Goal: Information Seeking & Learning: Compare options

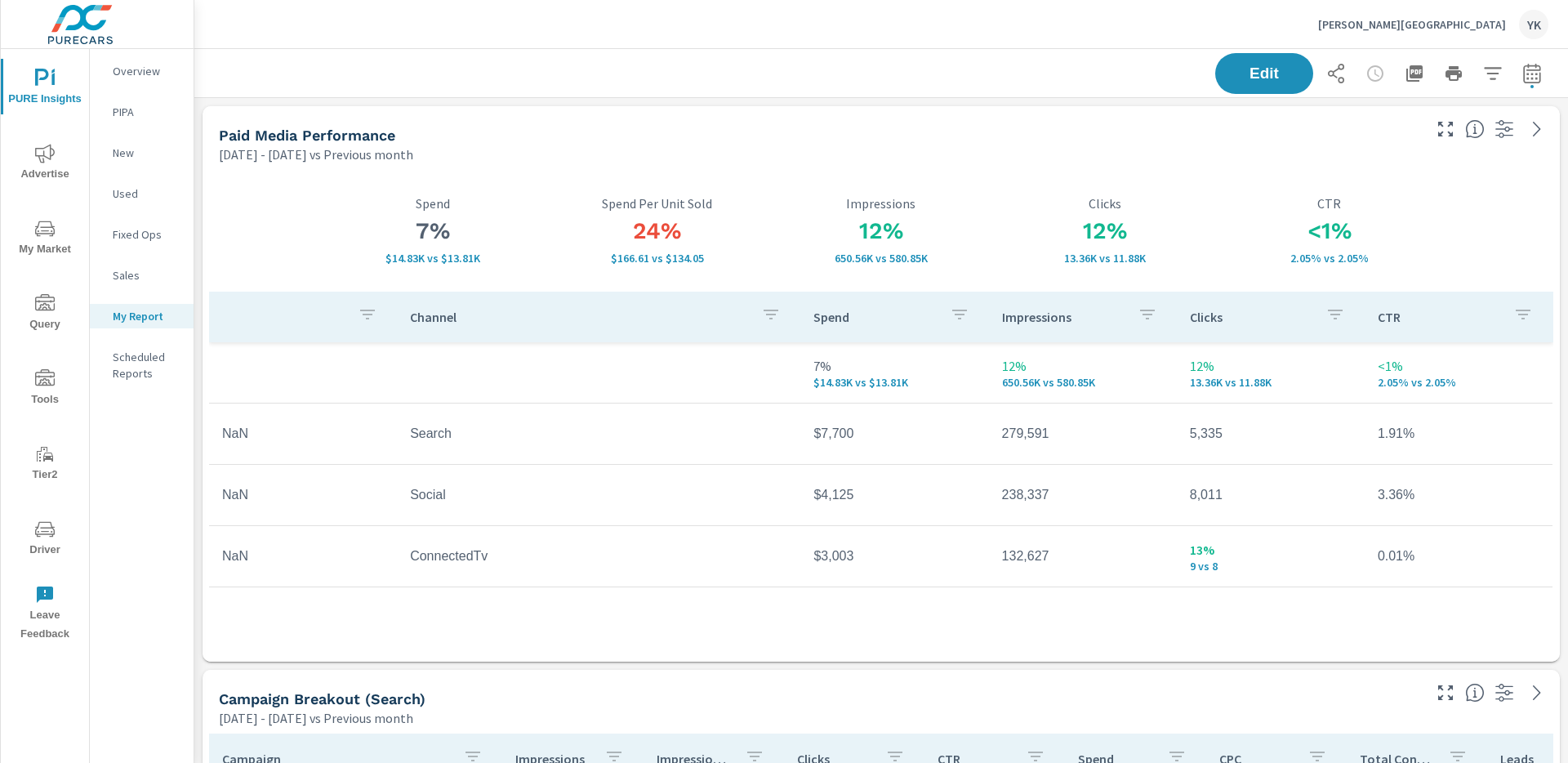
scroll to position [4519, 1375]
click at [1537, 86] on button "button" at bounding box center [1532, 73] width 33 height 33
select select "Previous month"
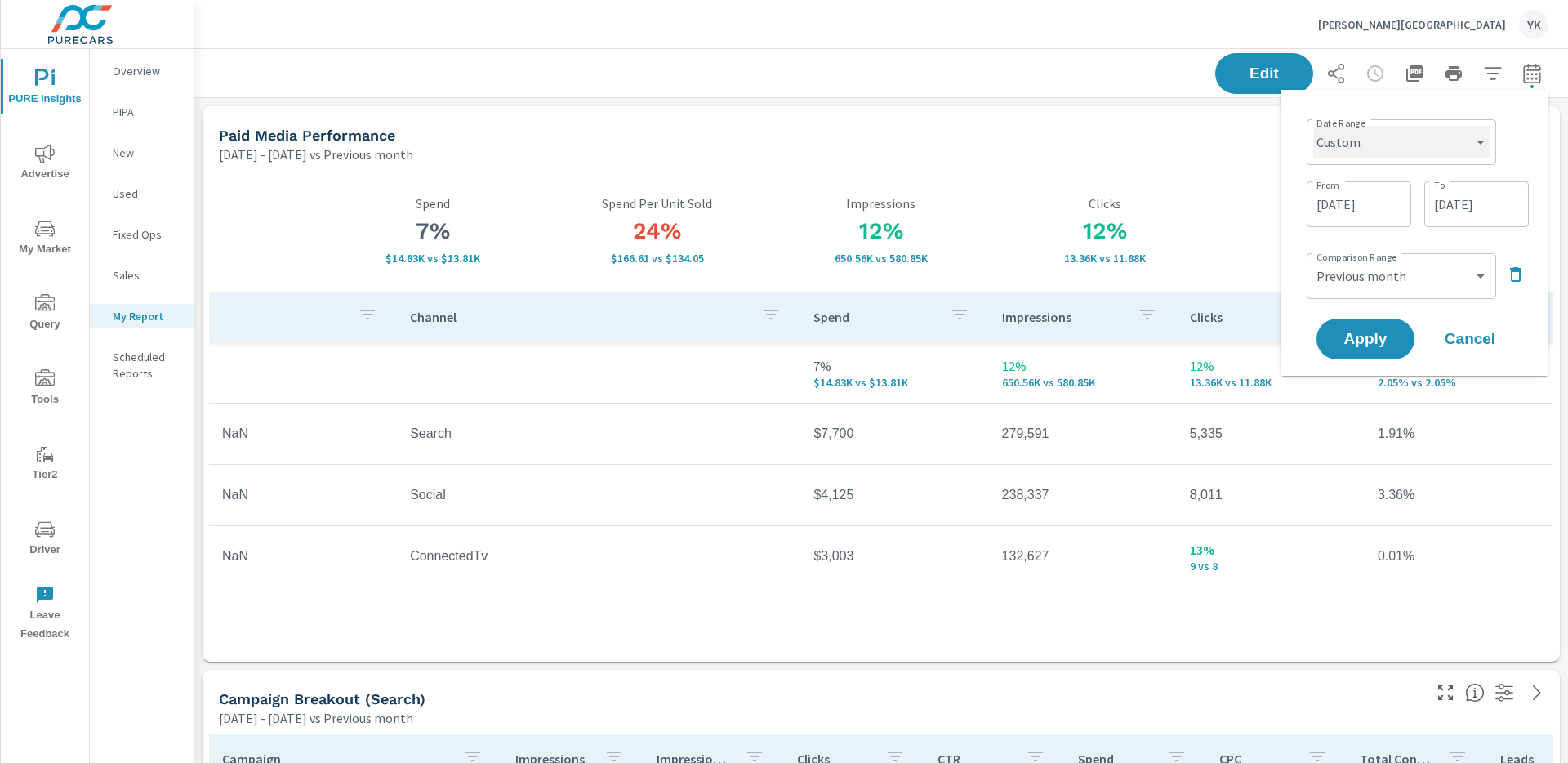
click at [1396, 134] on select "Custom [DATE] Last week Last 7 days Last 14 days Last 30 days Last 45 days Last…" at bounding box center [1401, 142] width 176 height 33
click at [1313, 126] on select "Custom [DATE] Last week Last 7 days Last 14 days Last 30 days Last 45 days Last…" at bounding box center [1401, 142] width 176 height 33
select select "Last month"
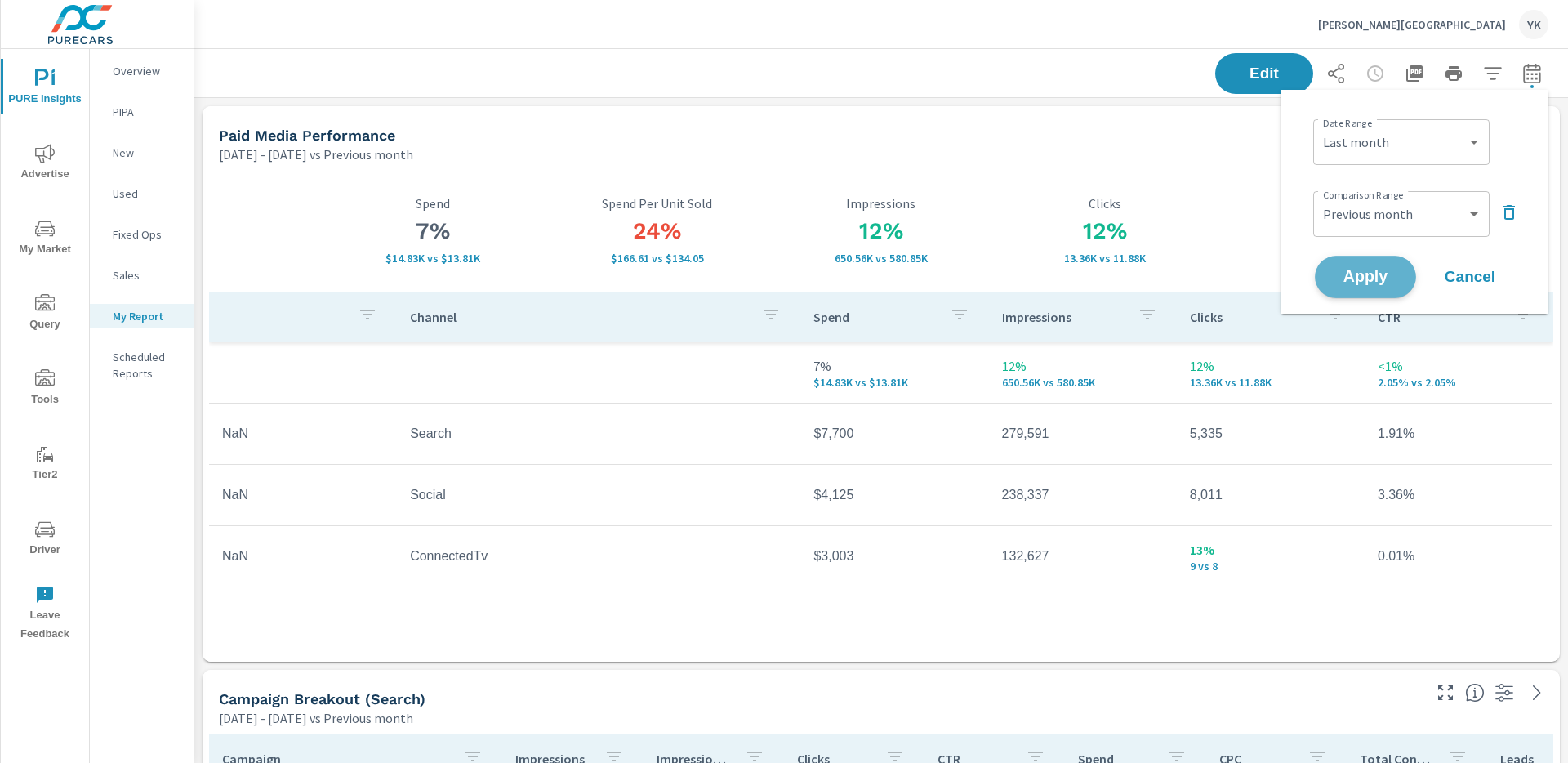
click at [1358, 285] on span "Apply" at bounding box center [1365, 277] width 67 height 15
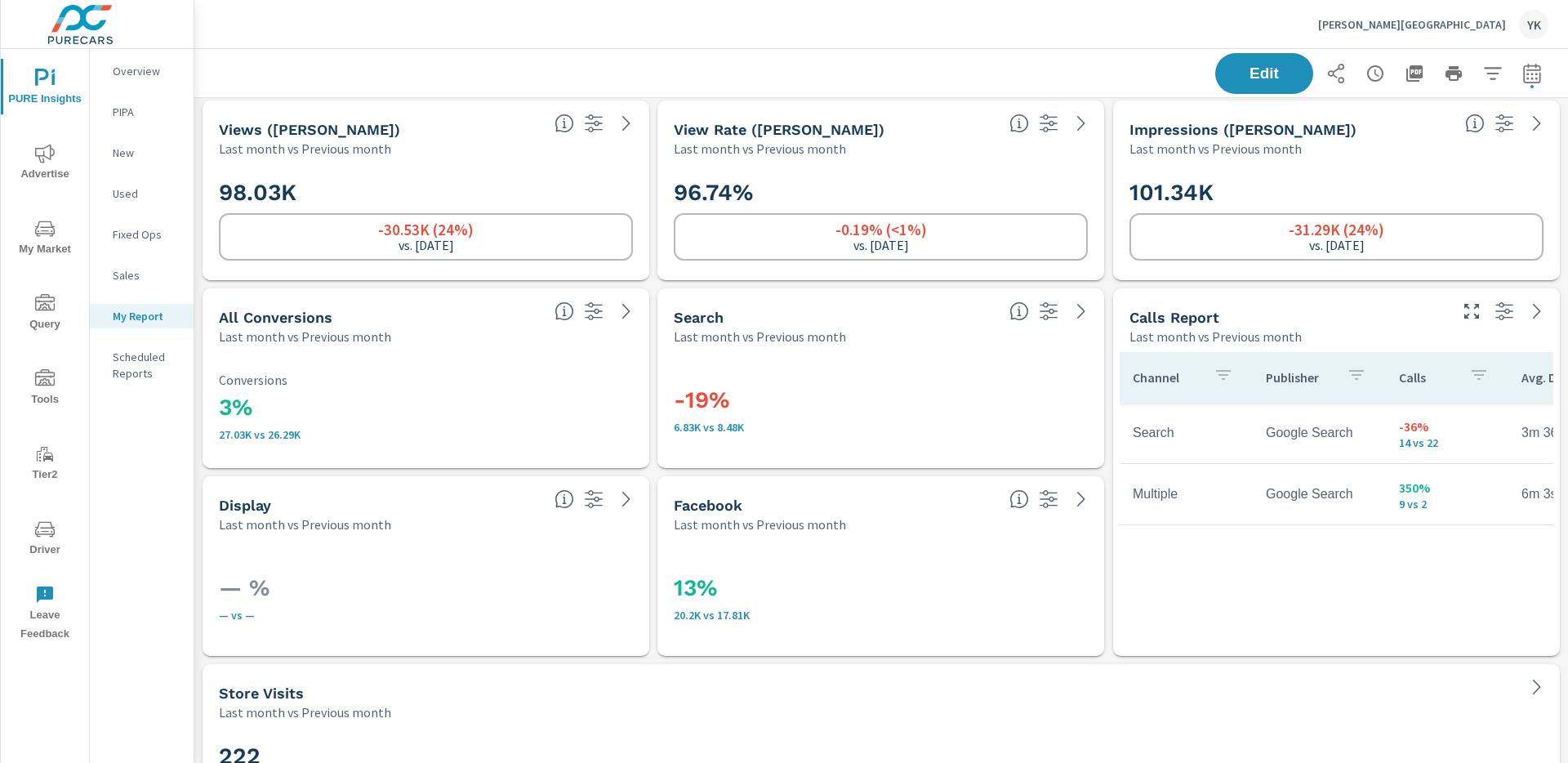
scroll to position [3853, 0]
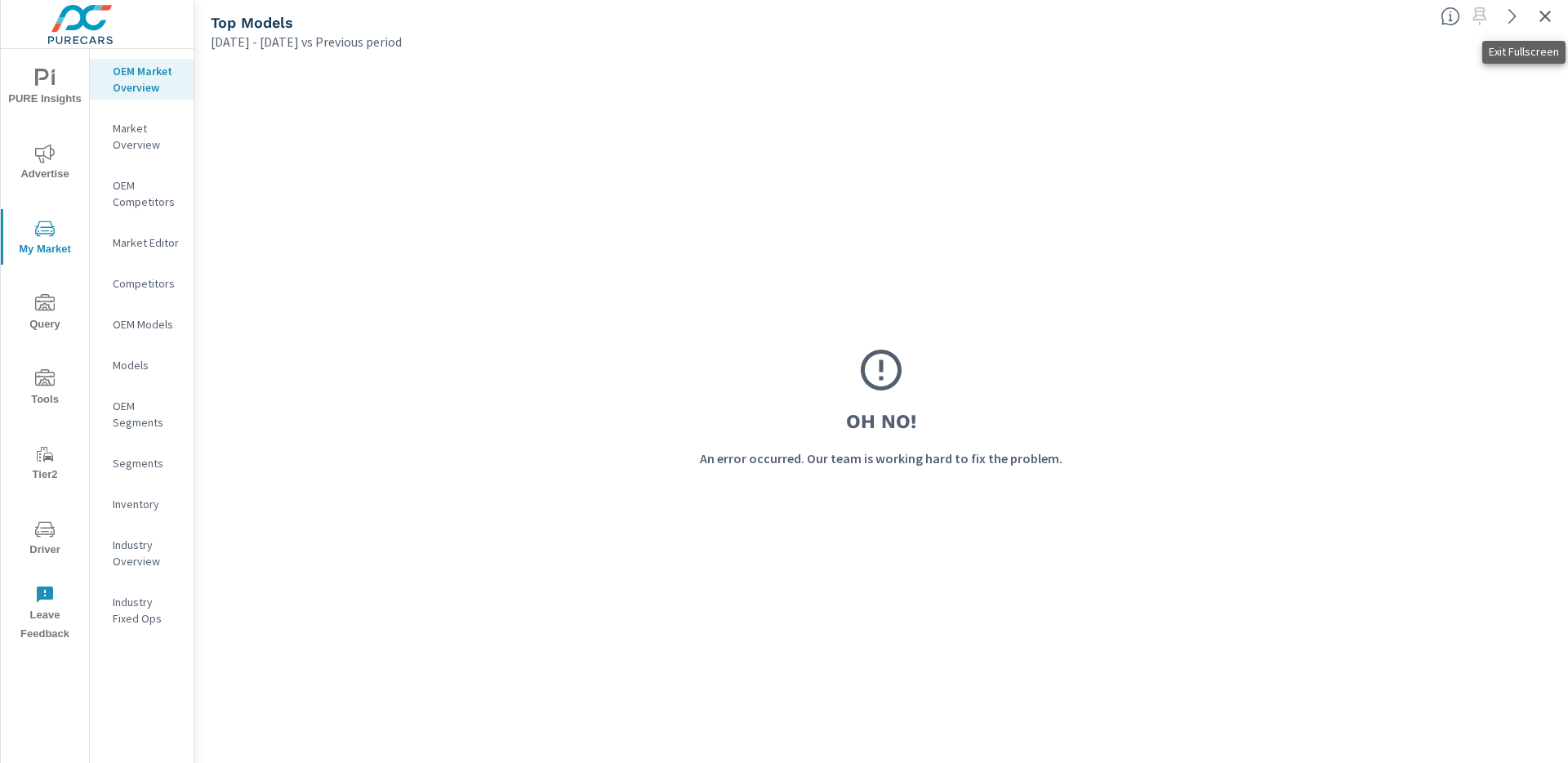
click at [1542, 21] on icon "button" at bounding box center [1545, 16] width 20 height 20
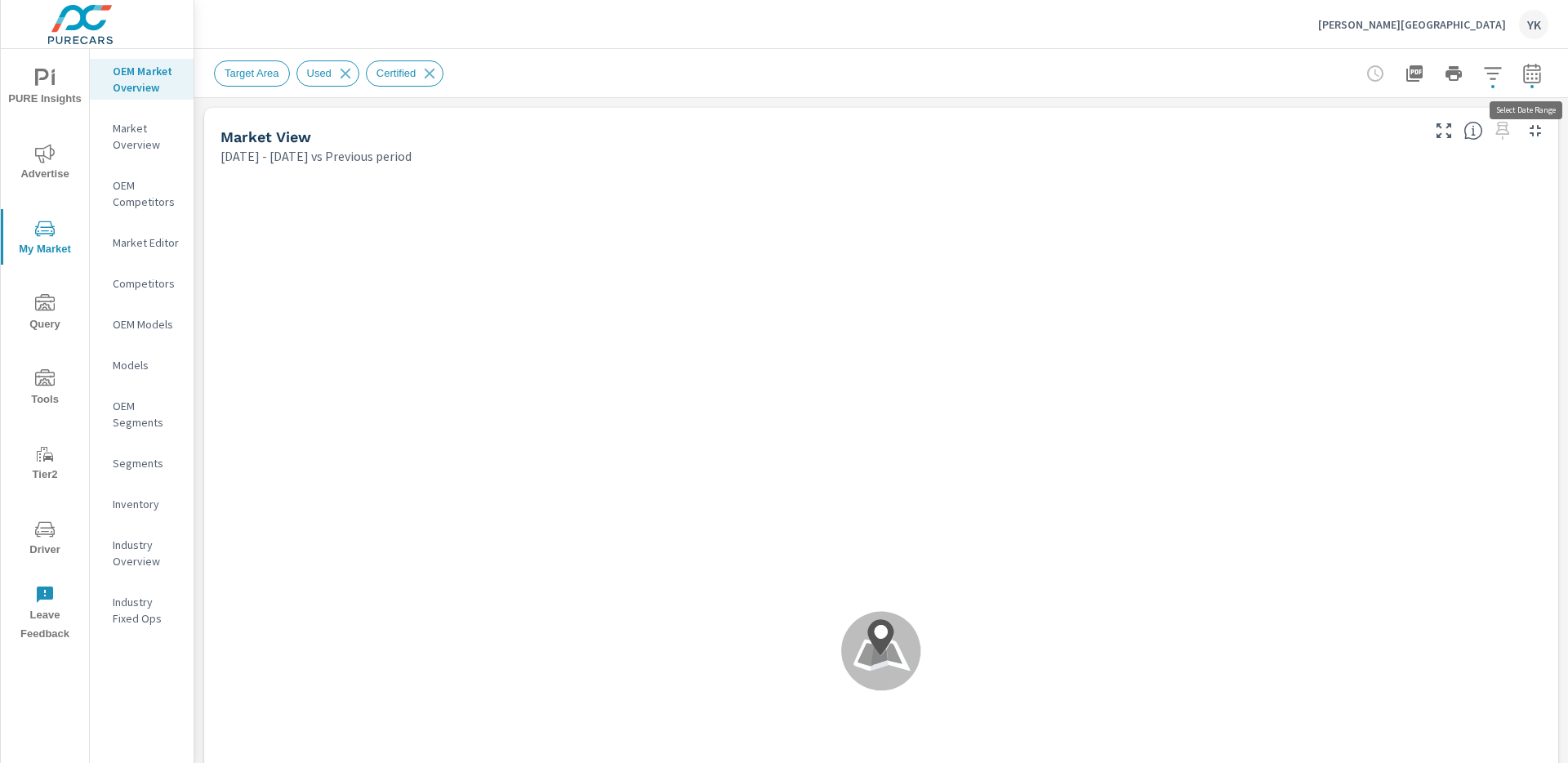
click at [1532, 80] on icon "button" at bounding box center [1532, 73] width 20 height 20
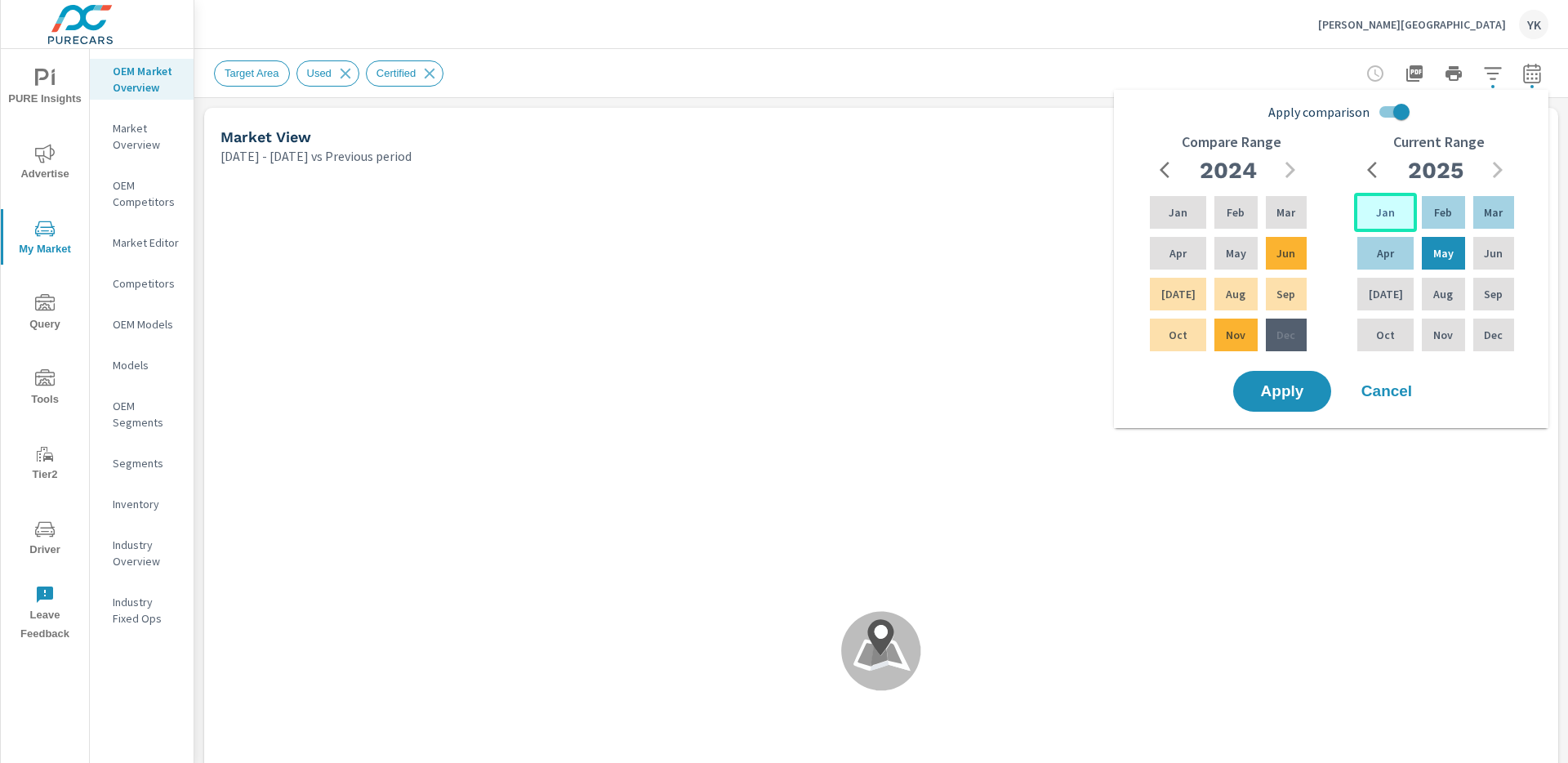
drag, startPoint x: 1401, startPoint y: 207, endPoint x: 1462, endPoint y: 250, distance: 74.6
click at [1401, 207] on div "Jan" at bounding box center [1385, 212] width 62 height 39
click at [1477, 262] on div "Jun" at bounding box center [1494, 253] width 47 height 39
click at [1386, 117] on input "Apply comparison" at bounding box center [1401, 112] width 93 height 31
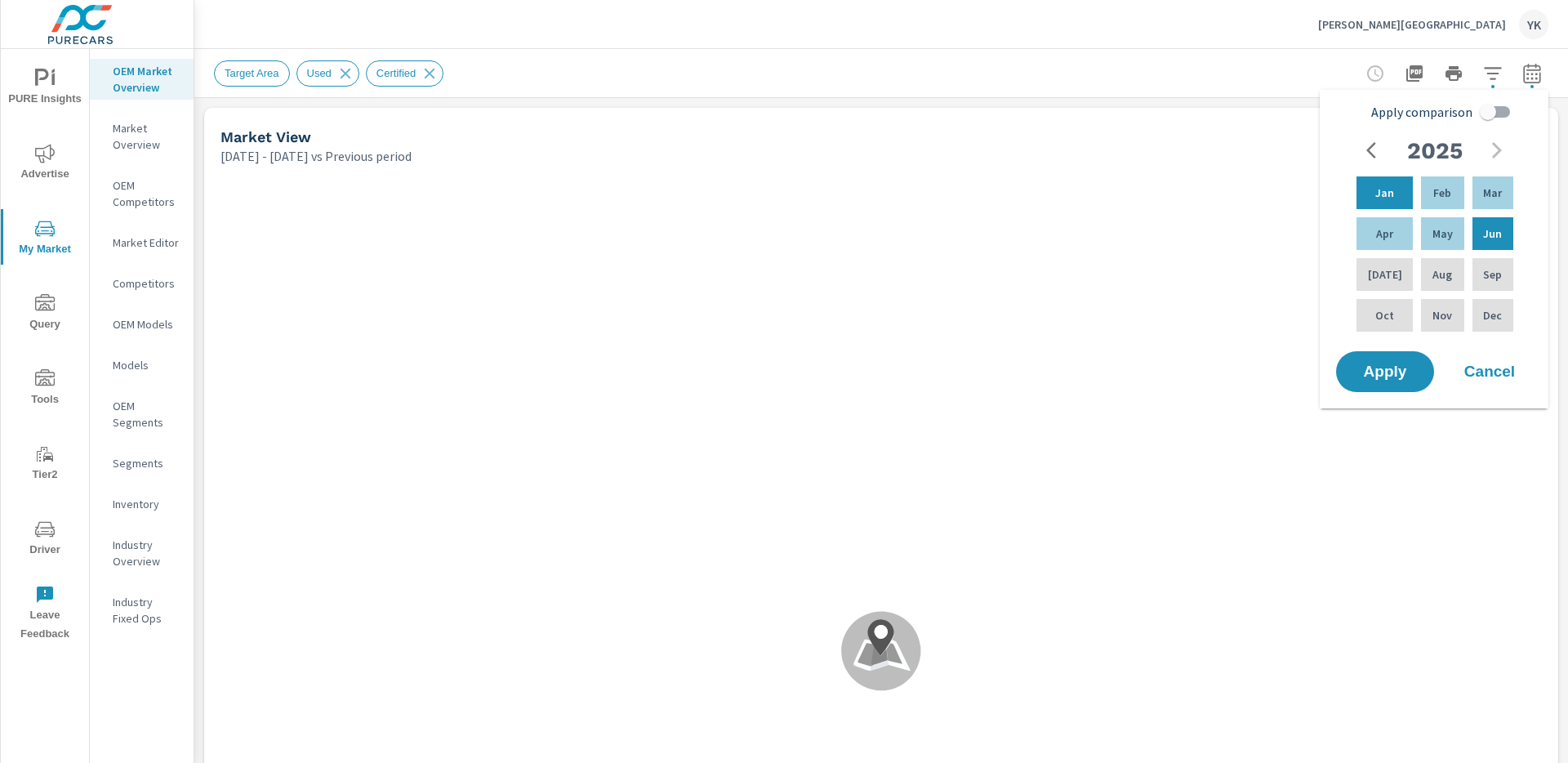
click at [1391, 116] on span "Apply comparison" at bounding box center [1421, 112] width 101 height 20
click at [1441, 116] on input "Apply comparison" at bounding box center [1488, 112] width 93 height 31
checkbox input "true"
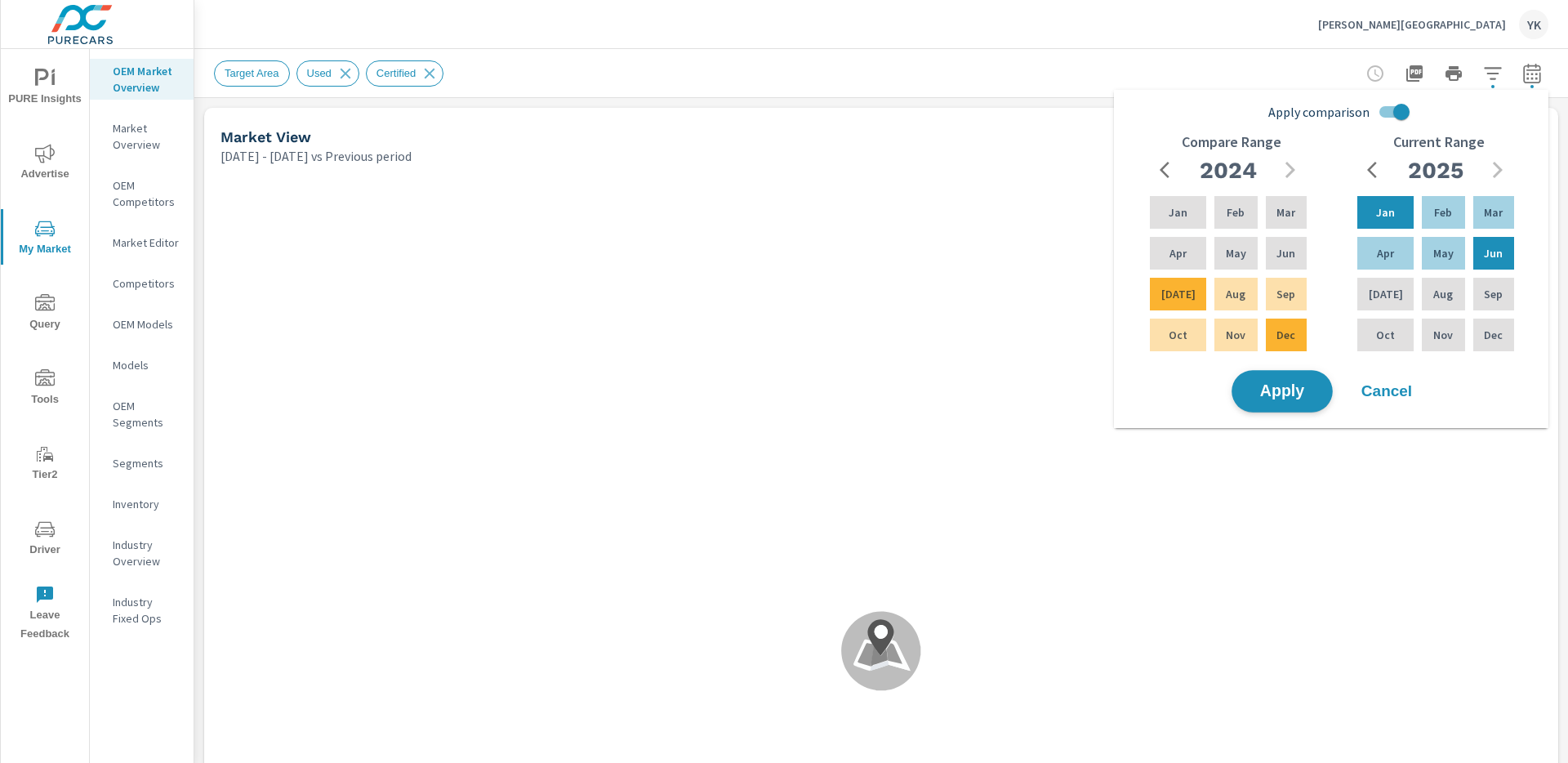
click at [1262, 384] on span "Apply" at bounding box center [1282, 392] width 67 height 15
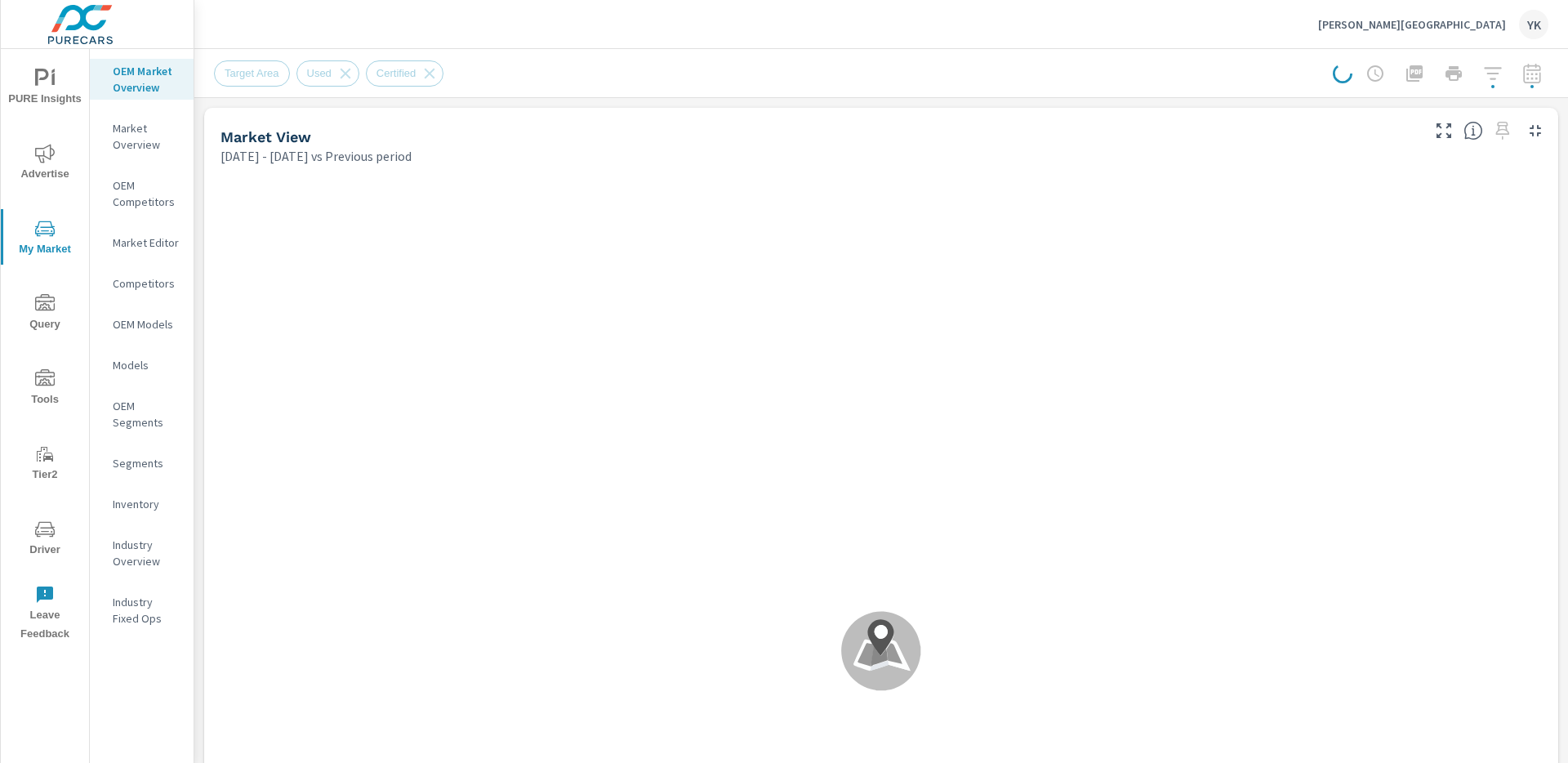
scroll to position [1, 0]
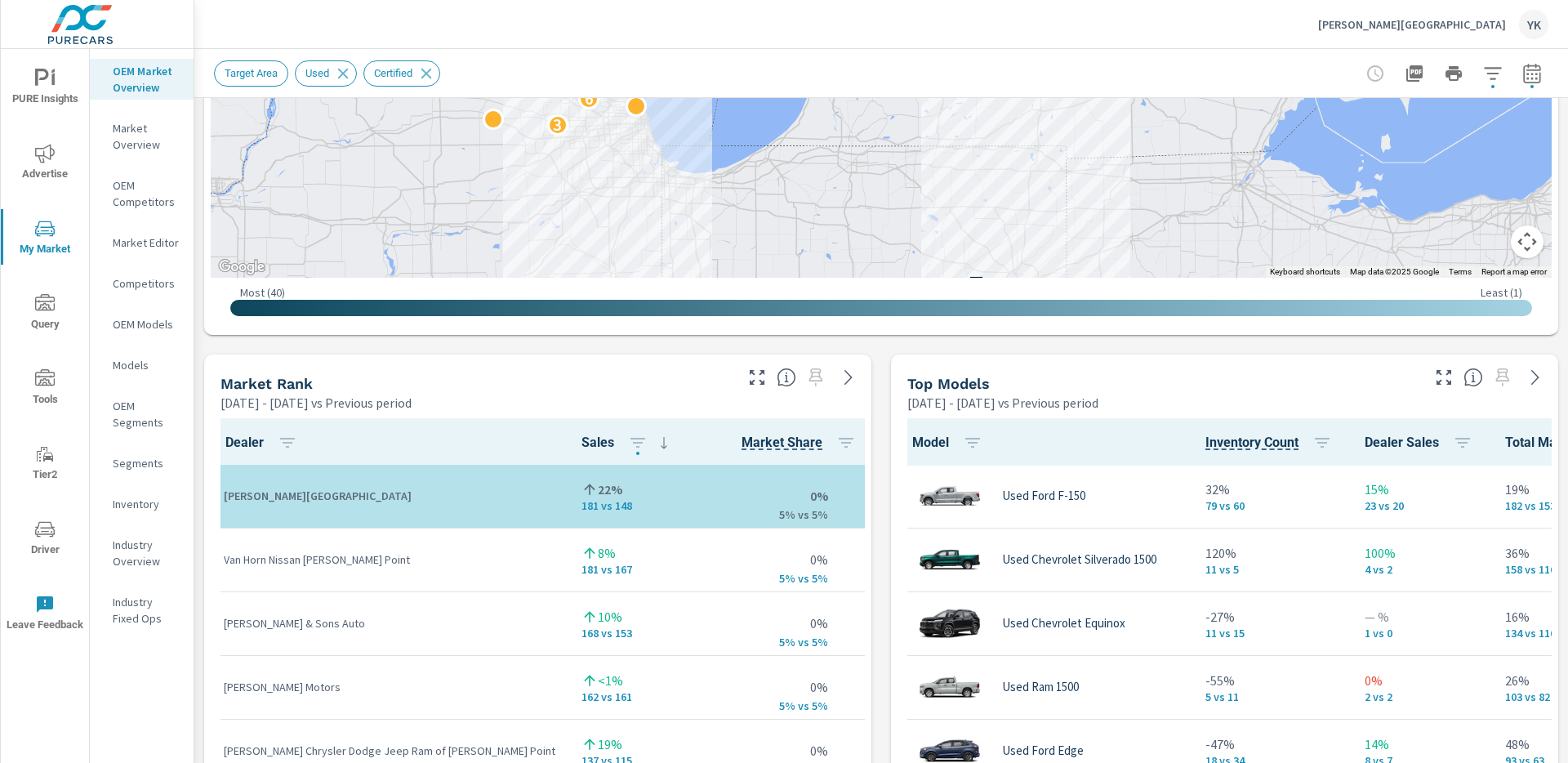
scroll to position [993, 0]
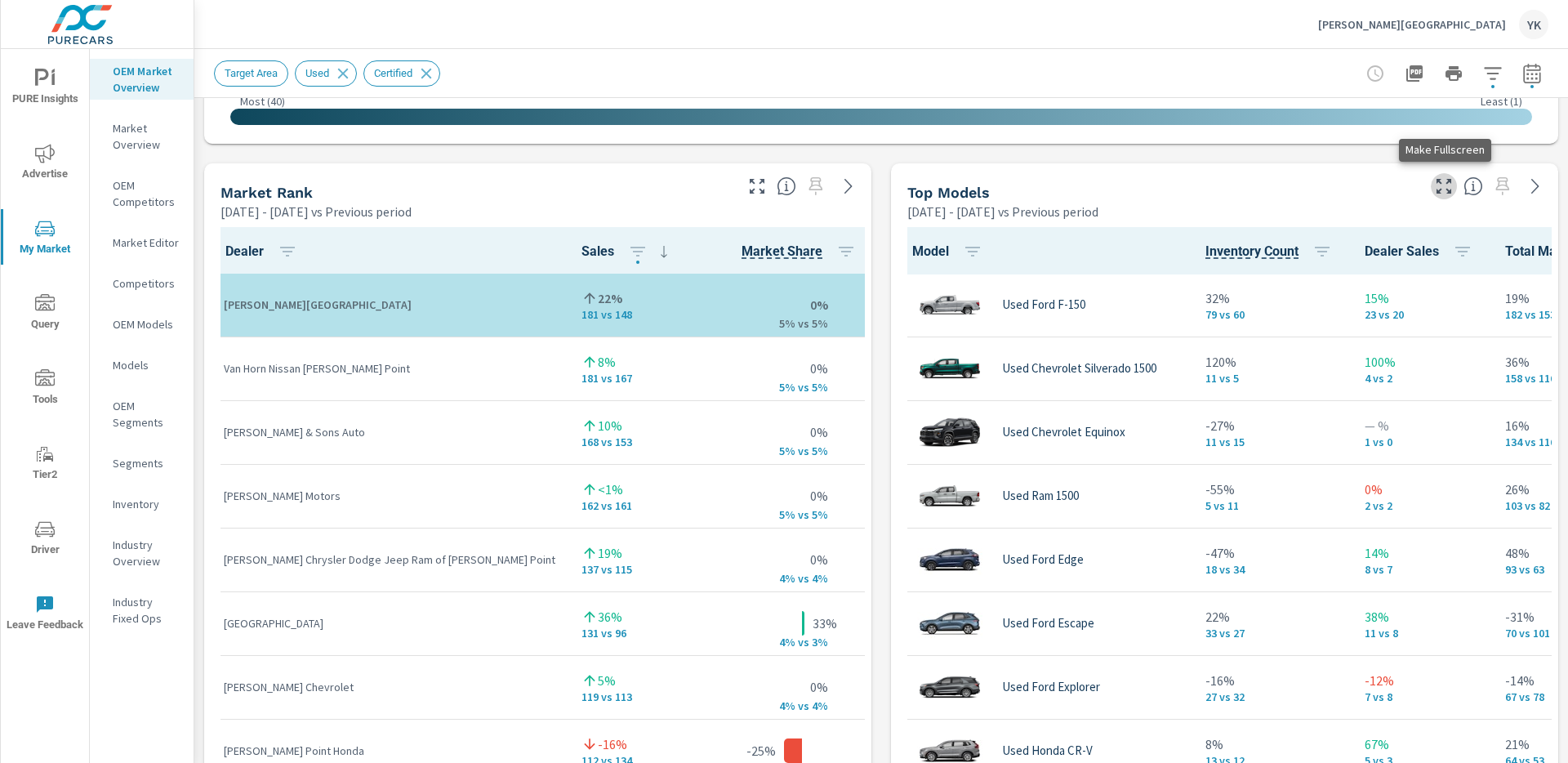
click at [1446, 193] on icon "button" at bounding box center [1444, 186] width 20 height 20
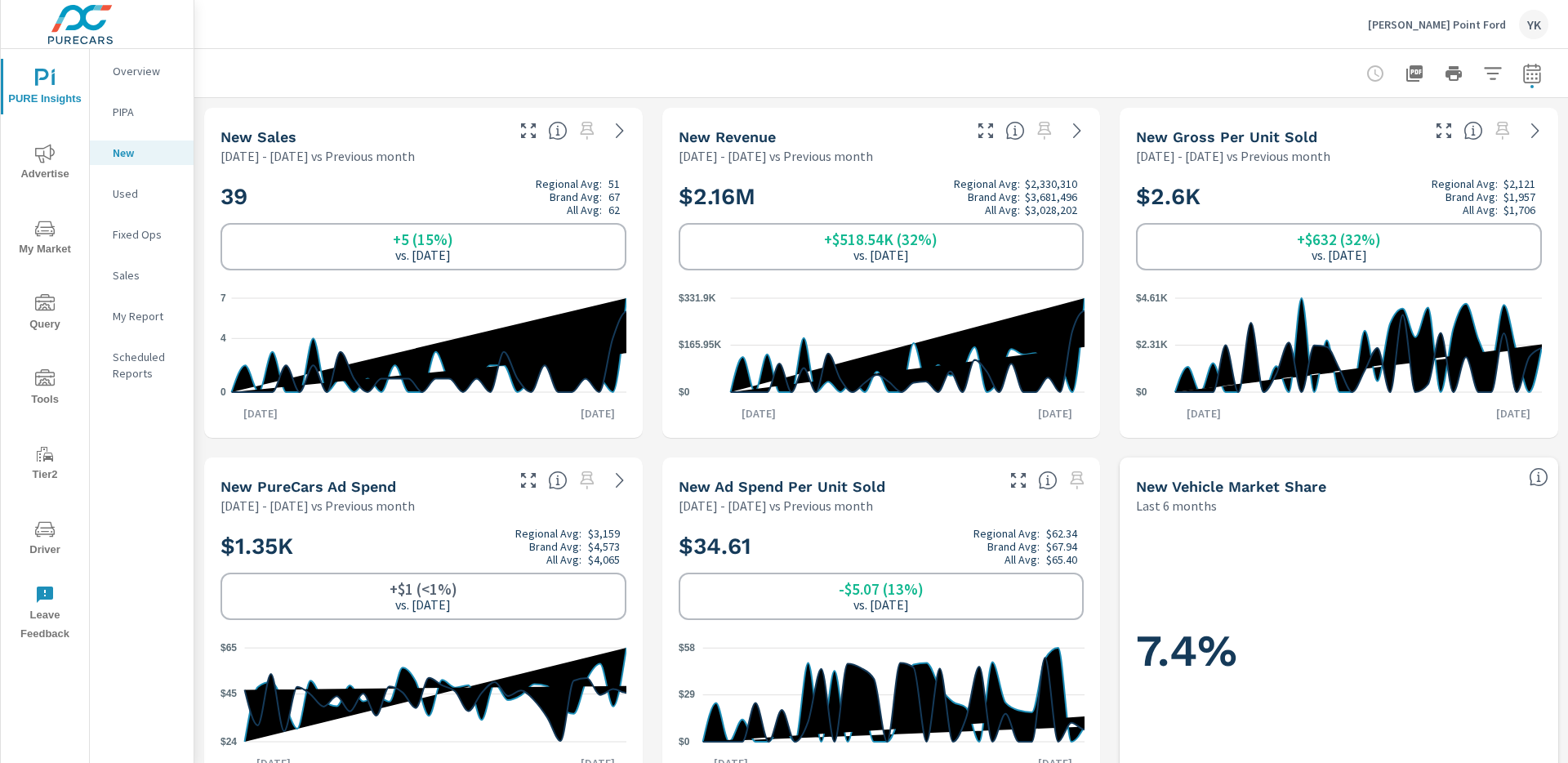
scroll to position [1, 0]
click at [1543, 78] on button "button" at bounding box center [1532, 73] width 33 height 33
select select "Previous month"
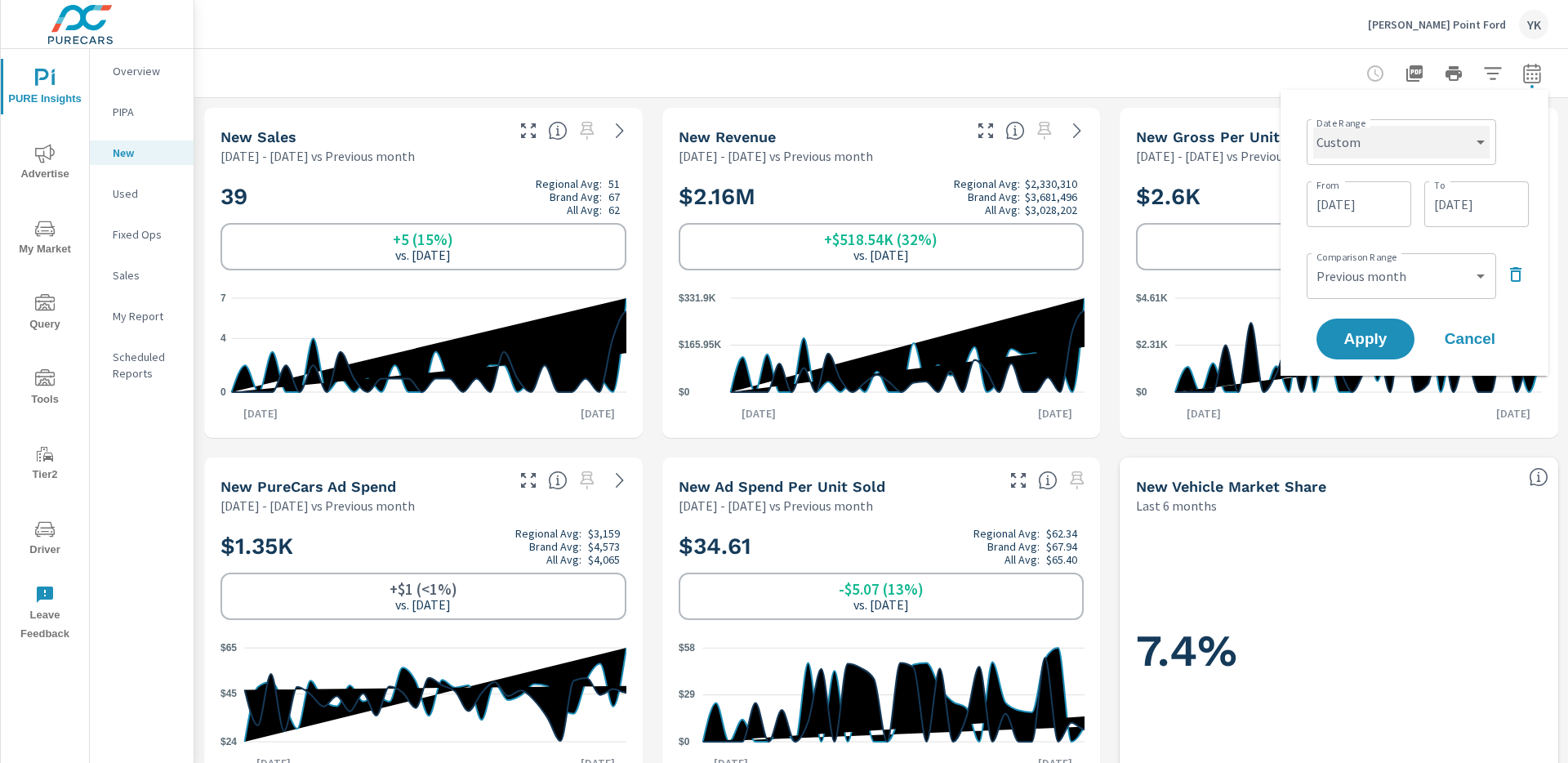
click at [1413, 152] on select "Custom [DATE] Last week Last 7 days Last 14 days Last 30 days Last 45 days Last…" at bounding box center [1401, 142] width 176 height 33
click at [1313, 126] on select "Custom [DATE] Last week Last 7 days Last 14 days Last 30 days Last 45 days Last…" at bounding box center [1401, 142] width 176 height 33
select select "Last month"
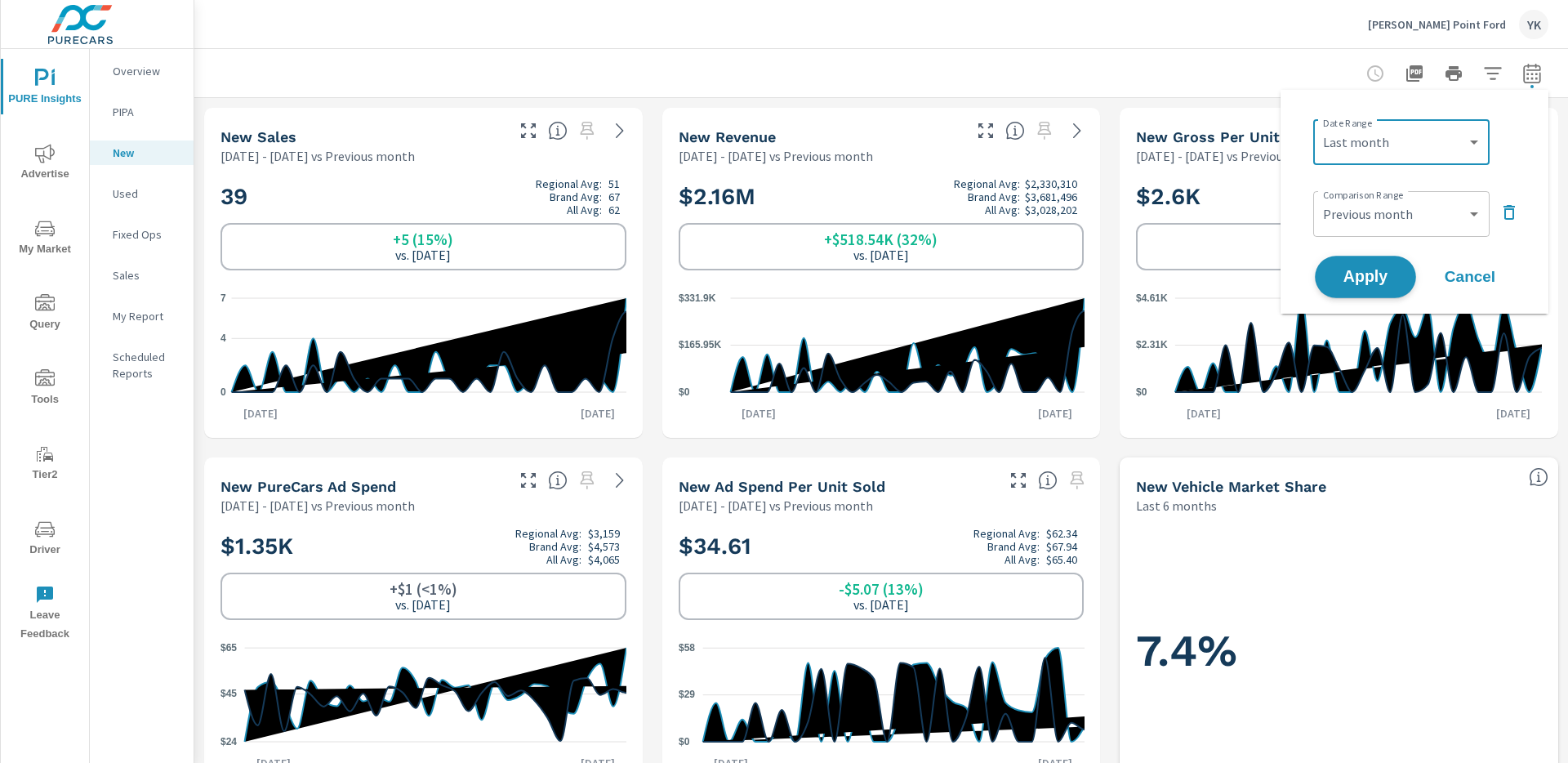
click at [1360, 277] on span "Apply" at bounding box center [1365, 277] width 67 height 15
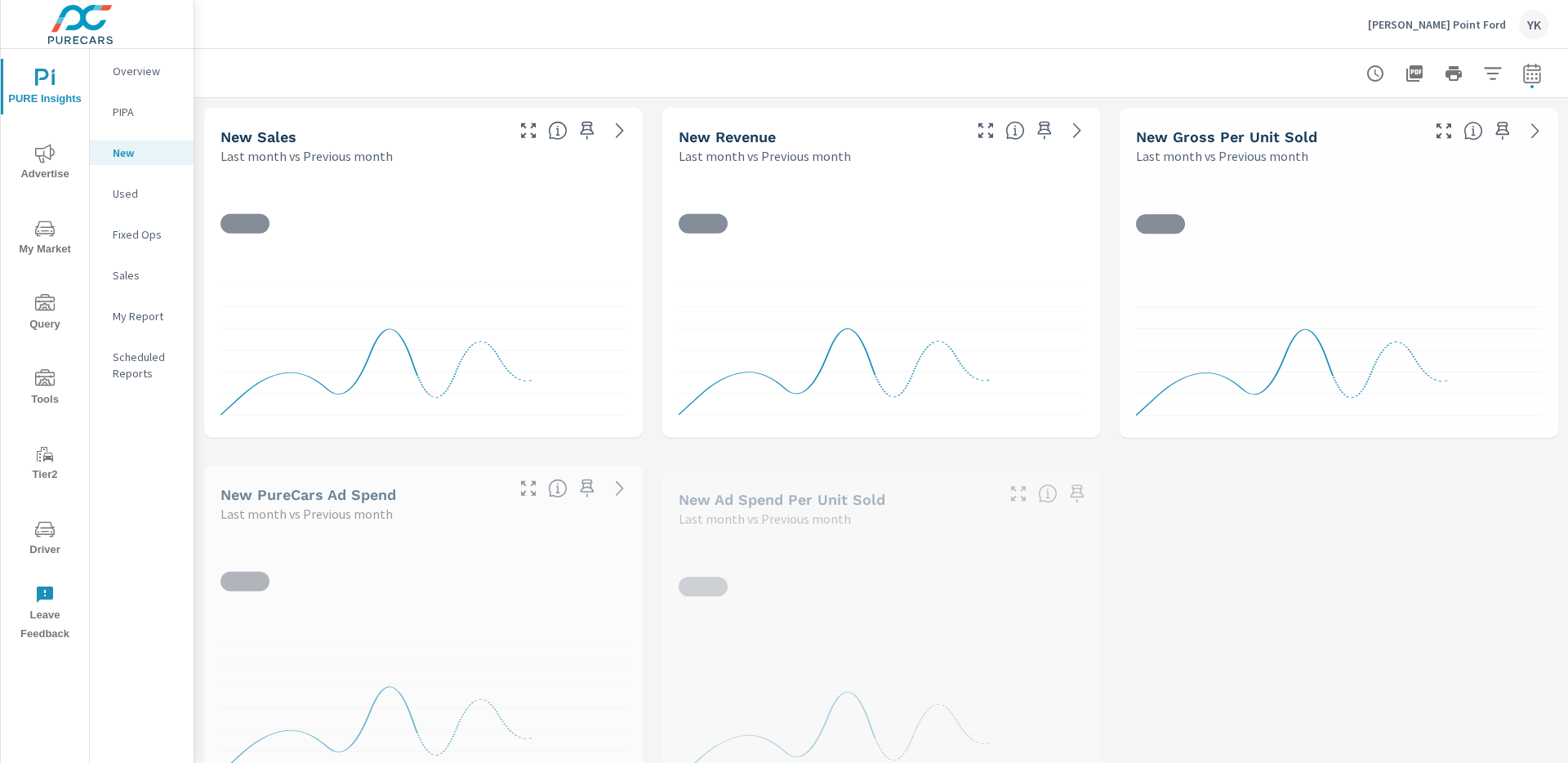
scroll to position [1, 0]
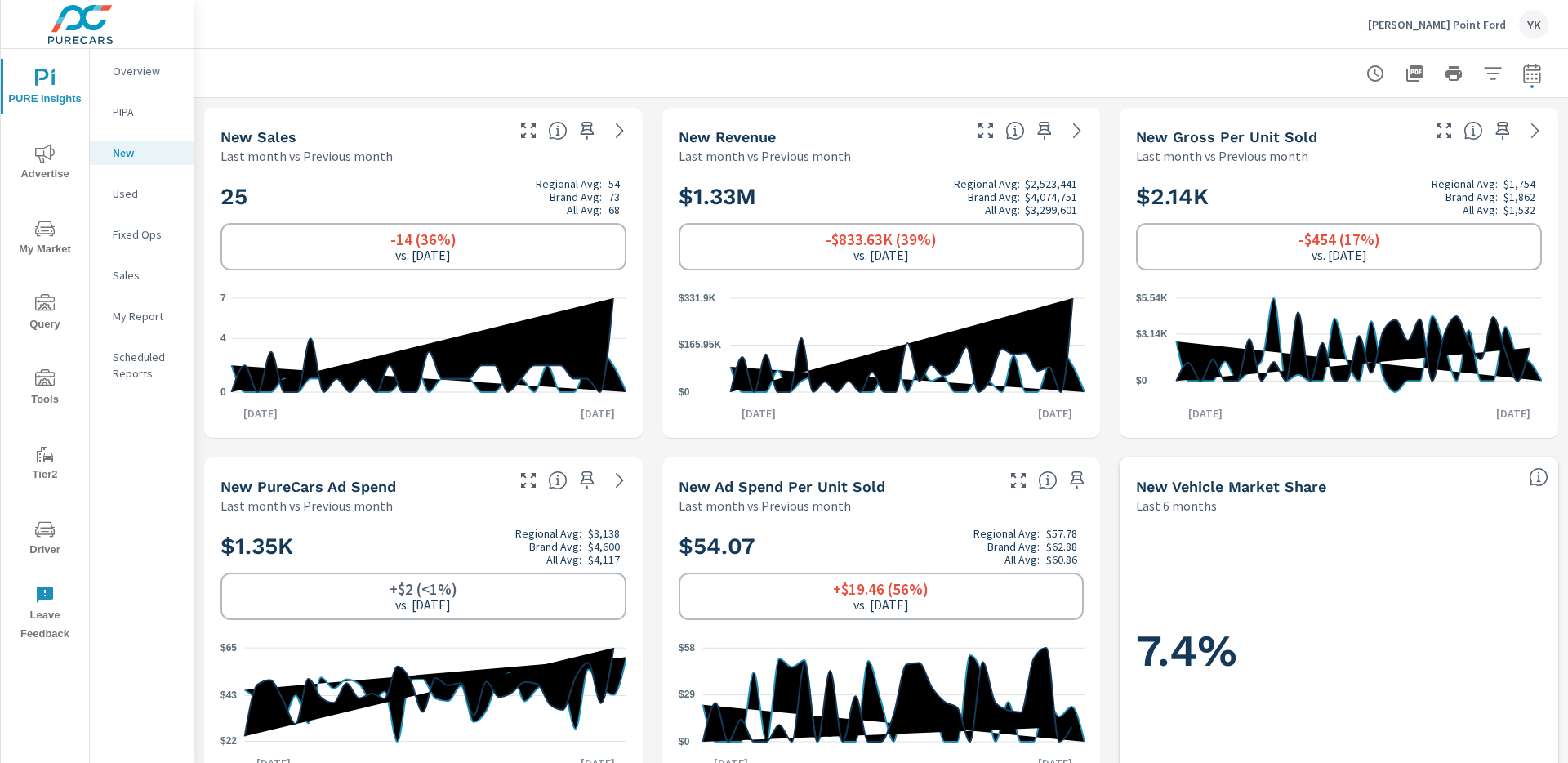
click at [622, 144] on div "New Sales Last month vs Previous month" at bounding box center [423, 136] width 438 height 57
click at [622, 127] on icon at bounding box center [620, 131] width 20 height 20
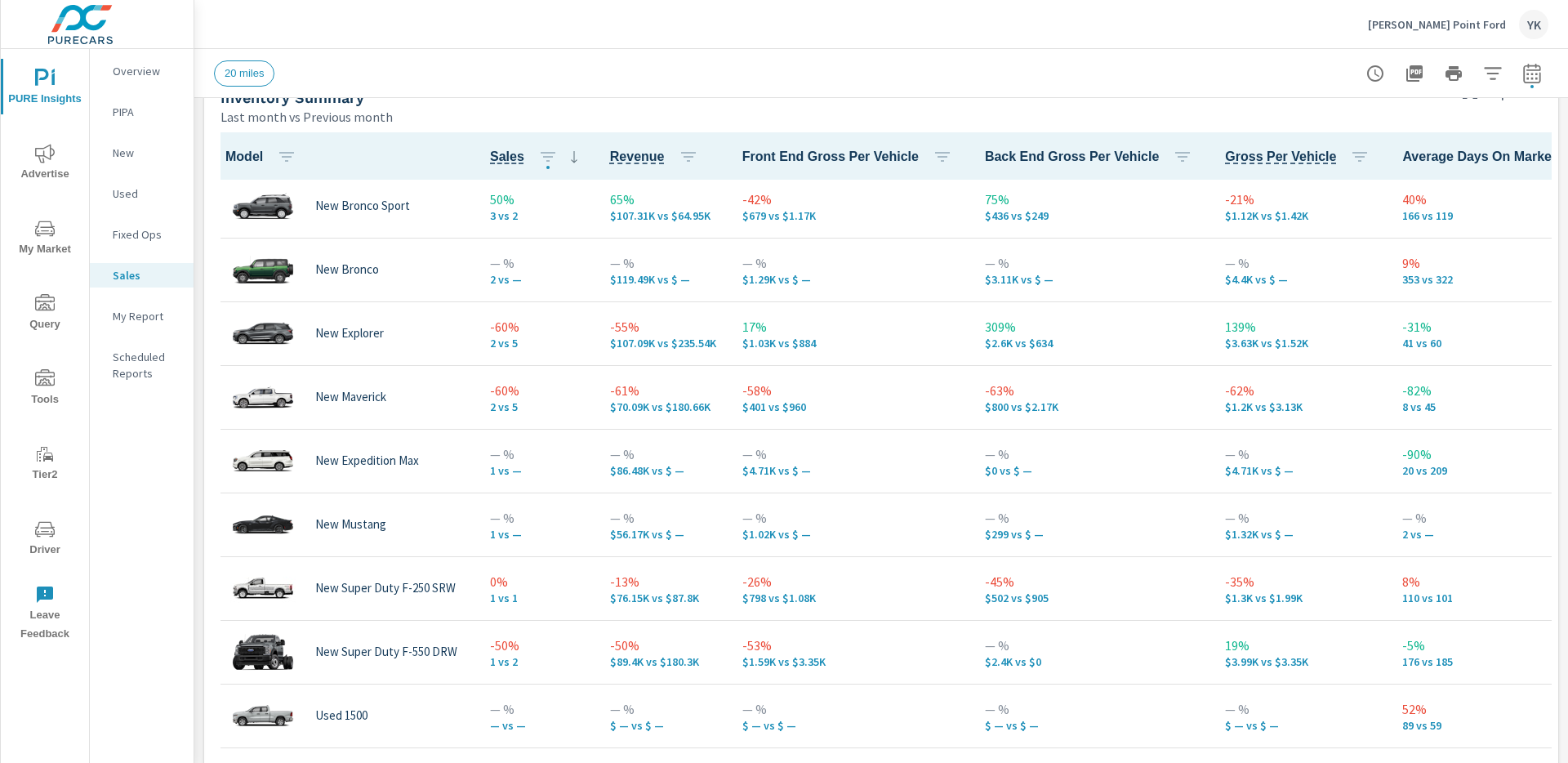
scroll to position [201, 0]
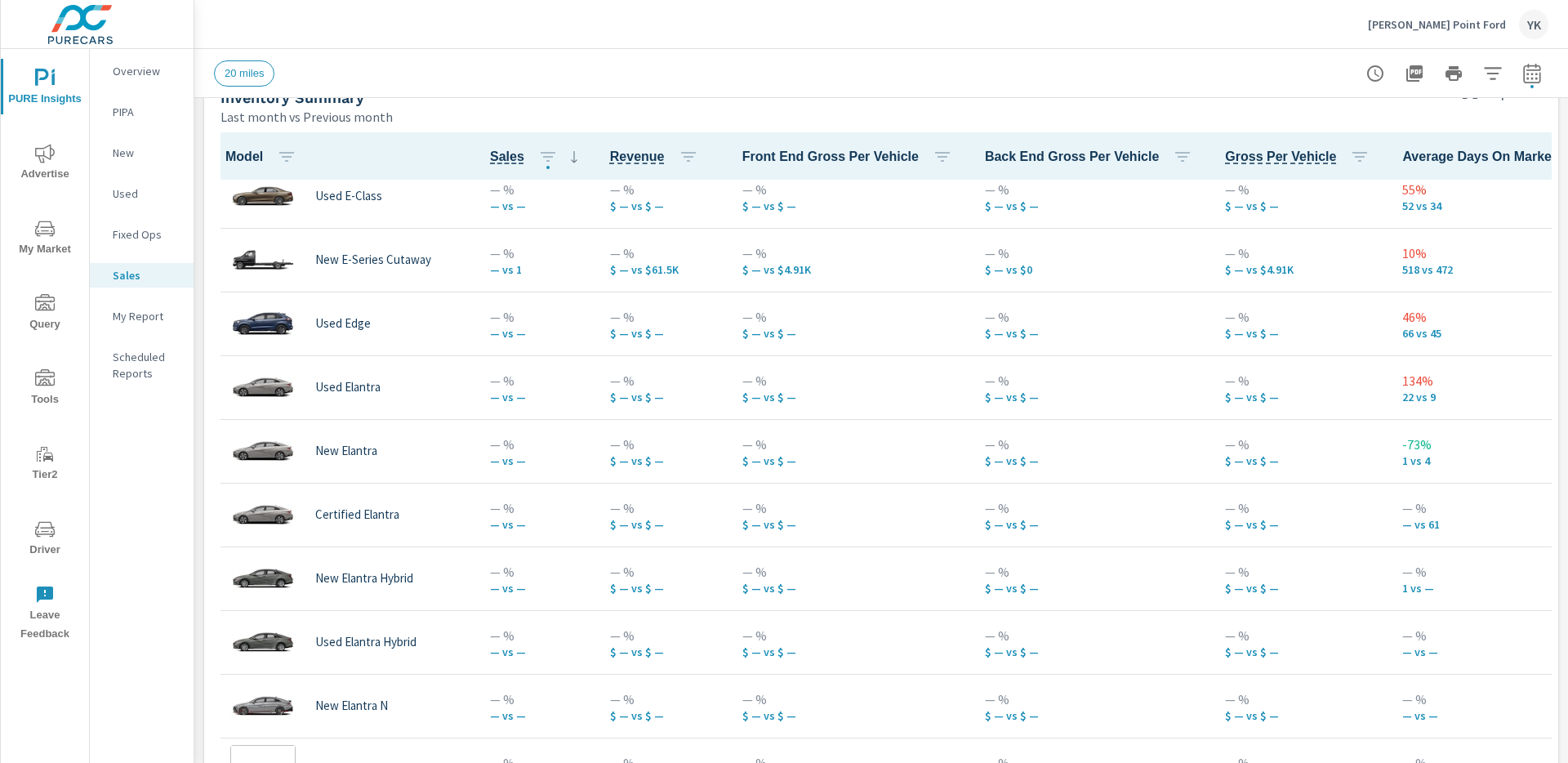
scroll to position [1083, 0]
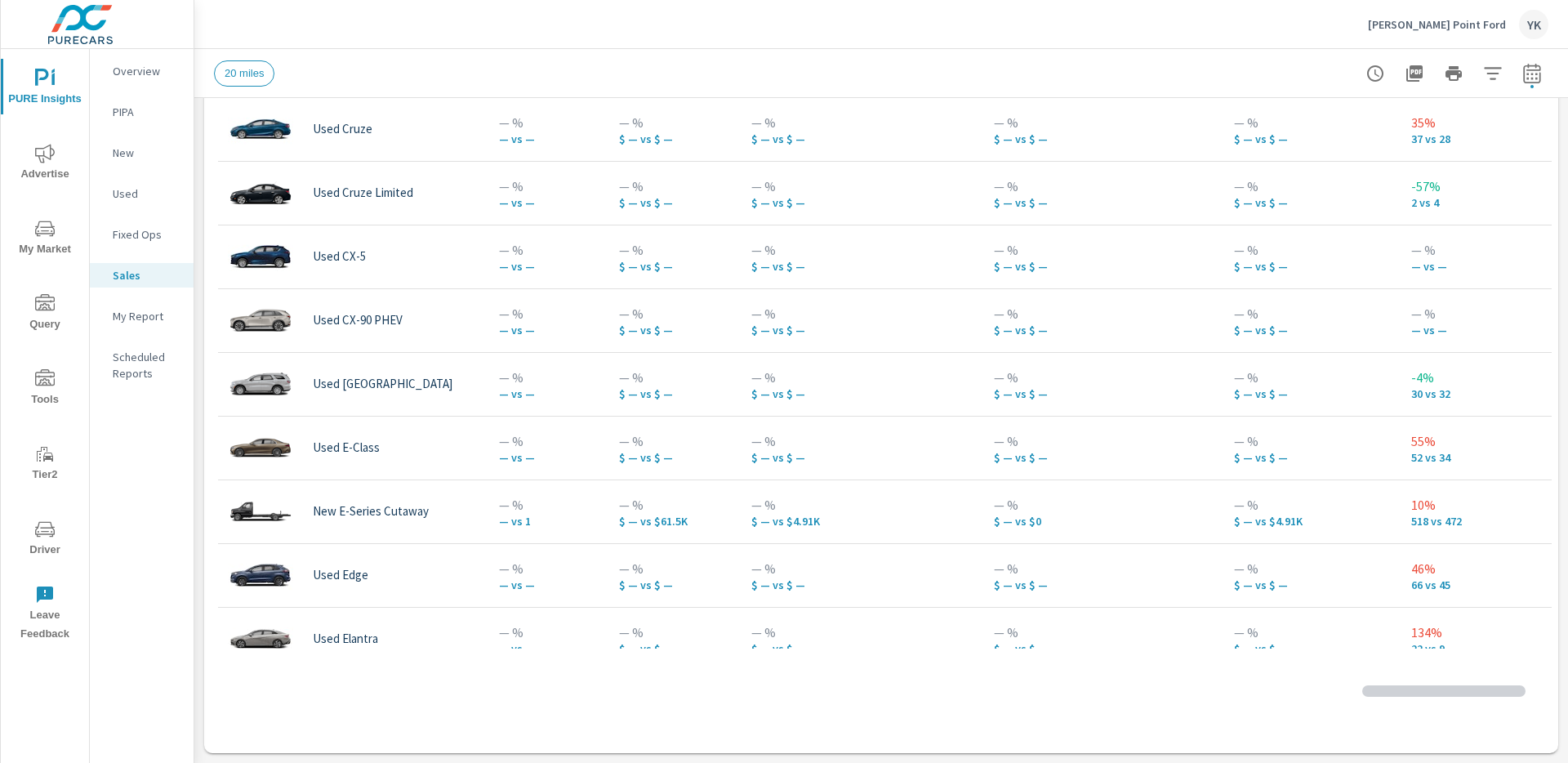
scroll to position [1678, 3]
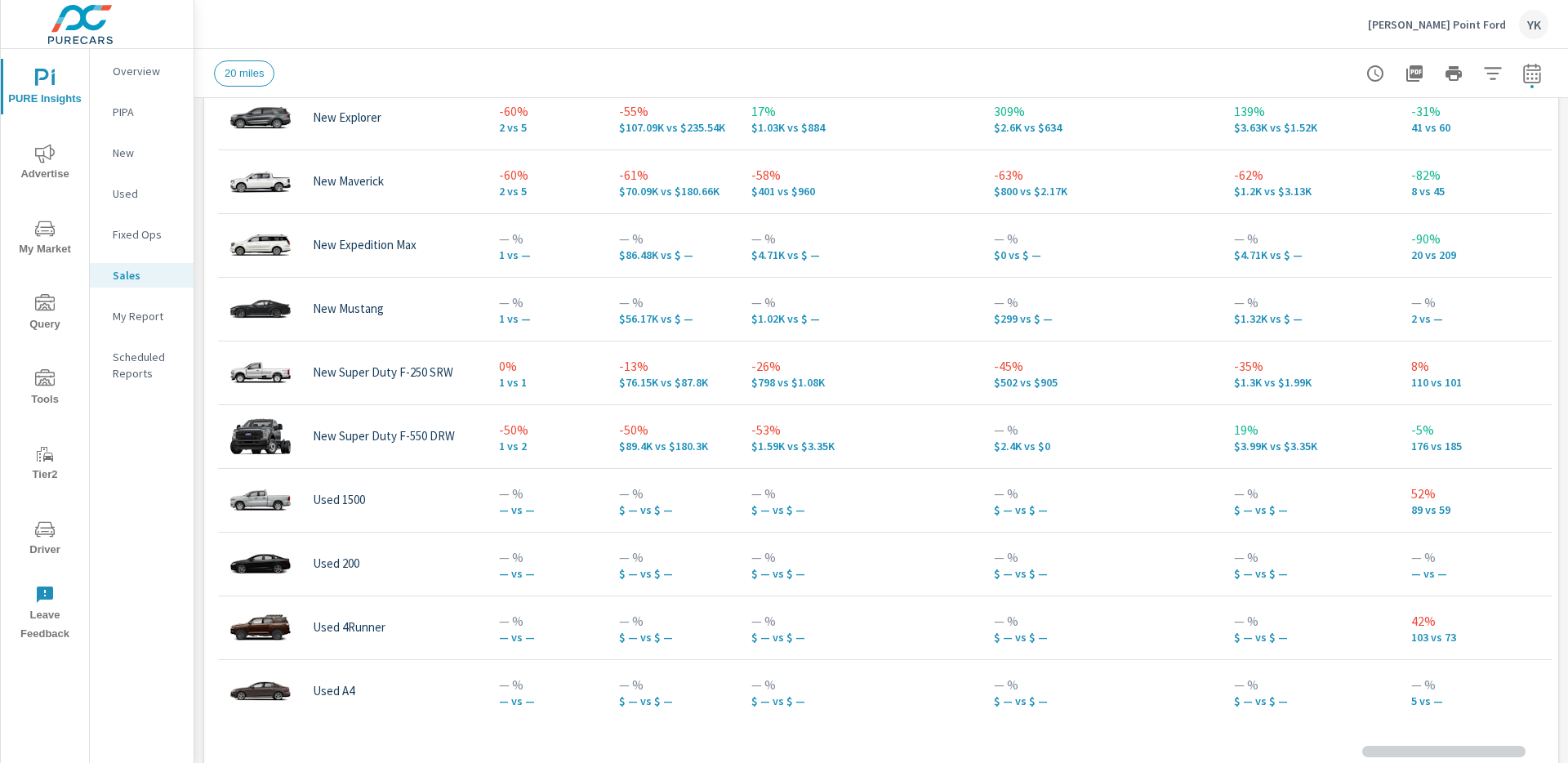
scroll to position [999, 0]
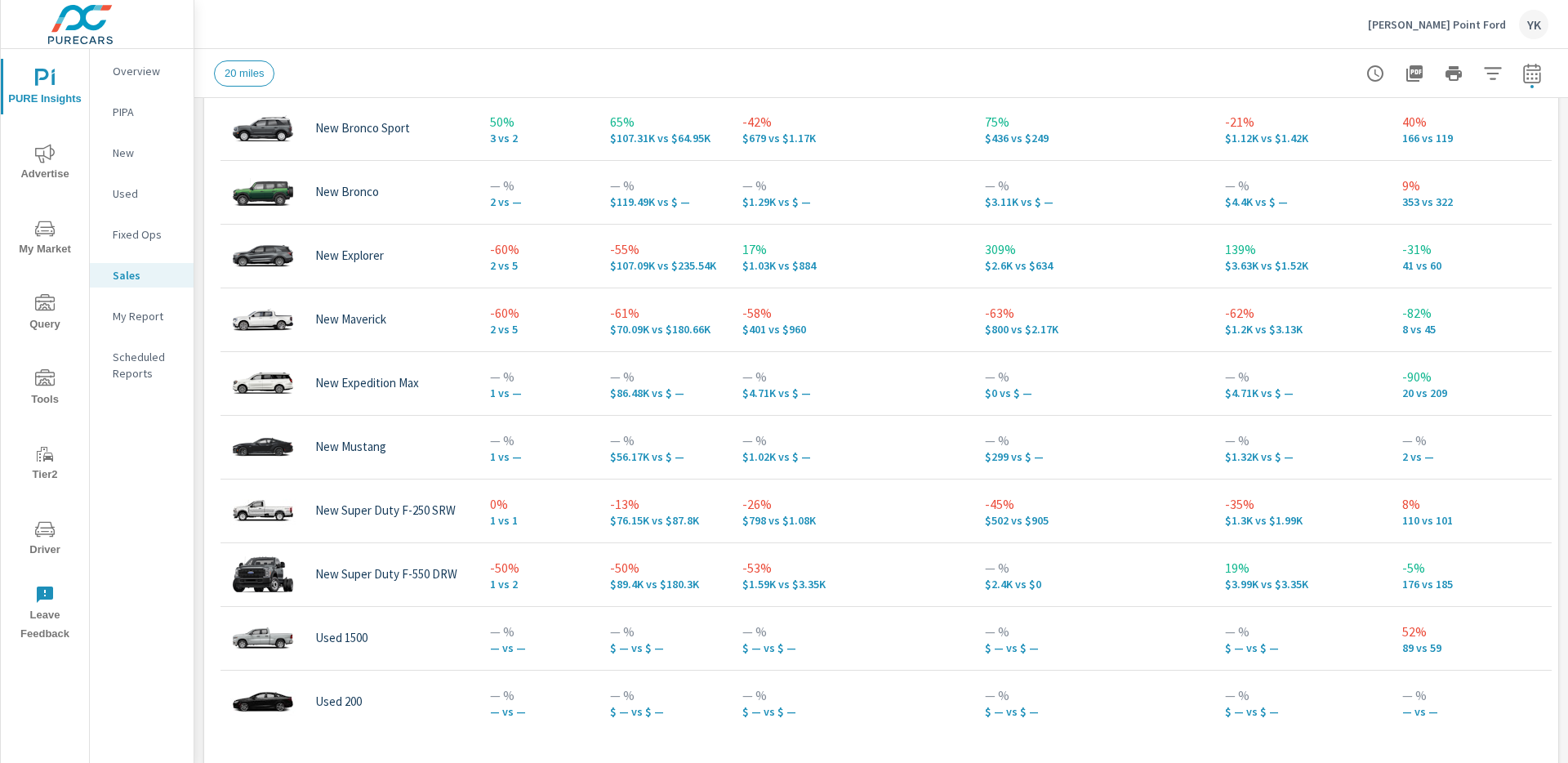
scroll to position [4, 0]
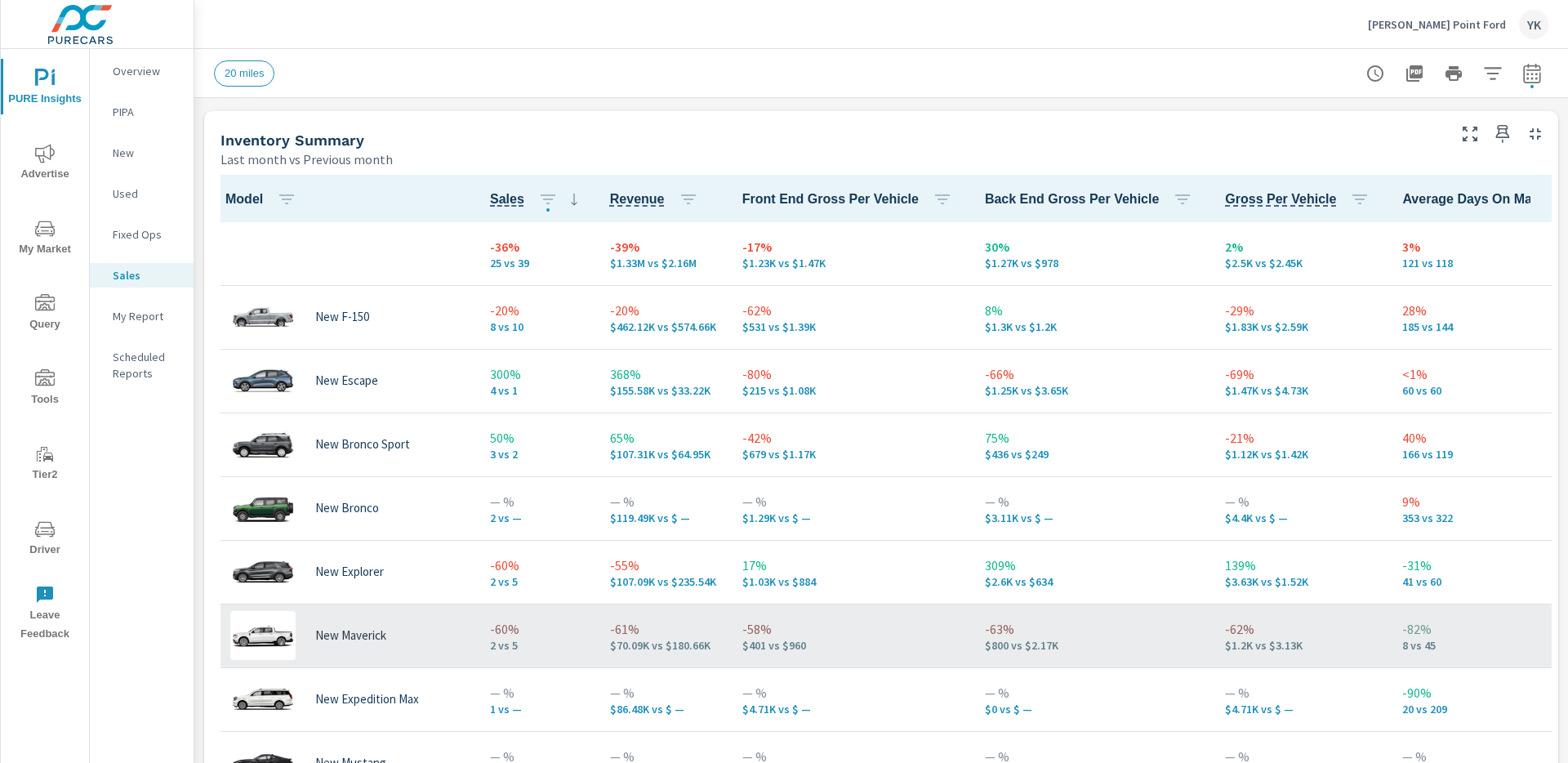
scroll to position [617, 0]
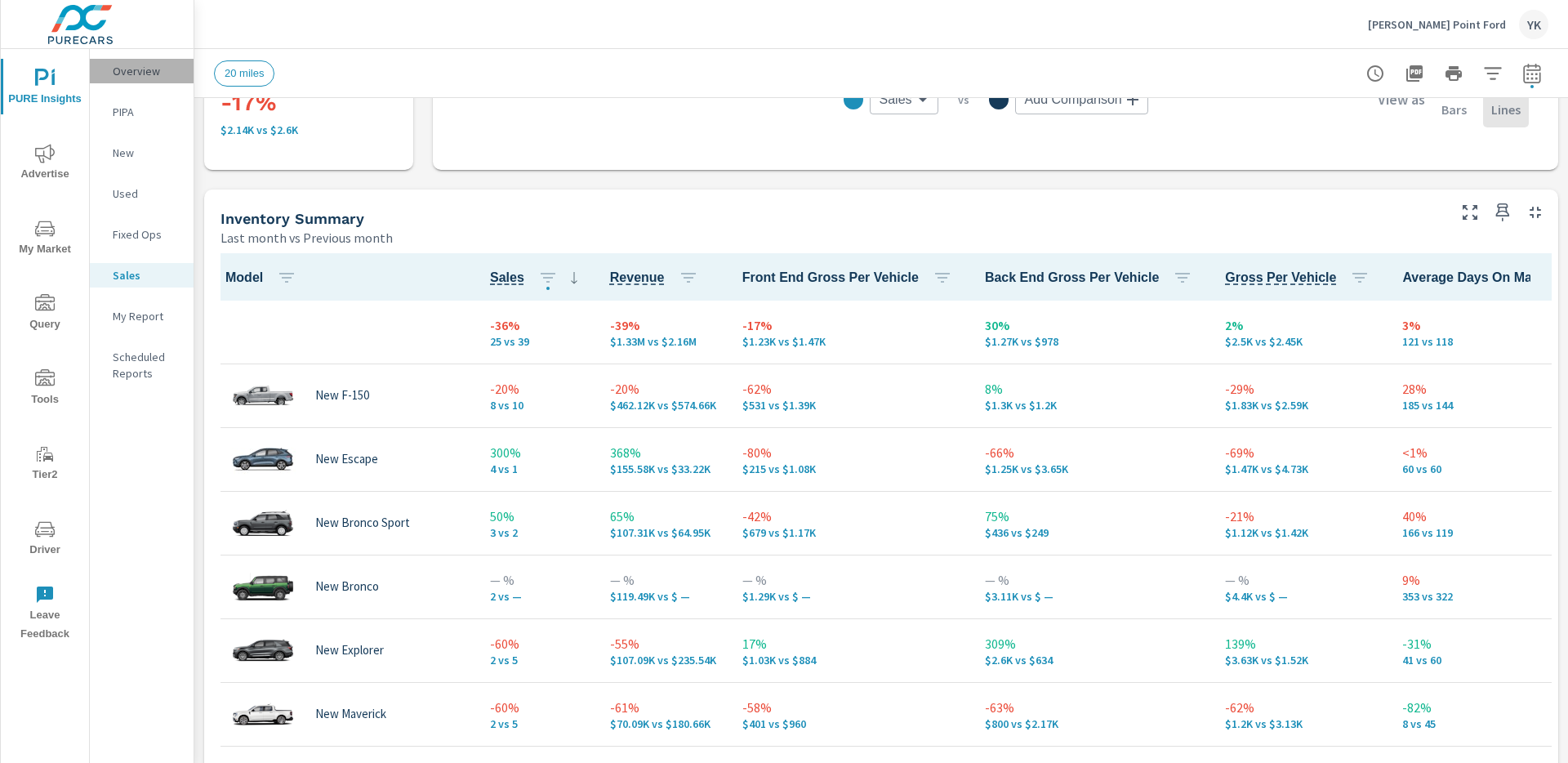
click at [113, 76] on p "Overview" at bounding box center [147, 70] width 68 height 16
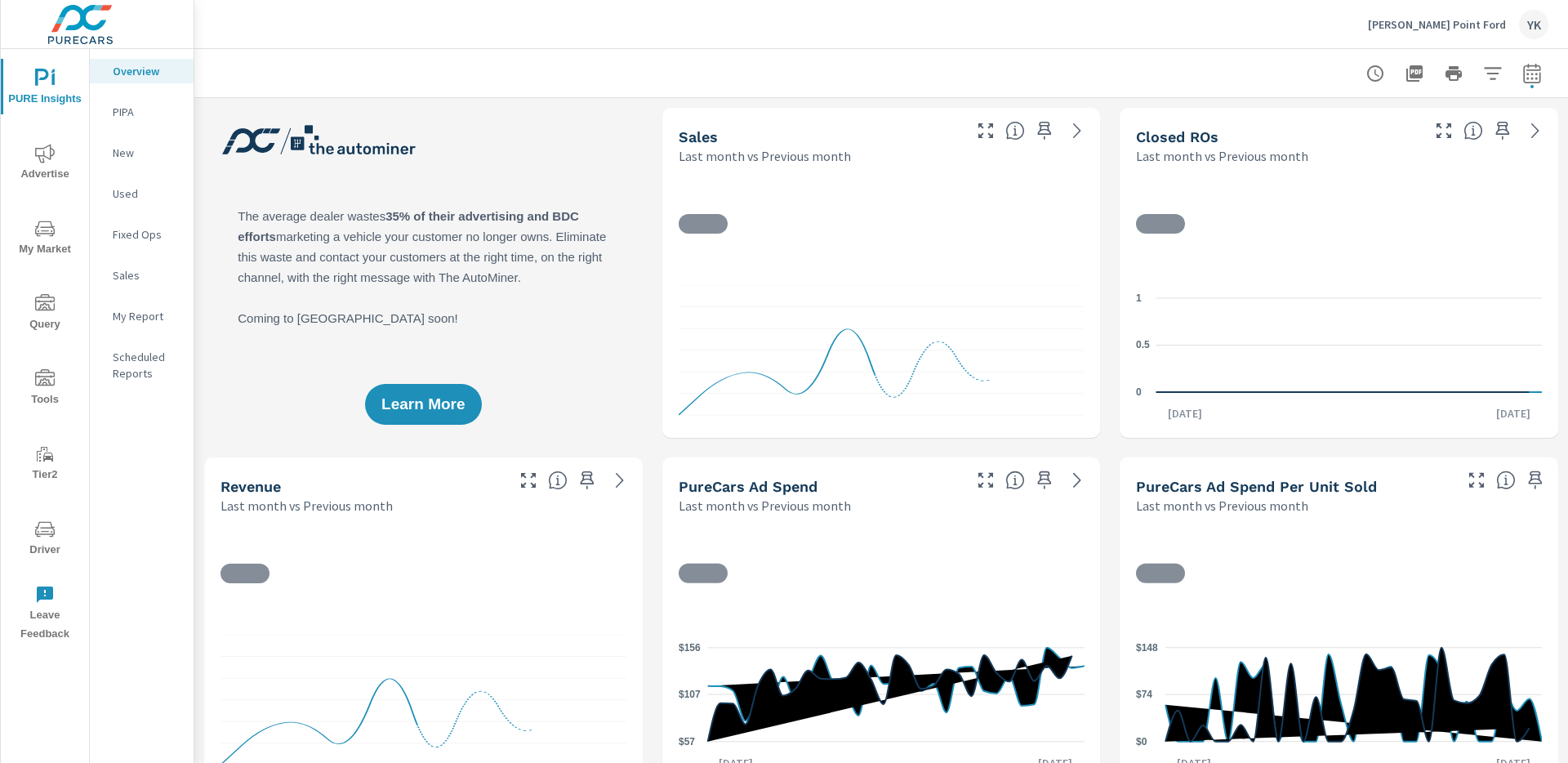
scroll to position [1, 0]
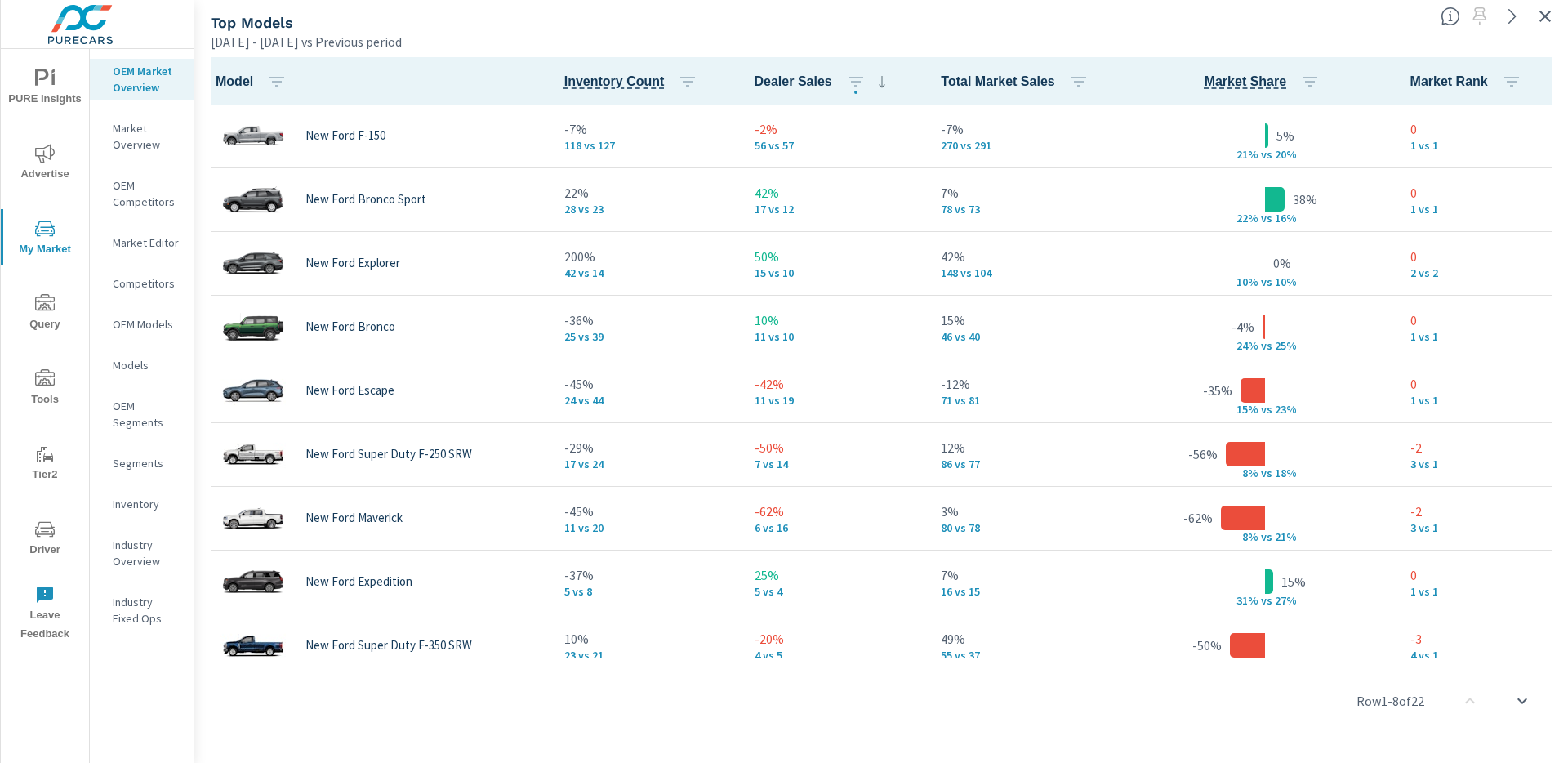
scroll to position [1, 0]
click at [1552, 19] on icon "button" at bounding box center [1545, 16] width 20 height 20
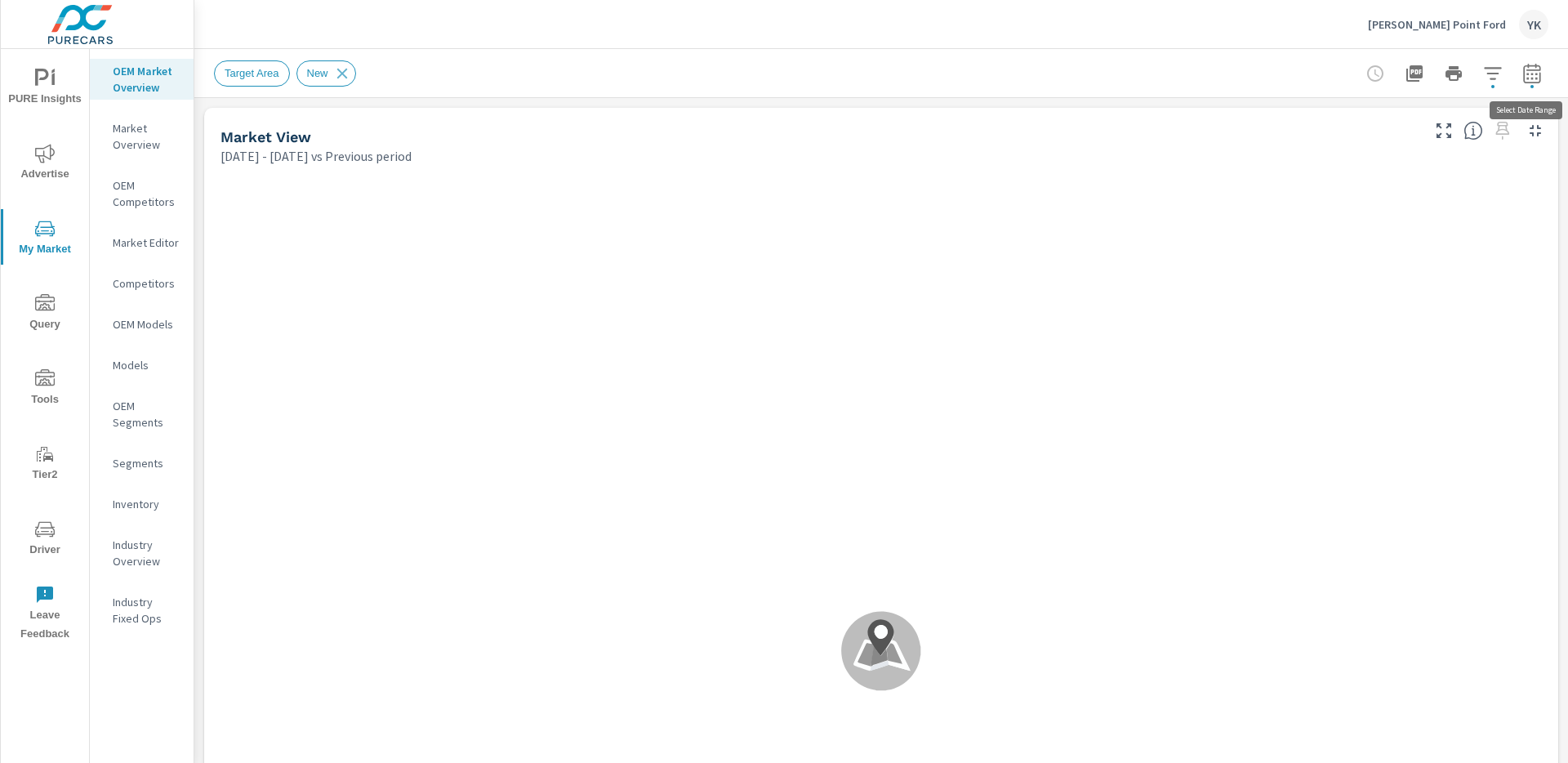
click at [1536, 85] on button "button" at bounding box center [1532, 73] width 33 height 33
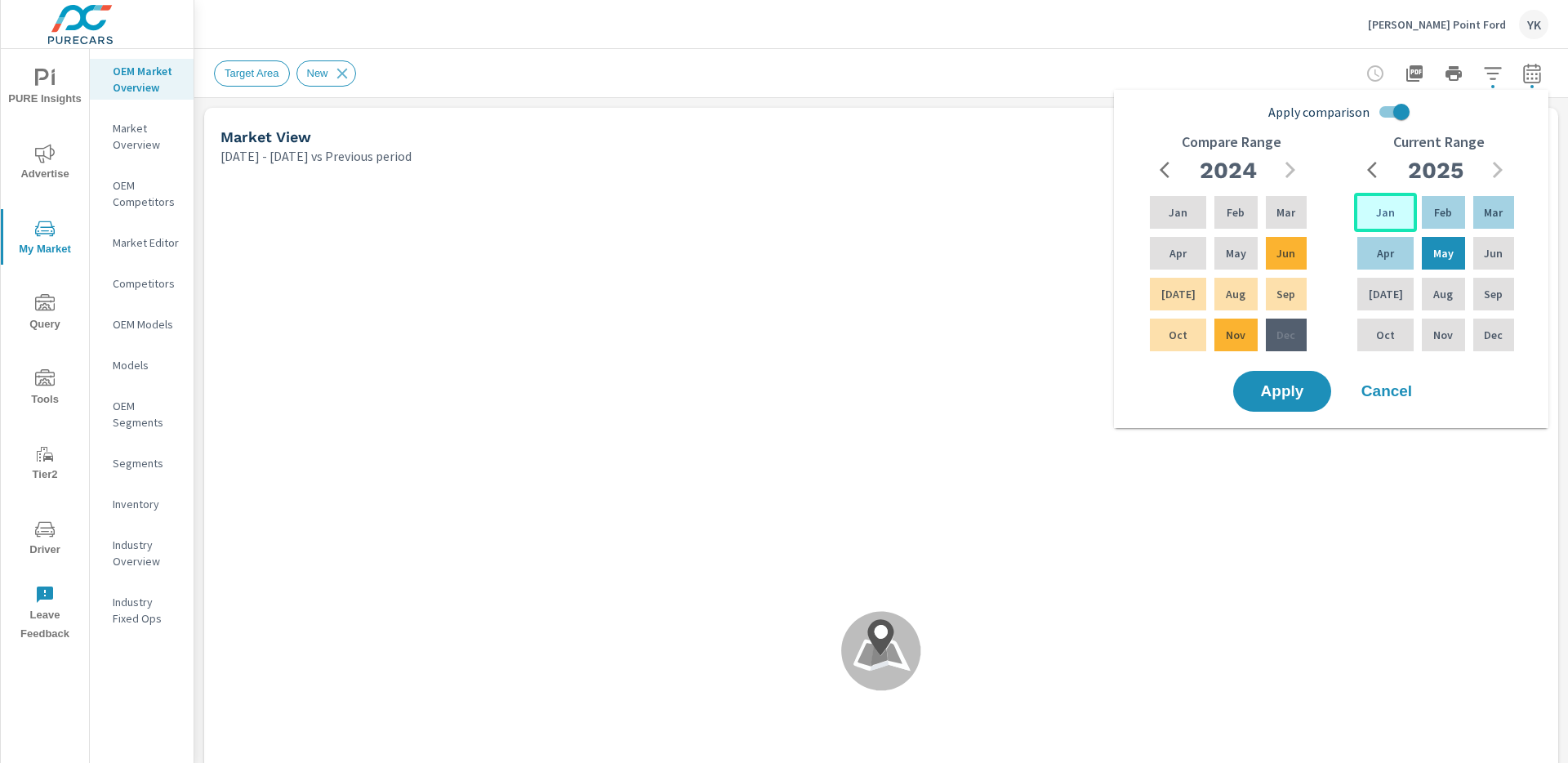
click at [1383, 212] on p "Jan" at bounding box center [1385, 212] width 19 height 16
click at [1484, 249] on p "Jun" at bounding box center [1493, 253] width 19 height 16
click at [1382, 109] on input "Apply comparison" at bounding box center [1401, 112] width 93 height 31
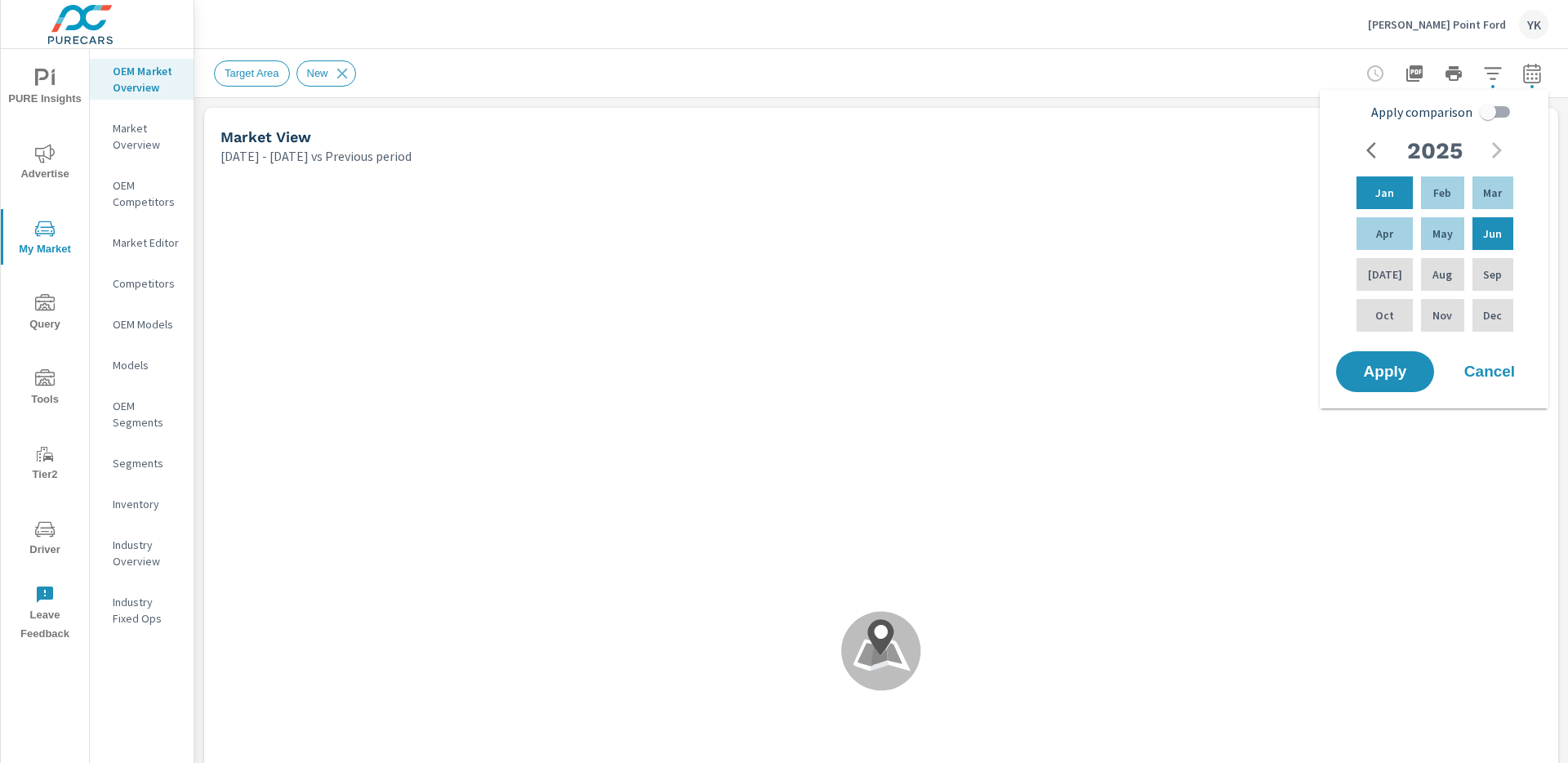
click at [1382, 109] on span "Apply comparison" at bounding box center [1421, 112] width 101 height 20
click at [1441, 109] on input "Apply comparison" at bounding box center [1488, 112] width 93 height 31
checkbox input "true"
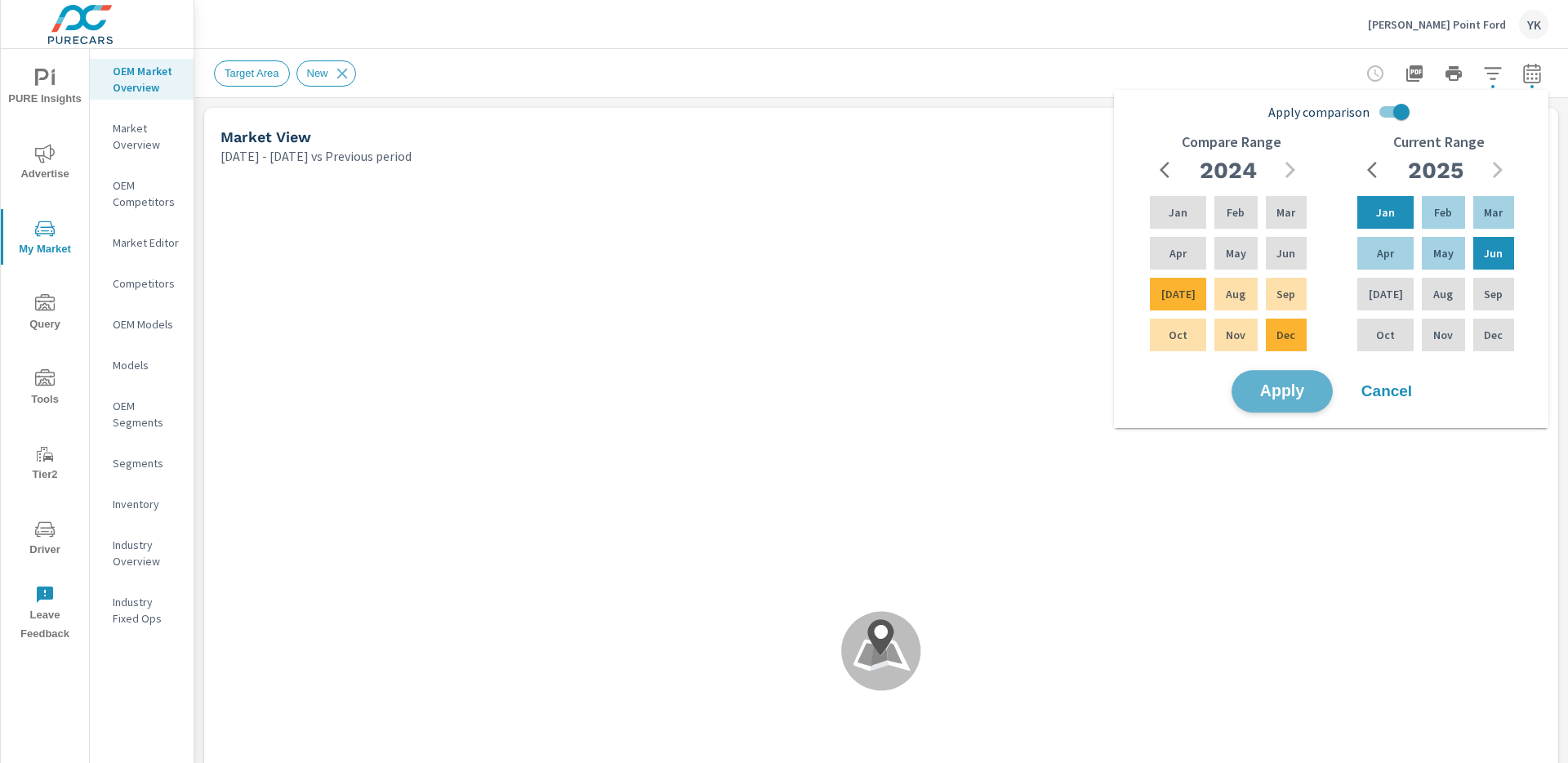
click at [1281, 393] on span "Apply" at bounding box center [1282, 392] width 67 height 15
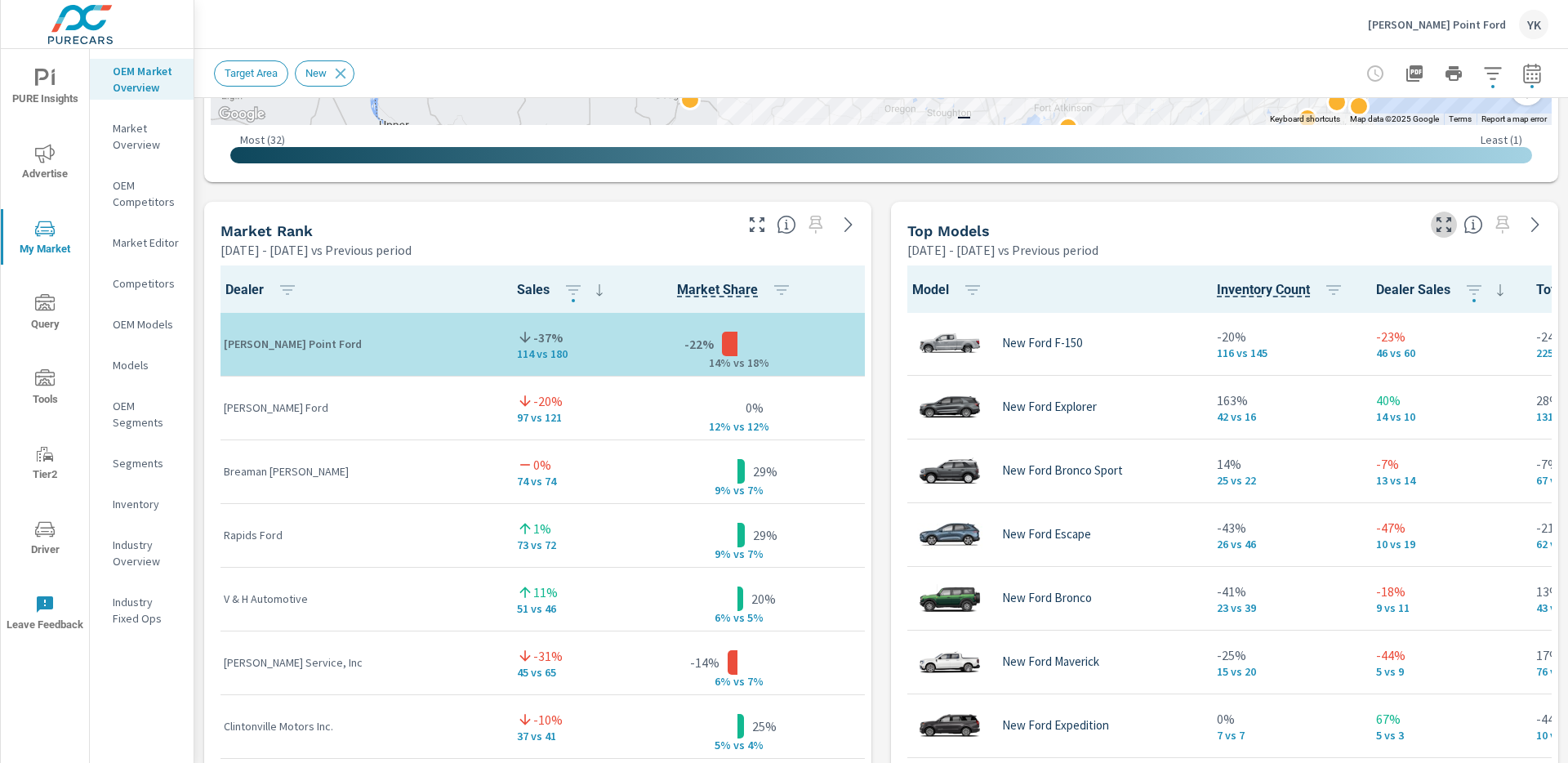
click at [1450, 230] on icon "button" at bounding box center [1444, 225] width 15 height 15
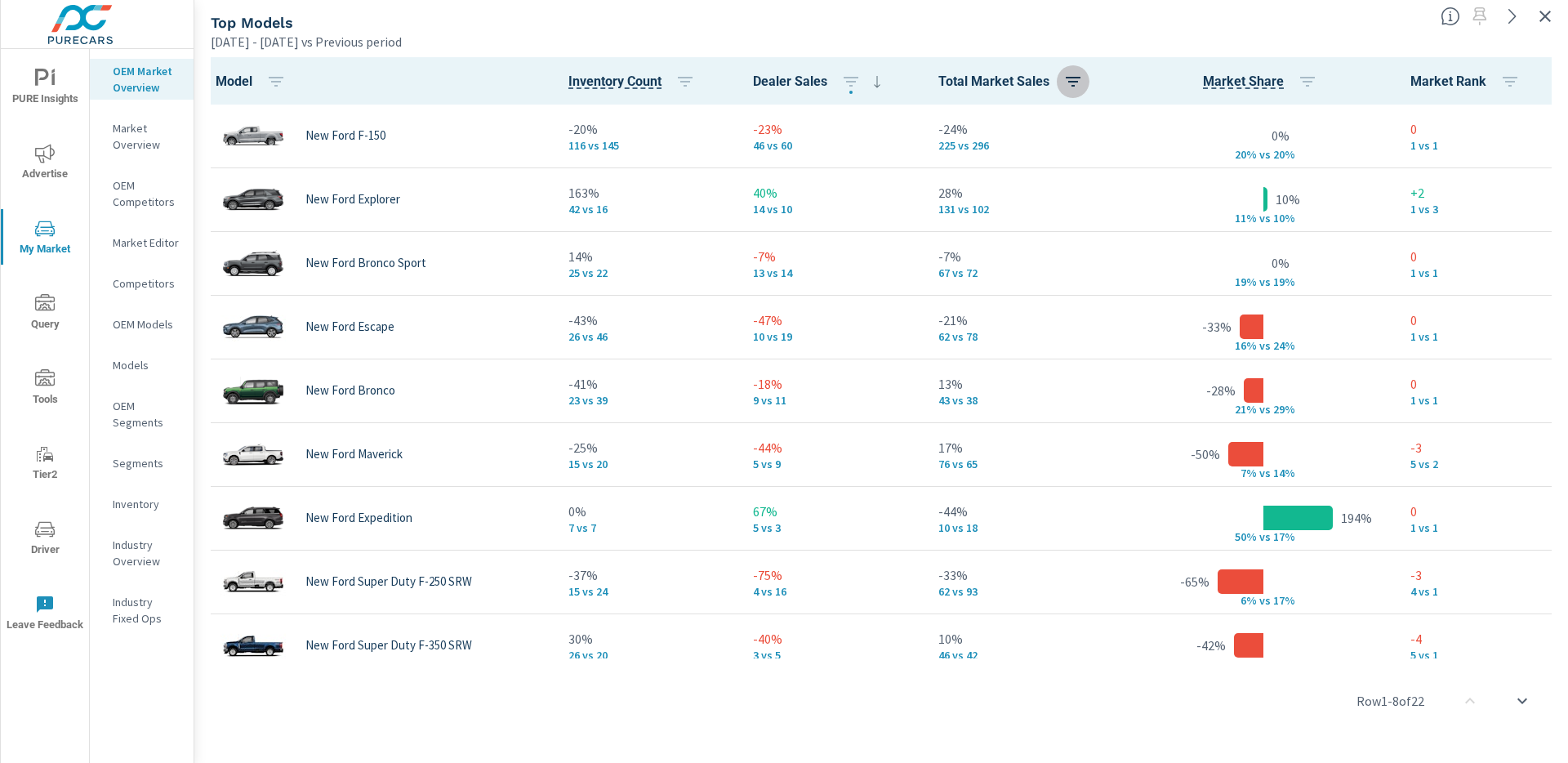
click at [1071, 85] on icon "button" at bounding box center [1073, 81] width 20 height 20
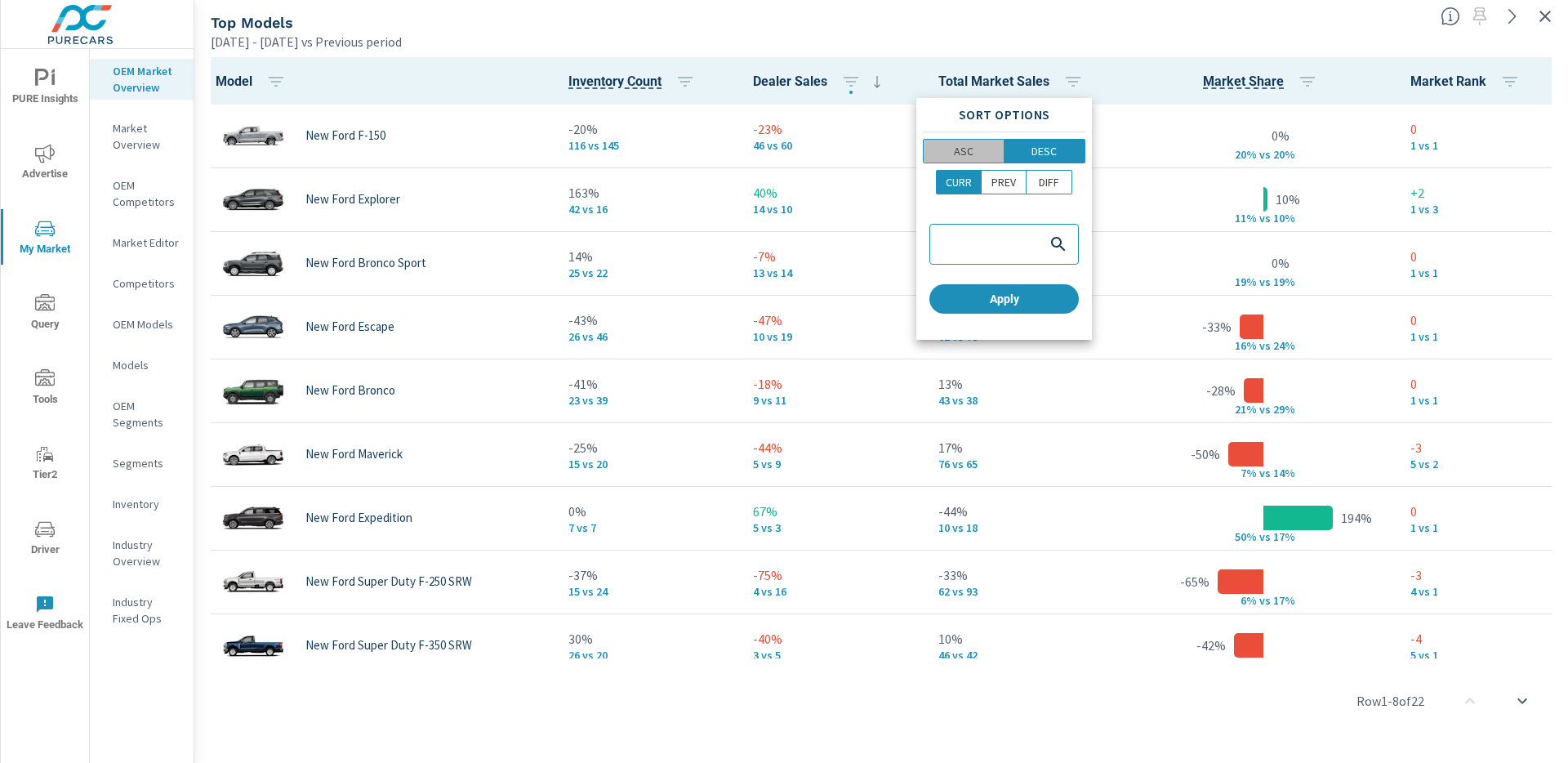
click at [967, 143] on p "ASC" at bounding box center [963, 151] width 20 height 16
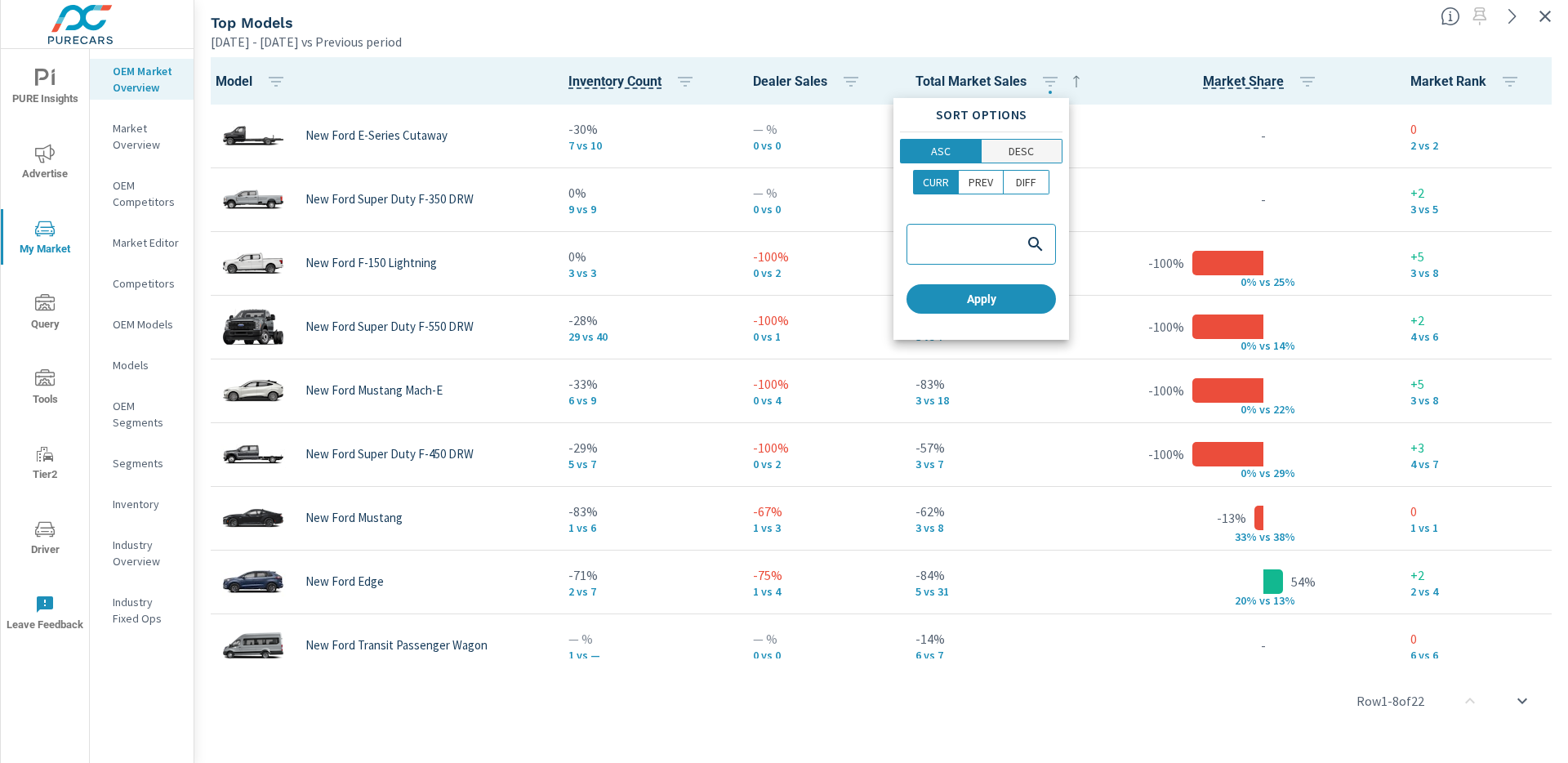
click at [1024, 143] on p "DESC" at bounding box center [1021, 151] width 26 height 16
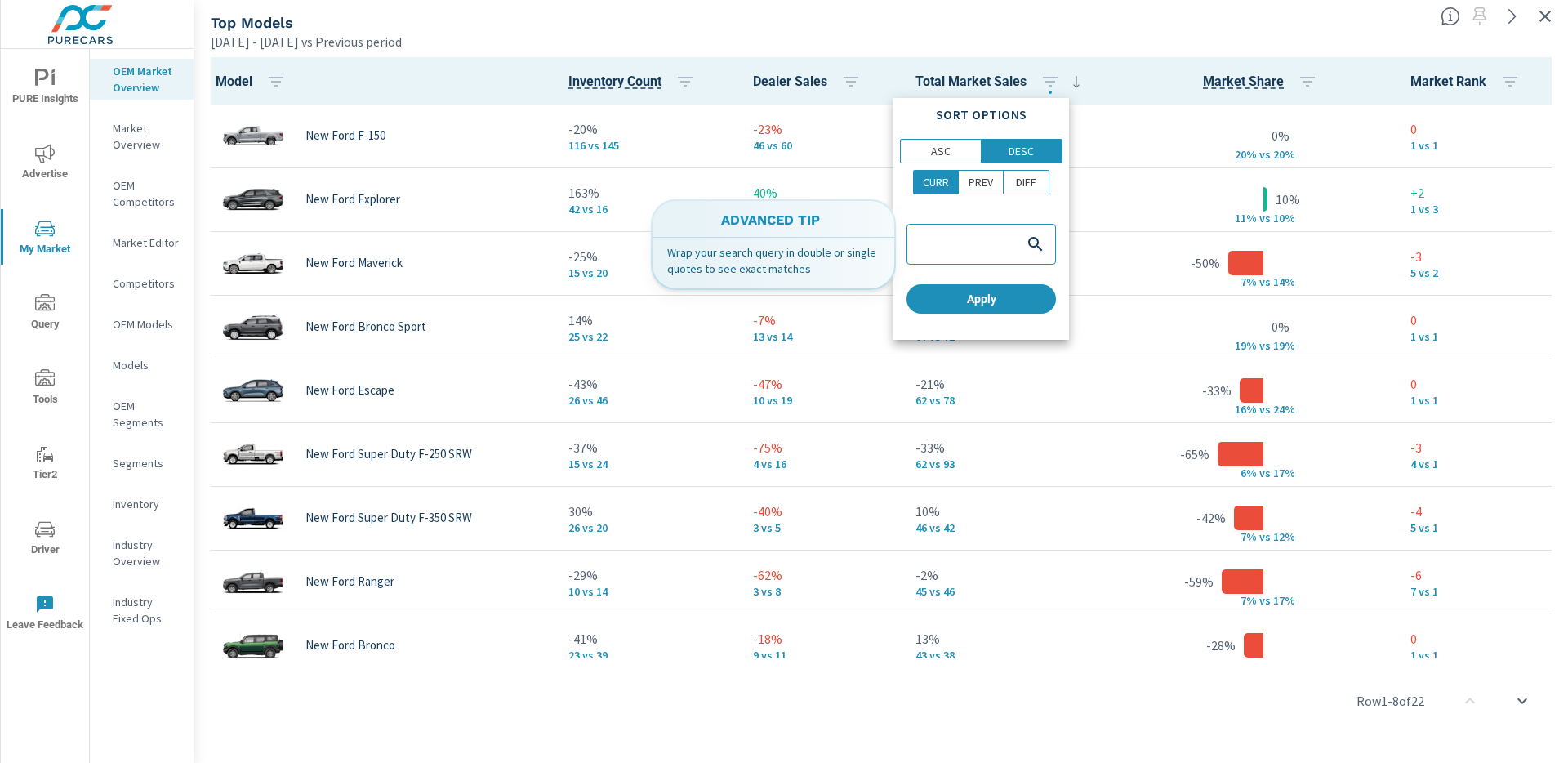
click at [940, 276] on div "Sort Options ASC DESC CURR PREV DIFF Apply" at bounding box center [981, 219] width 176 height 241
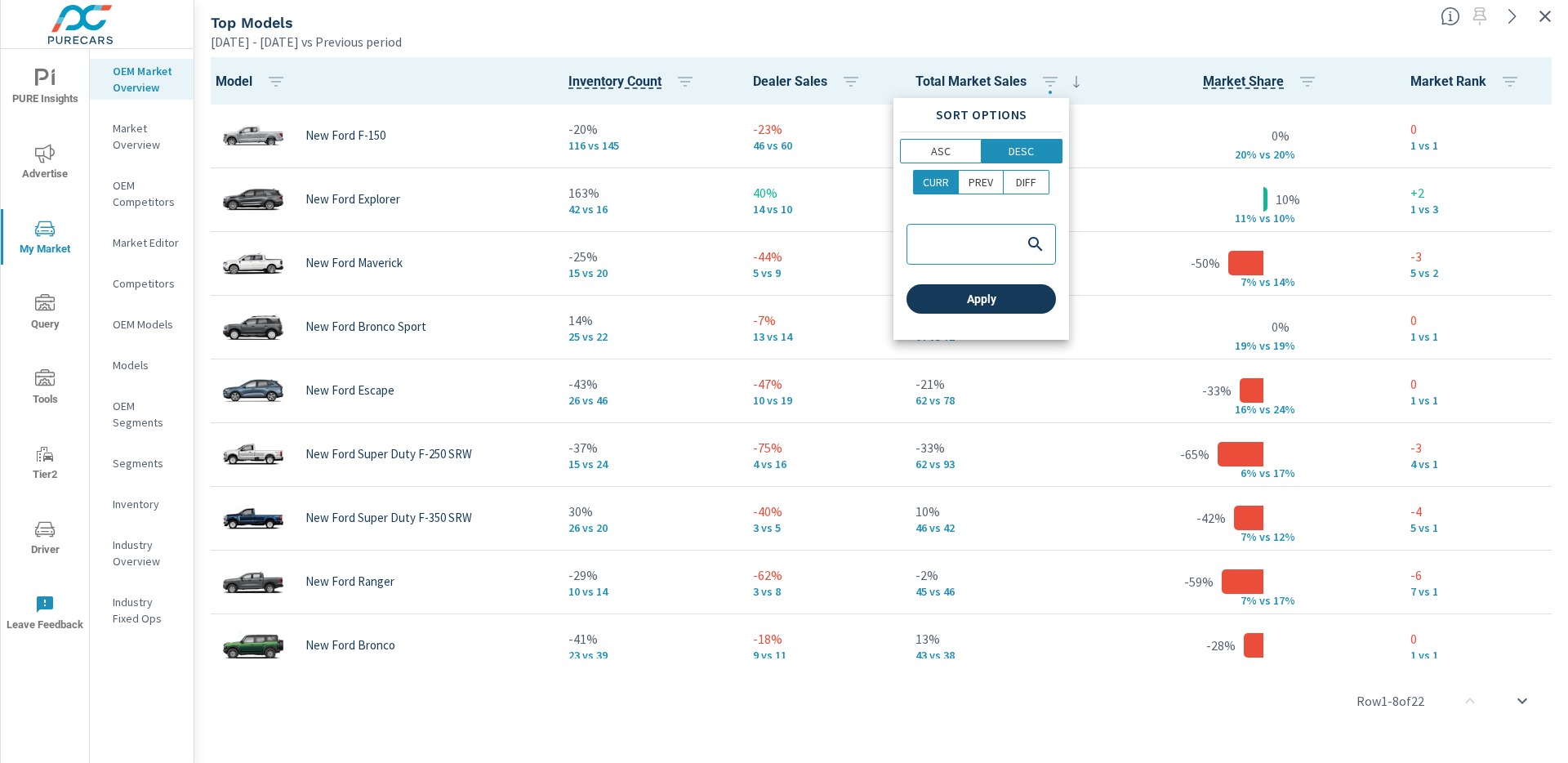
click at [947, 293] on span "Apply" at bounding box center [981, 299] width 136 height 15
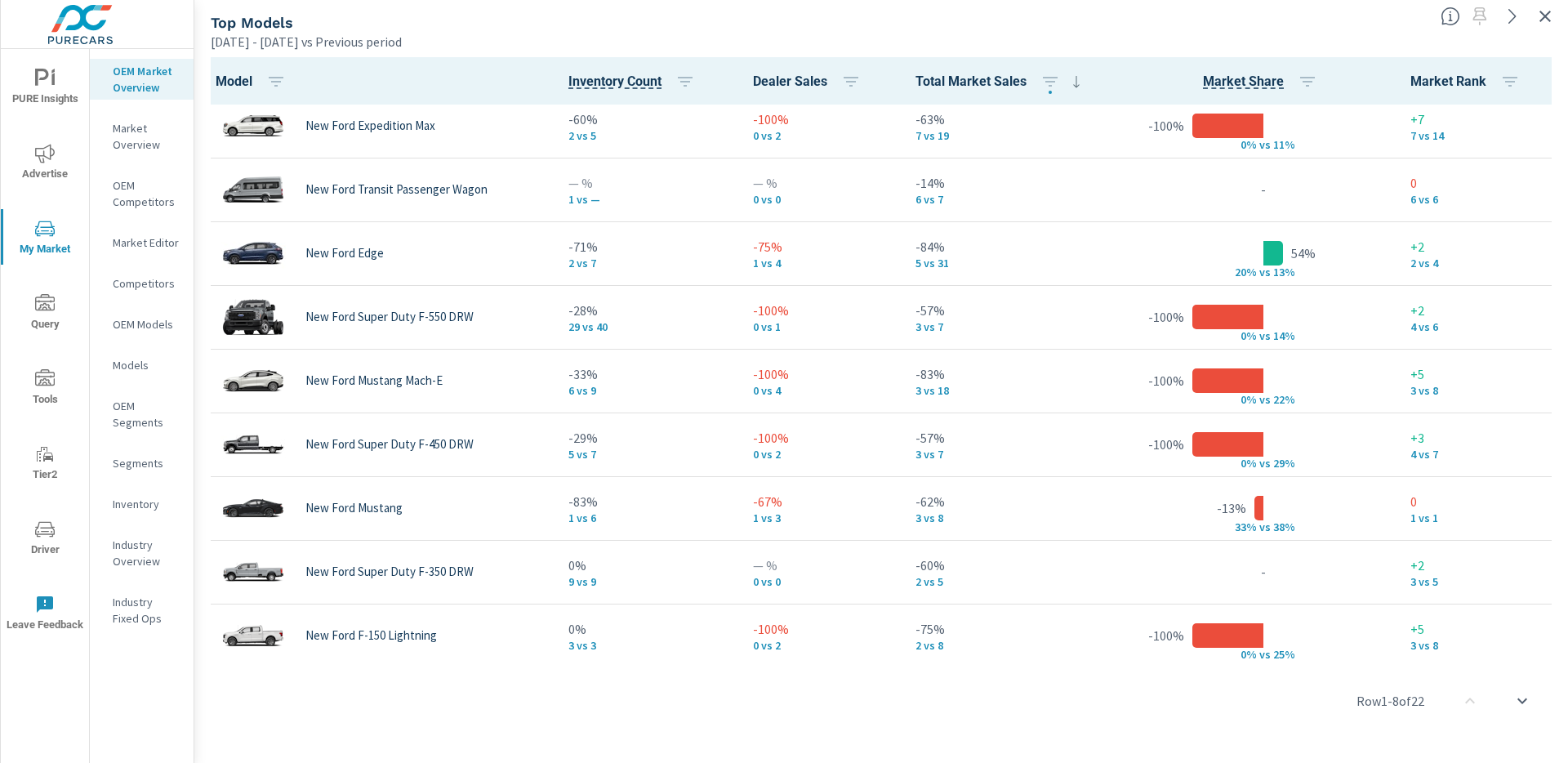
scroll to position [784, 0]
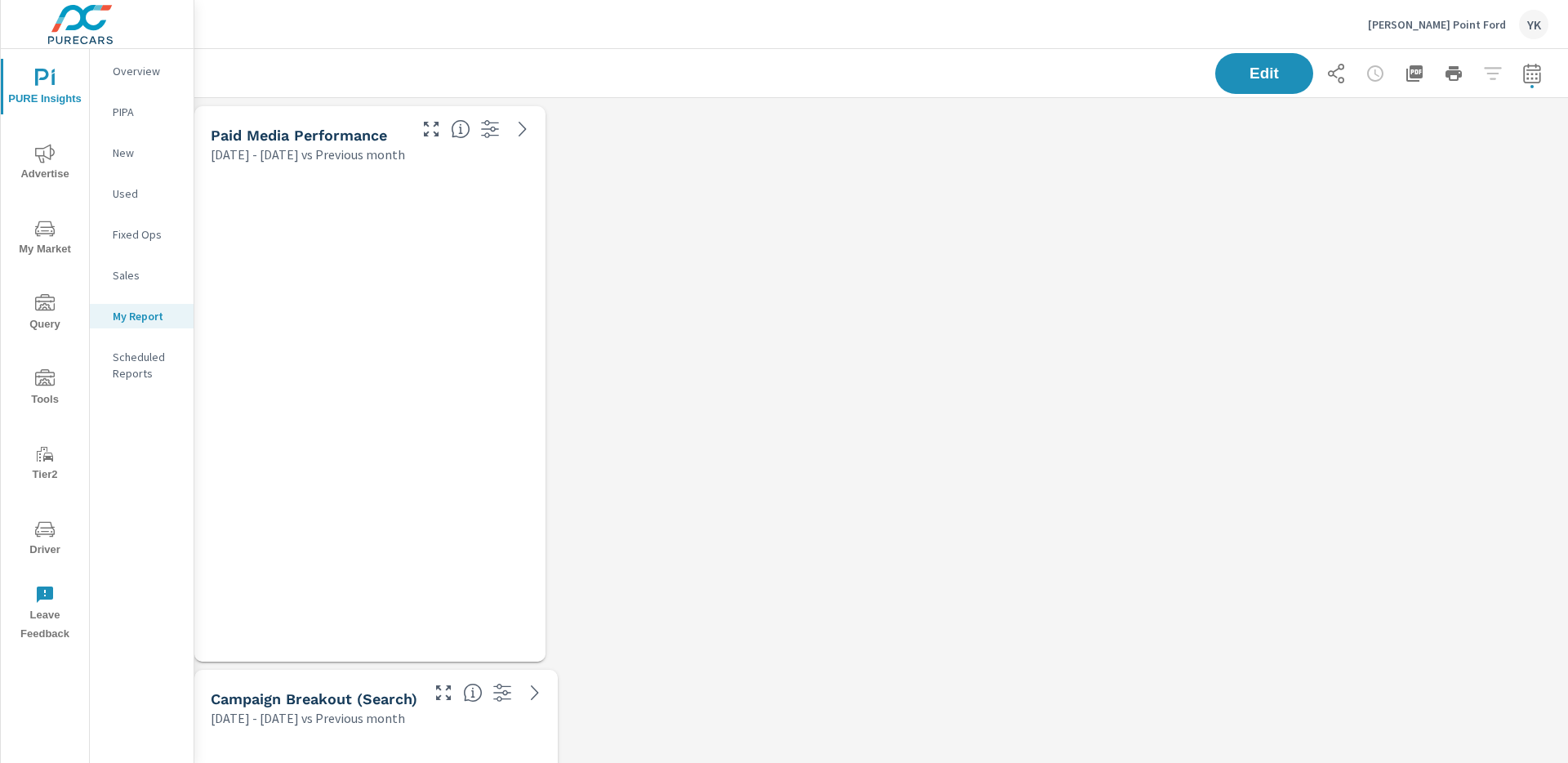
scroll to position [3392, 1375]
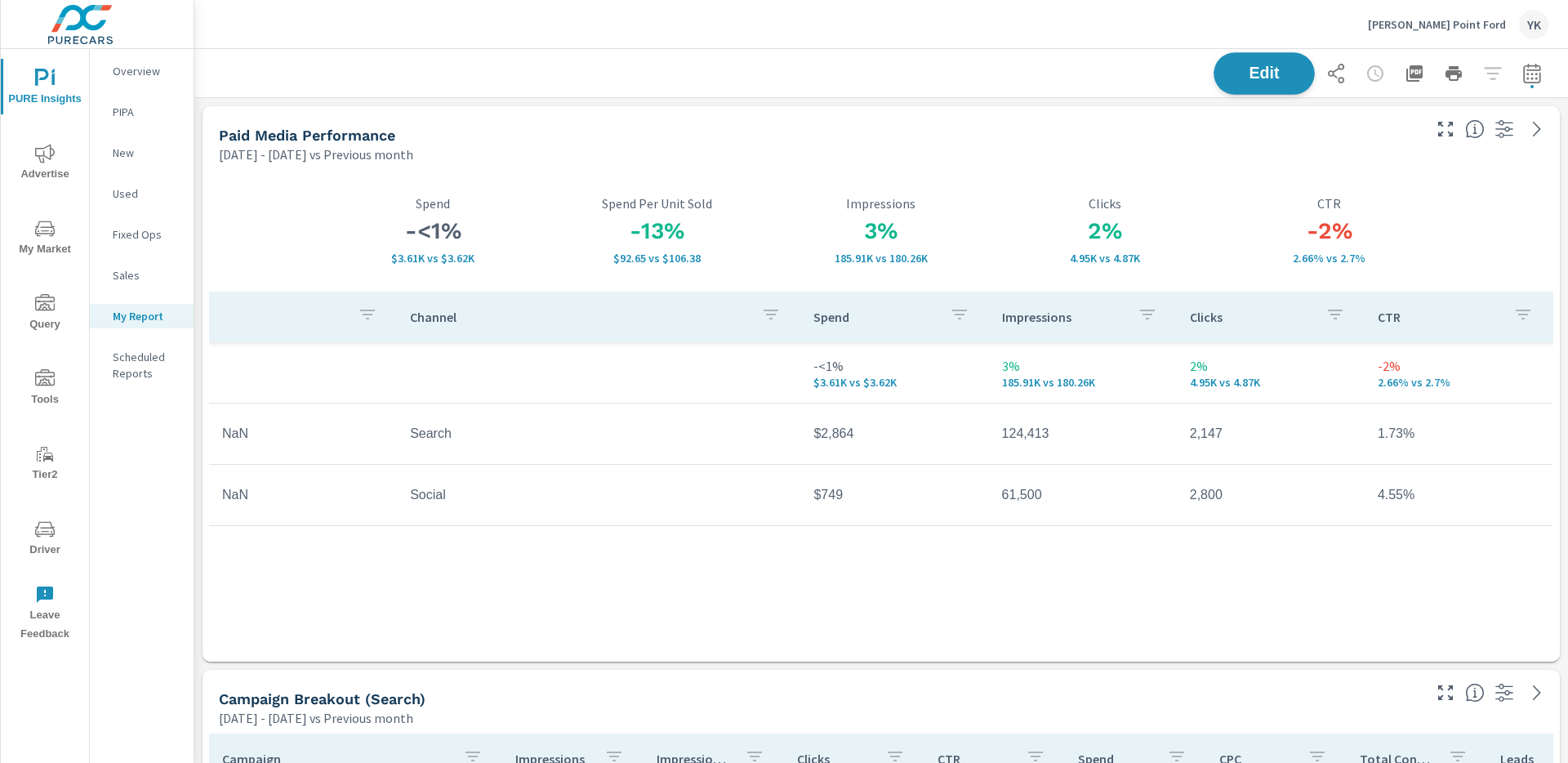
click at [1296, 53] on button "Edit" at bounding box center [1264, 73] width 101 height 43
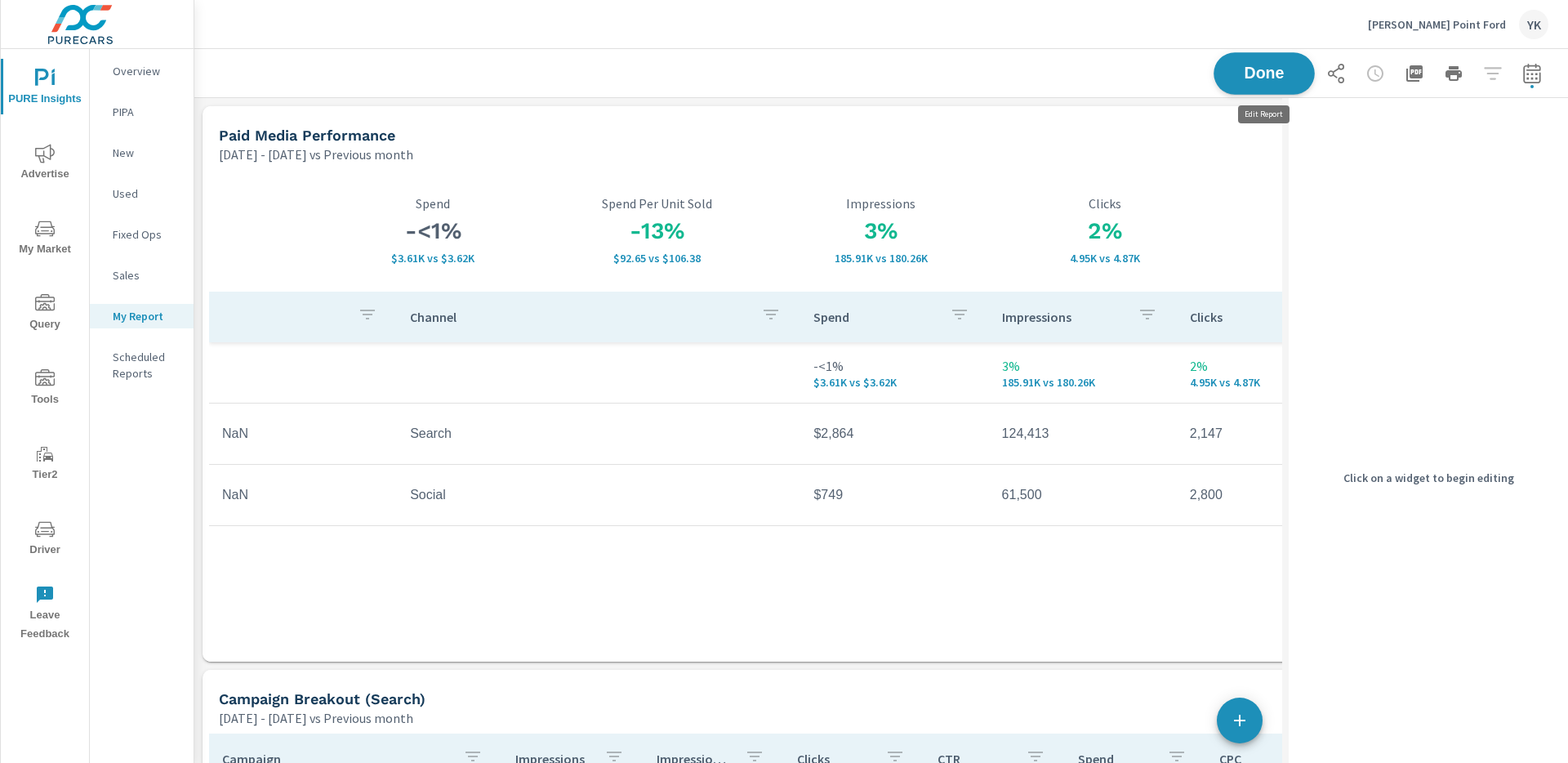
scroll to position [3392, 1088]
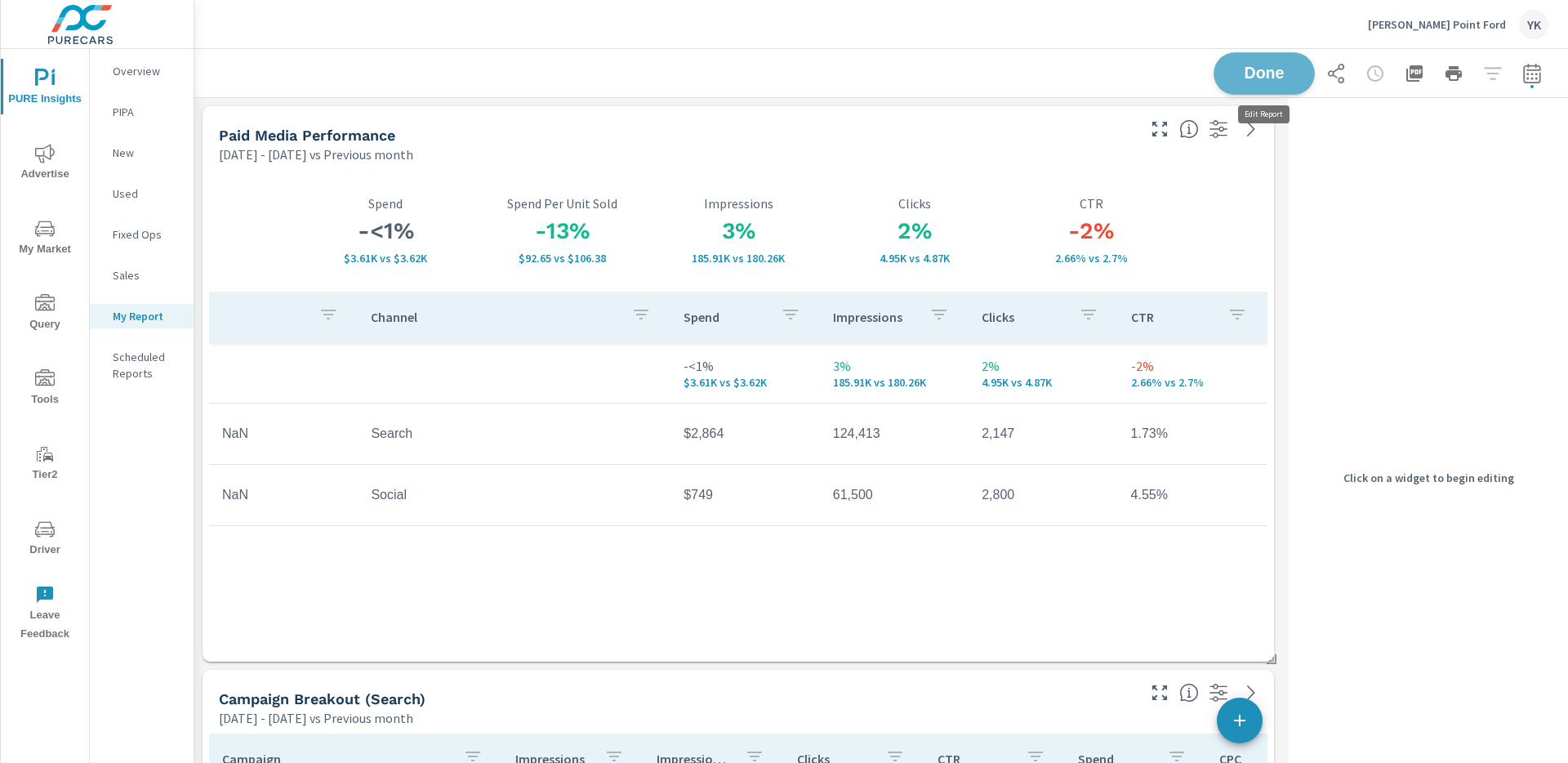
click at [1257, 80] on span "Done" at bounding box center [1264, 73] width 67 height 15
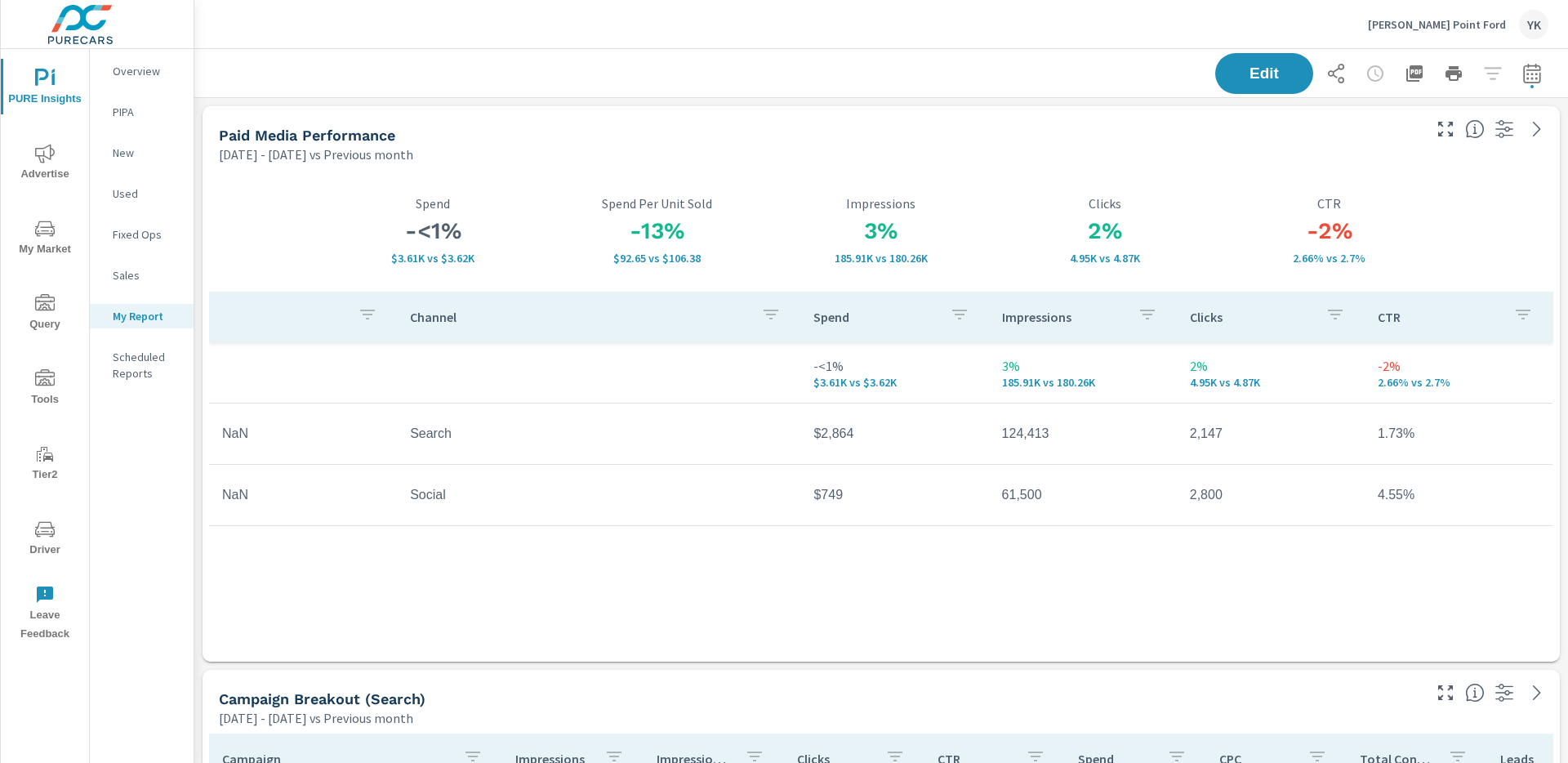
click at [1516, 77] on button "button" at bounding box center [1532, 73] width 33 height 33
select select "Previous month"
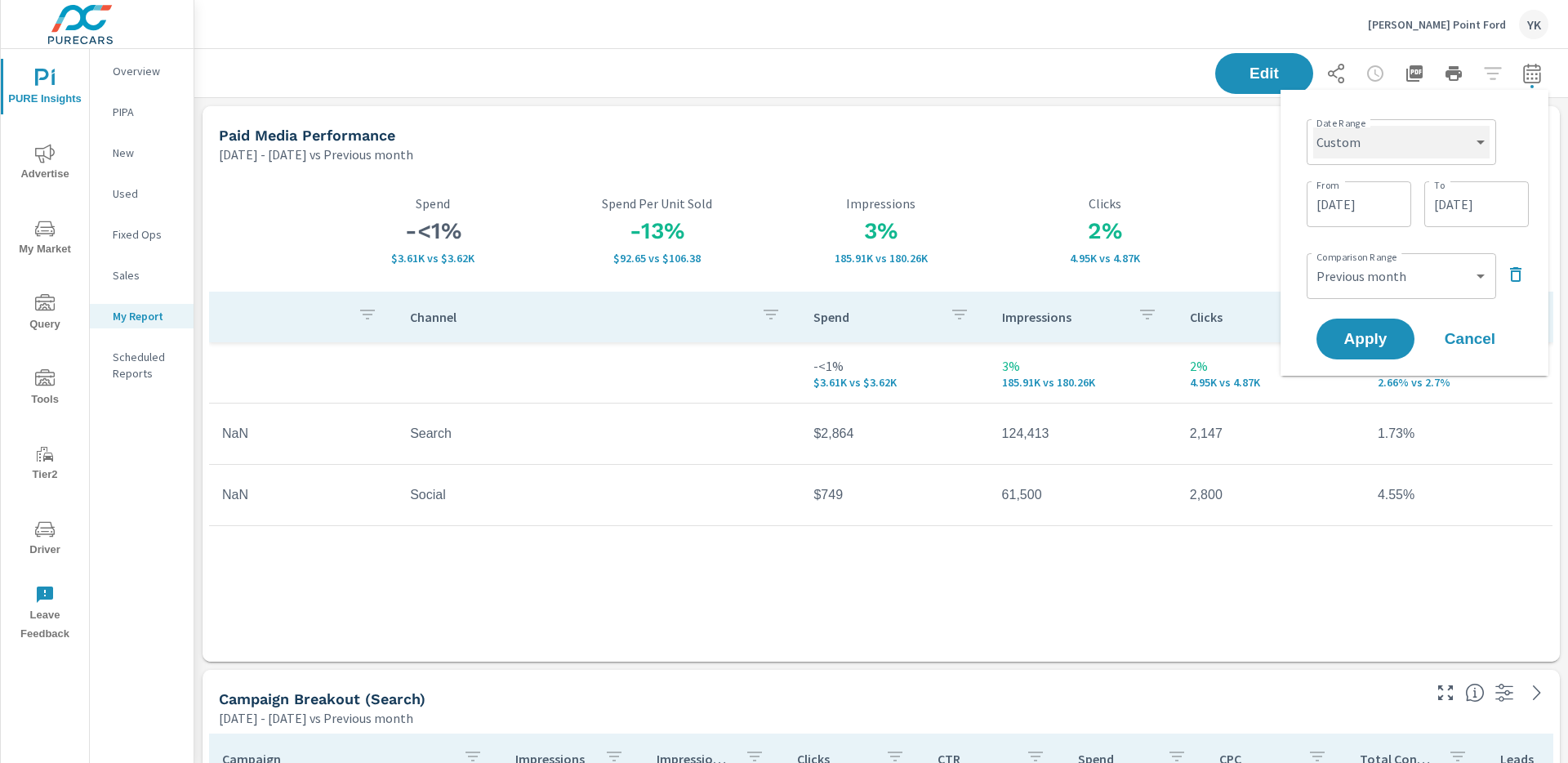
click at [1392, 135] on select "Custom [DATE] Last week Last 7 days Last 14 days Last 30 days Last 45 days Last…" at bounding box center [1401, 142] width 176 height 33
click at [1313, 126] on select "Custom [DATE] Last week Last 7 days Last 14 days Last 30 days Last 45 days Last…" at bounding box center [1401, 142] width 176 height 33
select select "Last month"
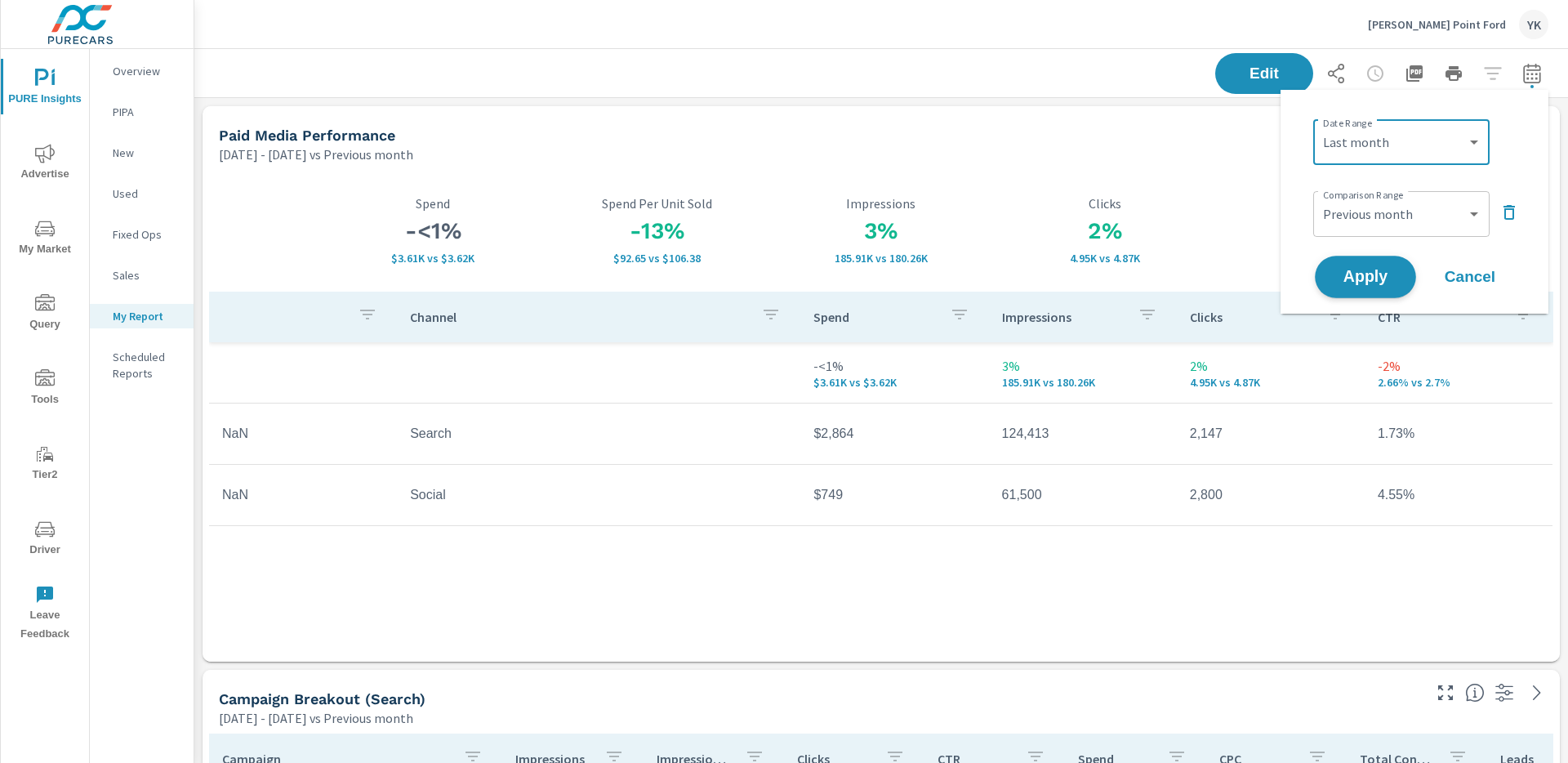
click at [1357, 282] on span "Apply" at bounding box center [1365, 277] width 67 height 15
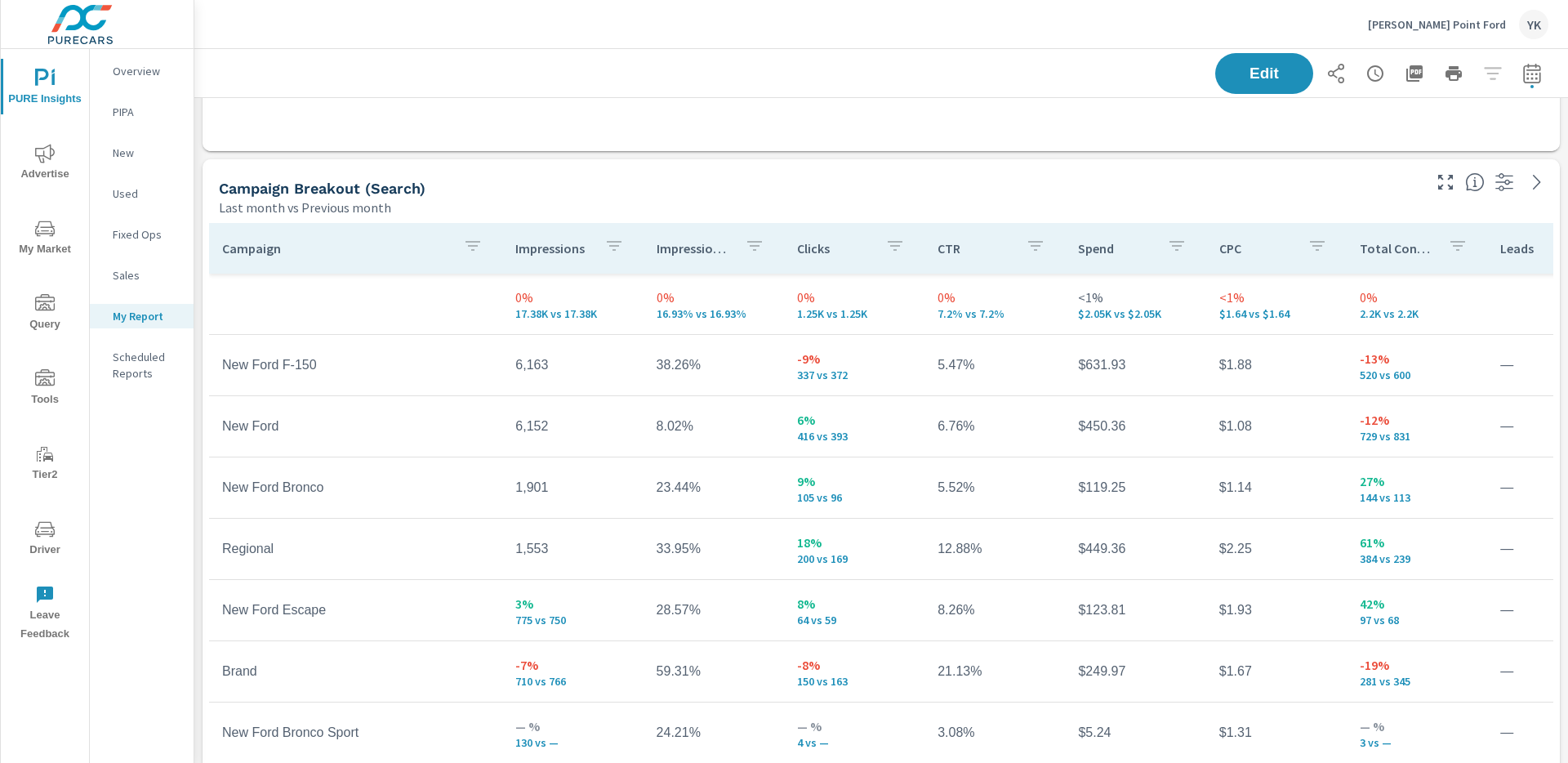
scroll to position [650, 0]
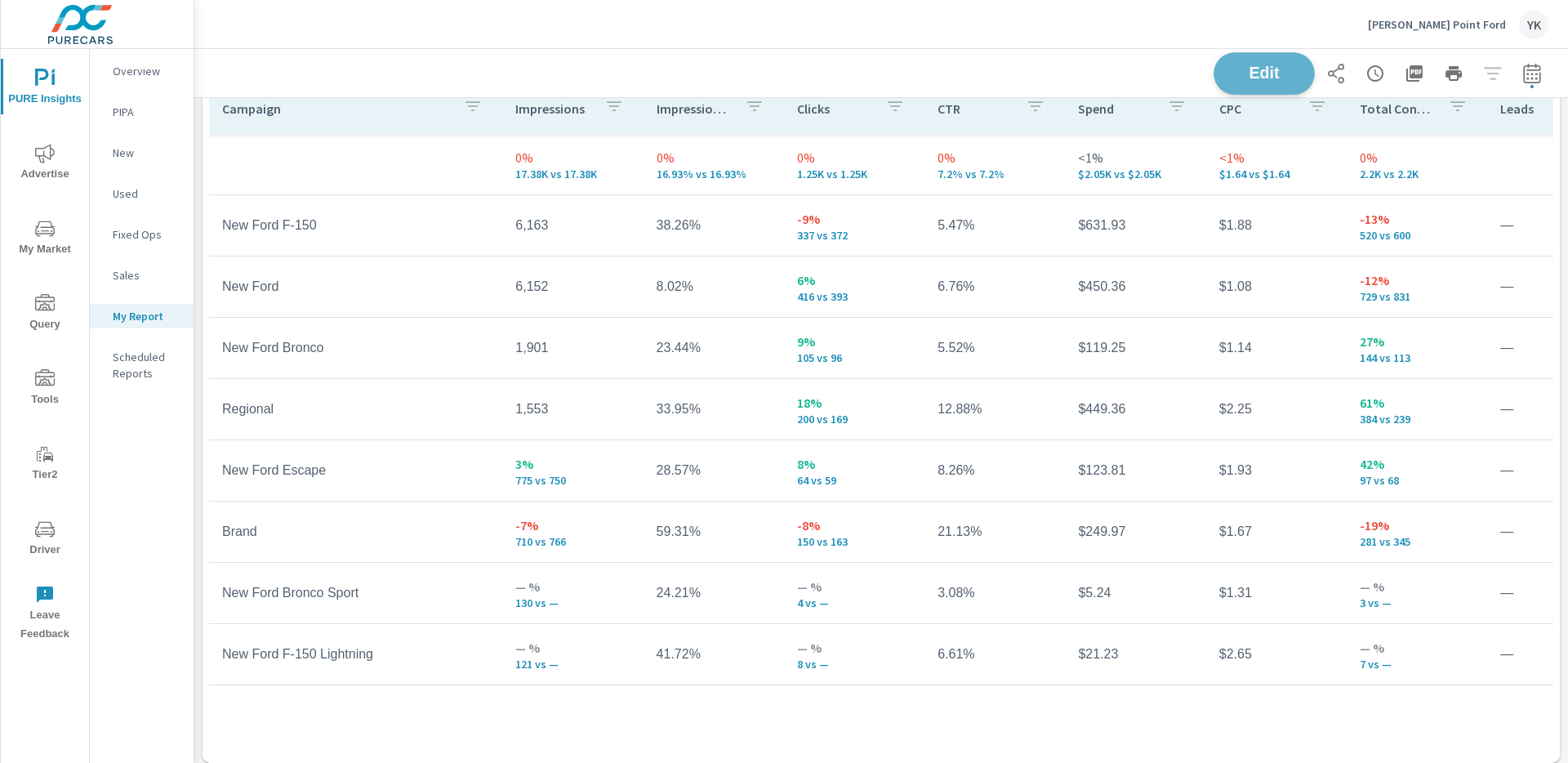
click at [1274, 65] on span "Edit" at bounding box center [1264, 73] width 67 height 15
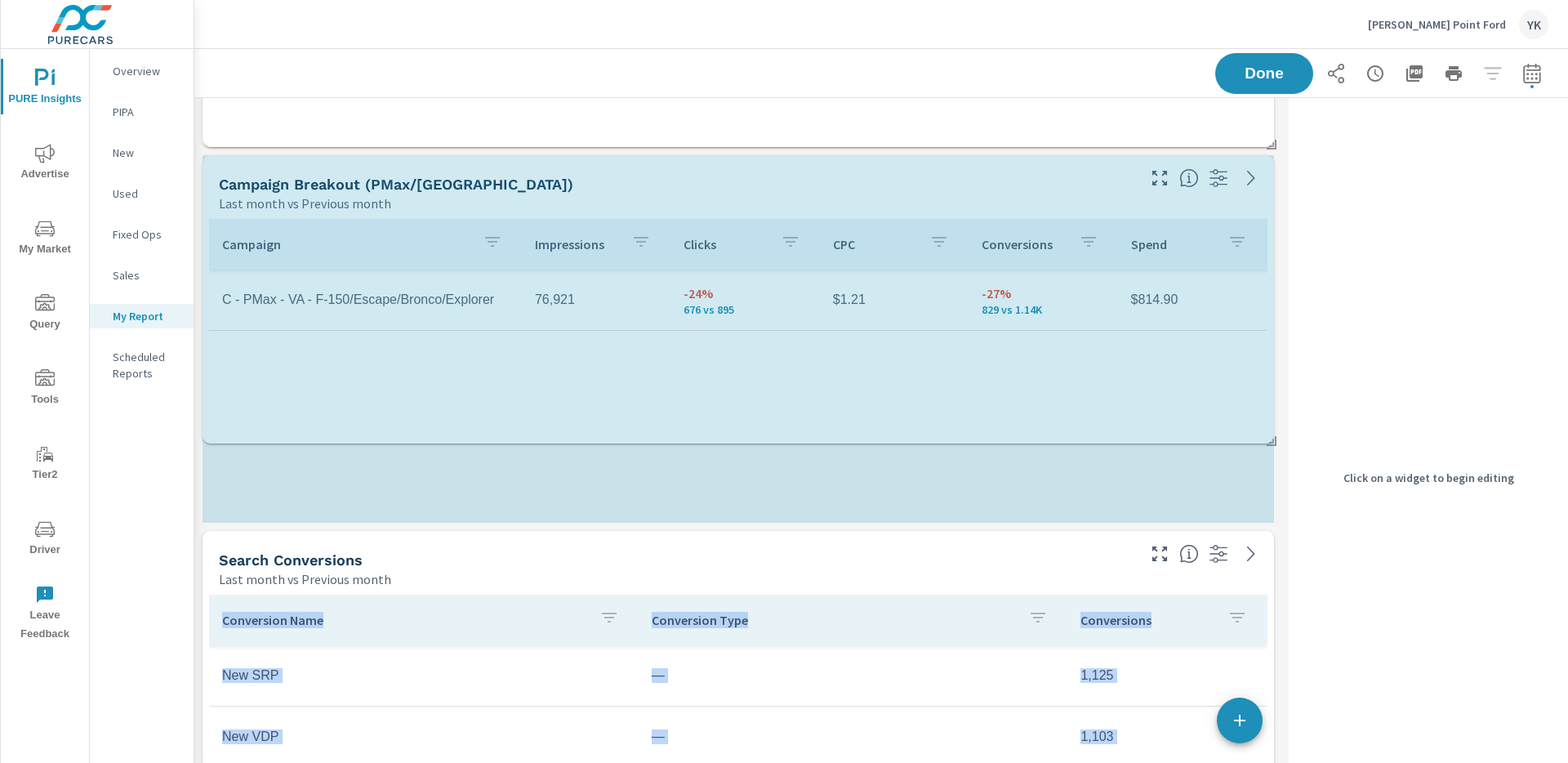
scroll to position [9, 9]
drag, startPoint x: 1269, startPoint y: 331, endPoint x: 1265, endPoint y: 431, distance: 100.1
click at [1265, 431] on div "Store Visits Last month vs Previous month — +0 vs. [DATE] Paid Media Performanc…" at bounding box center [738, 621] width 1088 height 3578
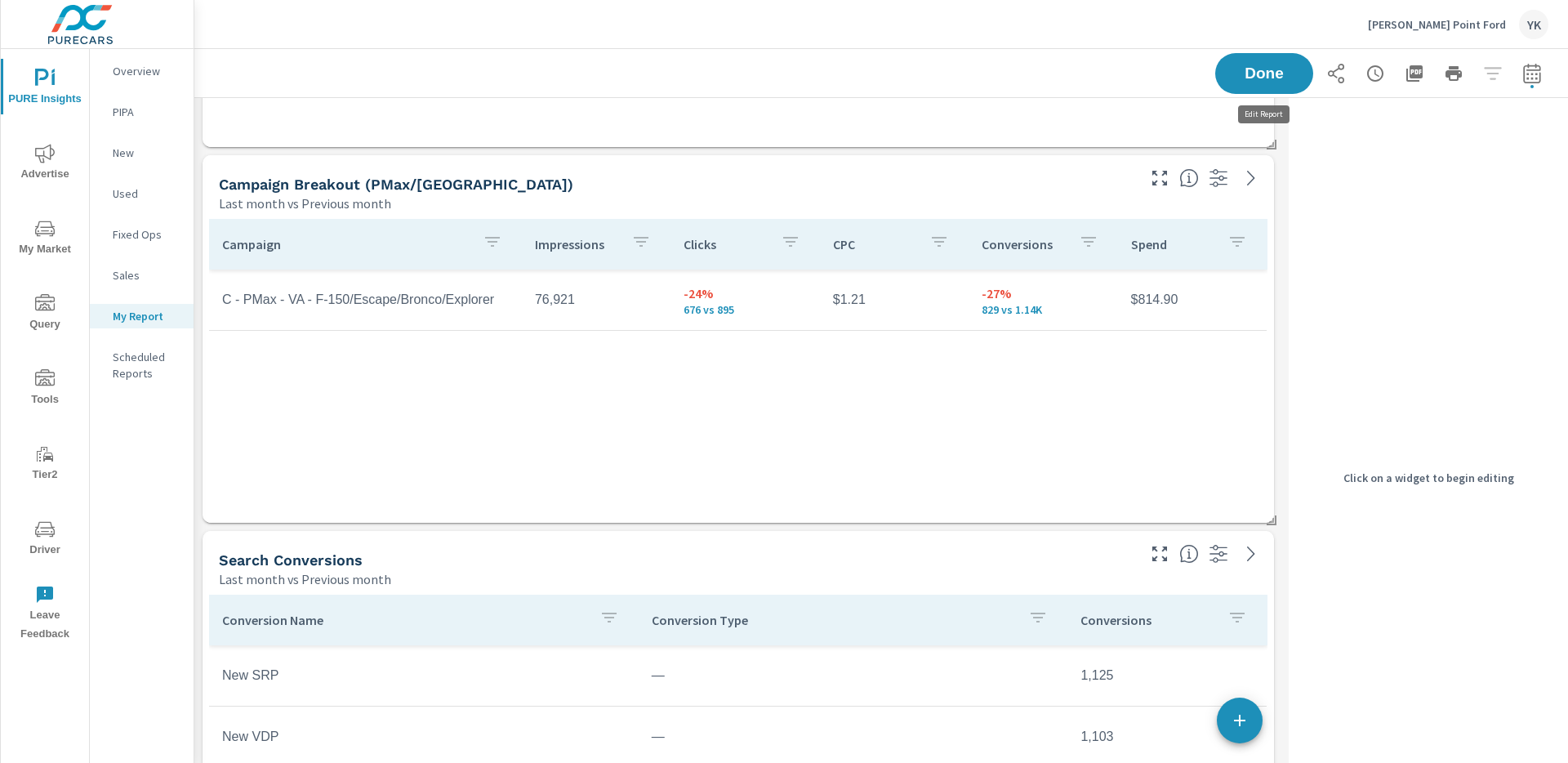
click at [1259, 71] on span "Done" at bounding box center [1263, 74] width 65 height 15
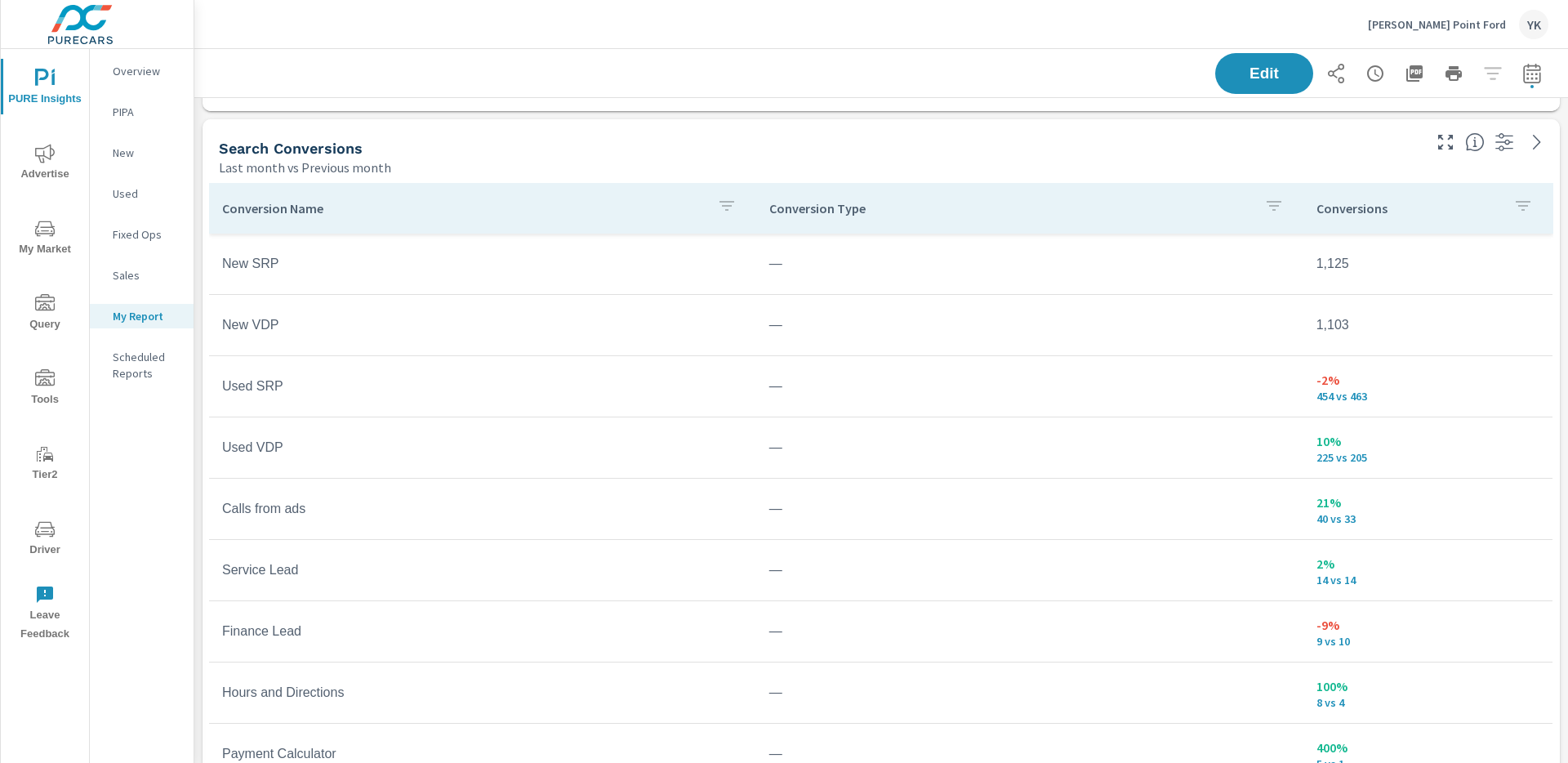
scroll to position [1673, 0]
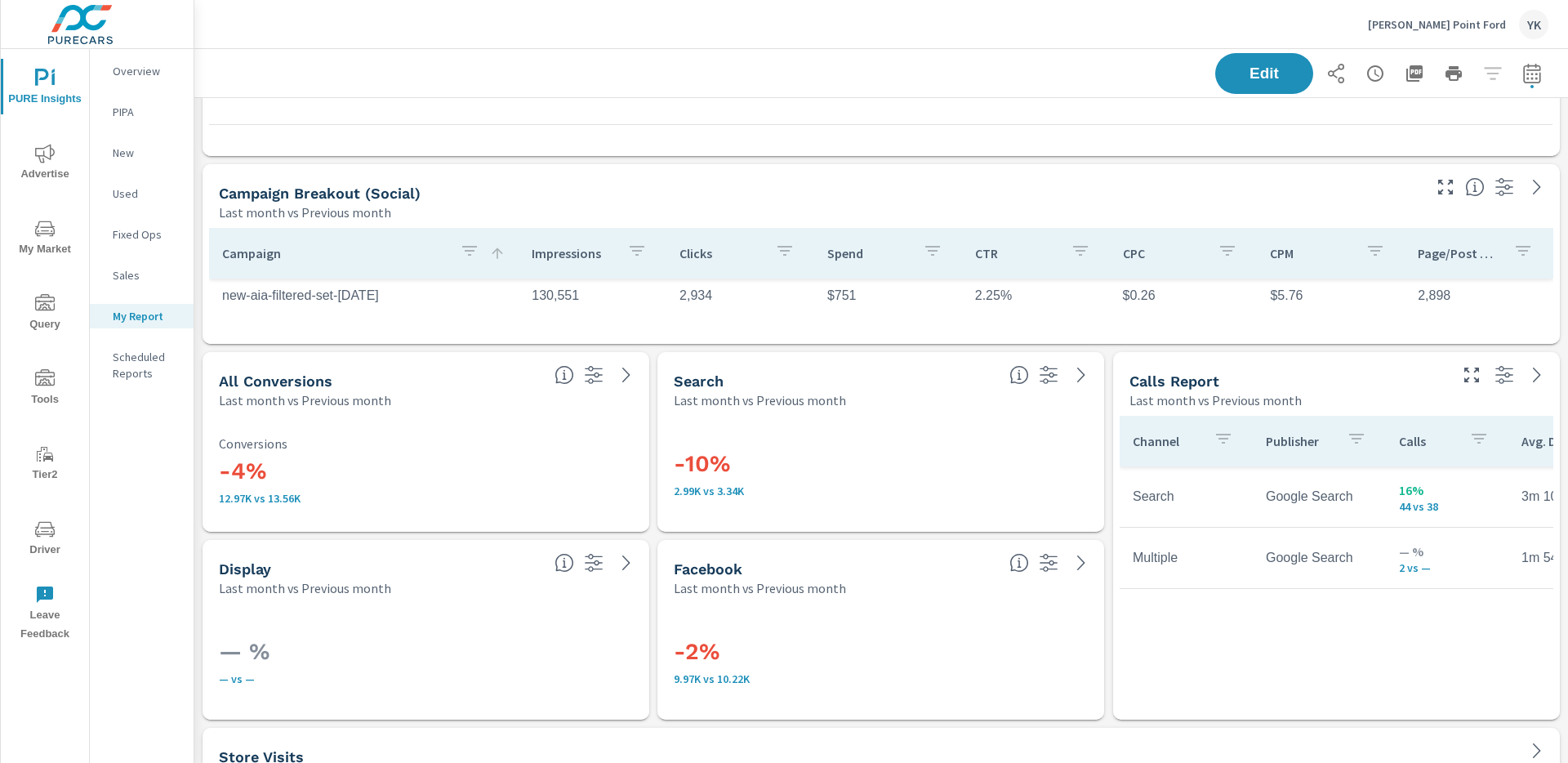
scroll to position [14, 0]
click at [1291, 80] on span "Edit" at bounding box center [1264, 73] width 67 height 15
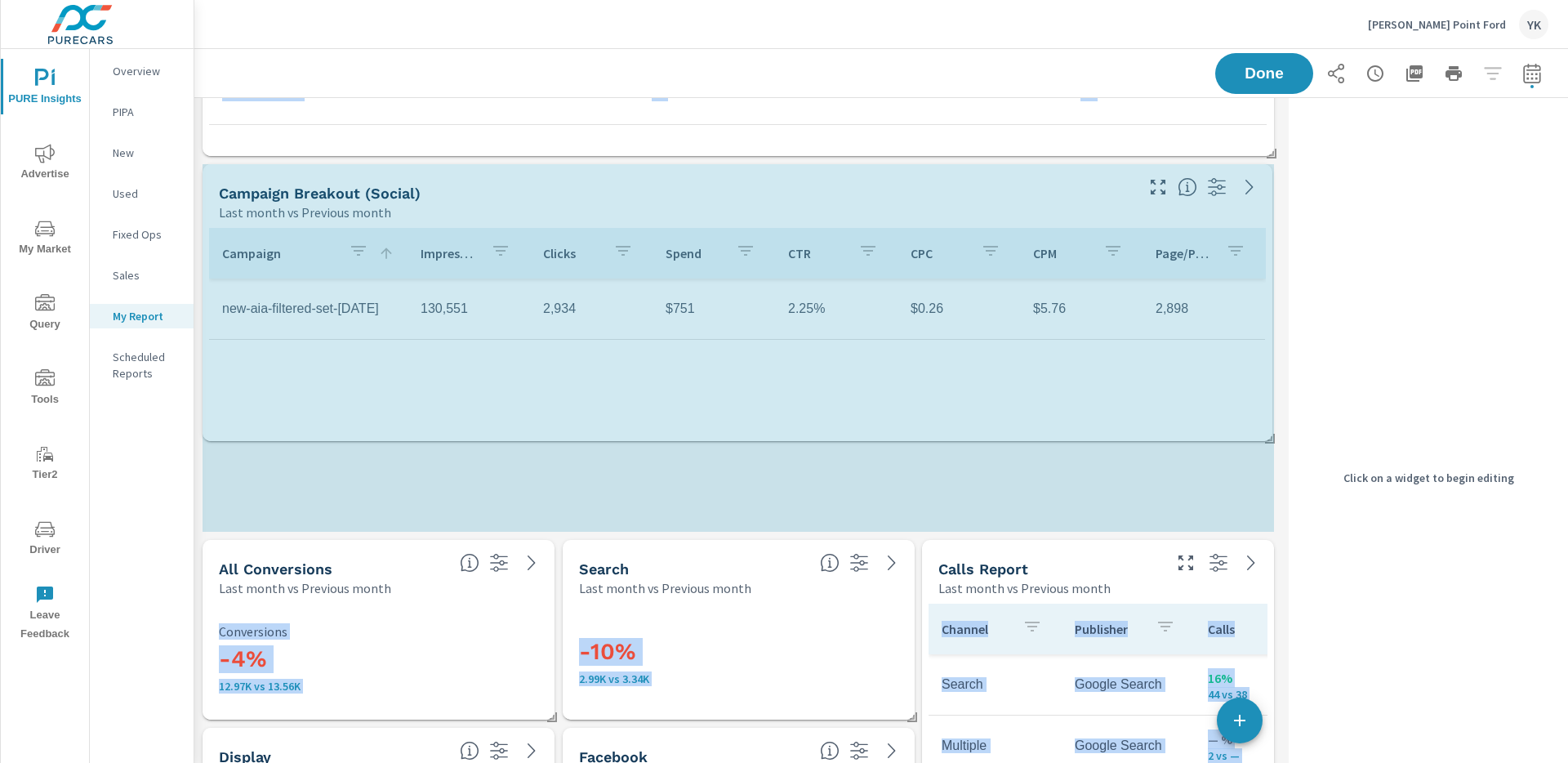
scroll to position [3768, 1088]
drag, startPoint x: 1271, startPoint y: 339, endPoint x: 1267, endPoint y: 445, distance: 106.1
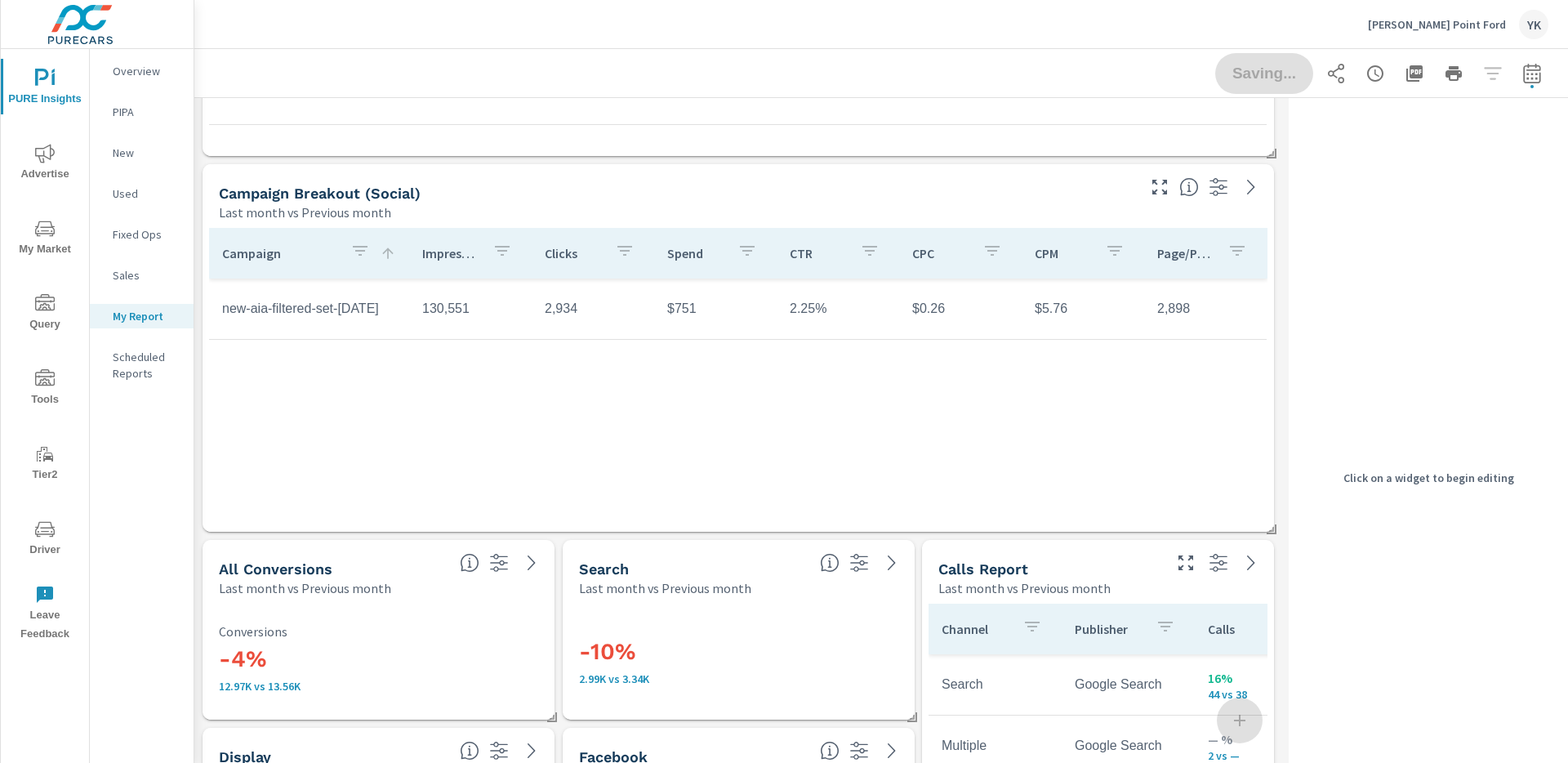
click at [1264, 65] on div "Saving..." at bounding box center [1382, 73] width 333 height 41
click at [1265, 73] on span "Done" at bounding box center [1263, 74] width 65 height 15
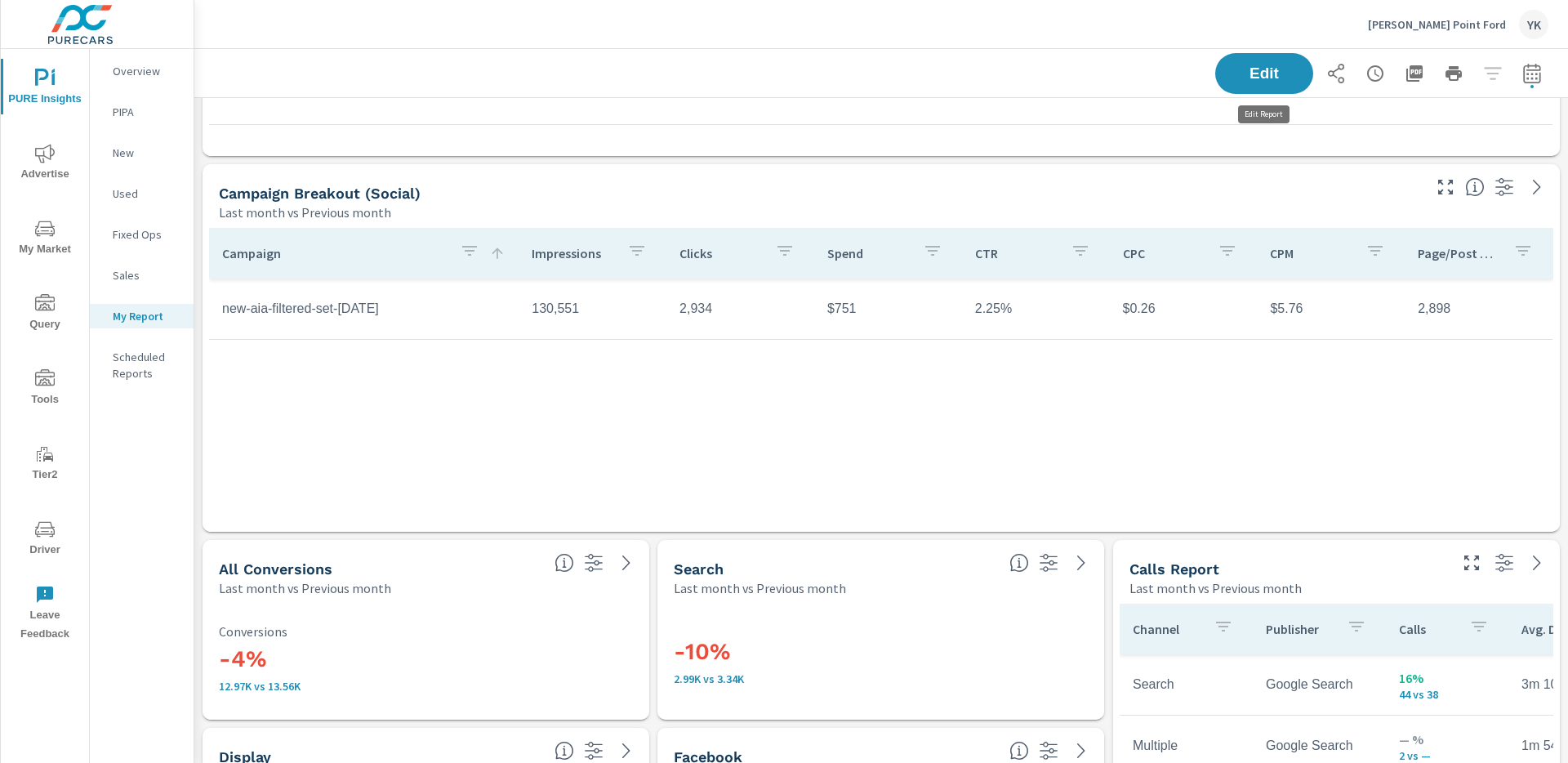
scroll to position [3768, 1375]
click at [1532, 77] on icon "button" at bounding box center [1532, 73] width 20 height 20
select select "Last month"
select select "Previous month"
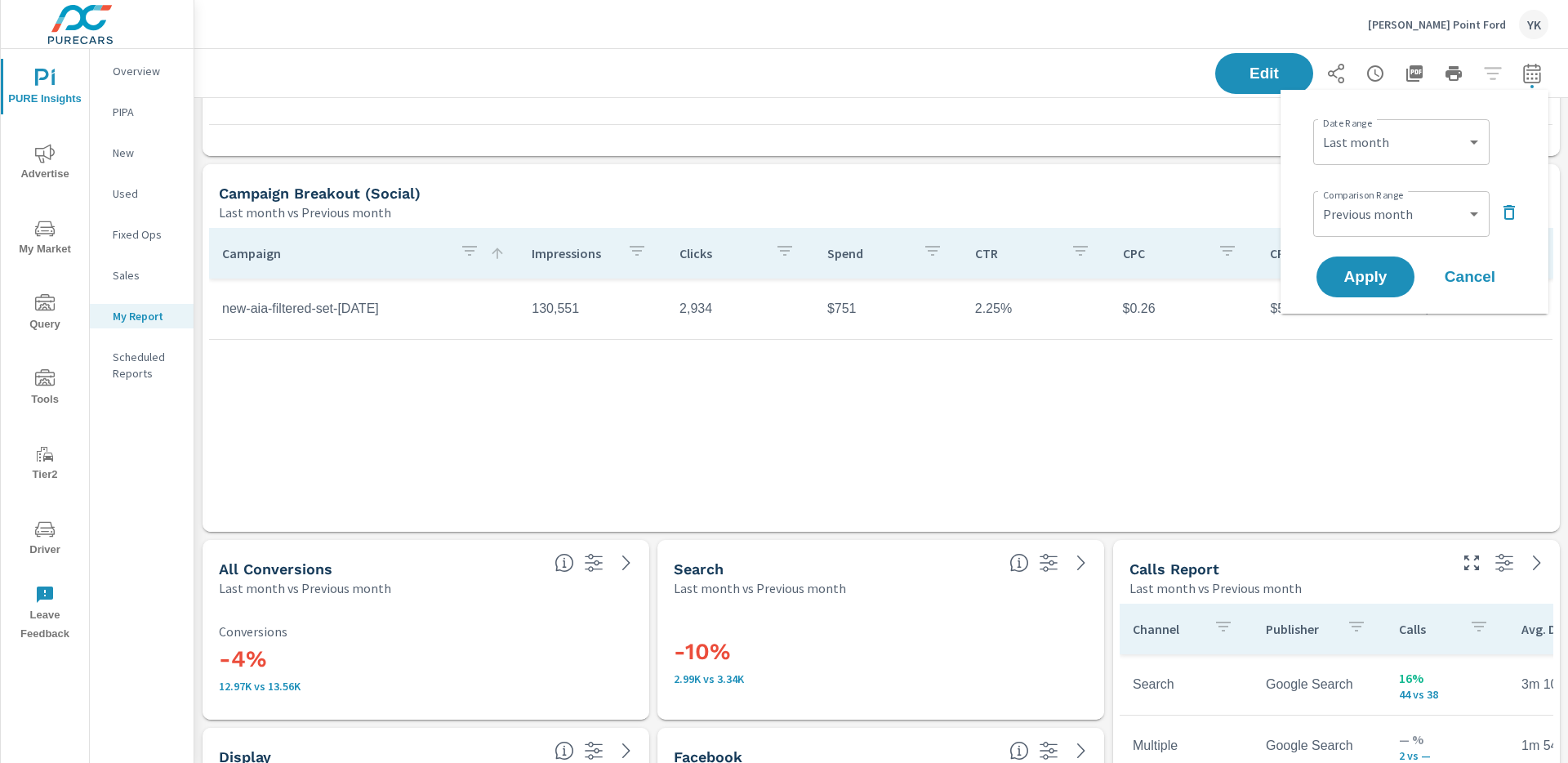
click at [1153, 174] on div "Campaign Breakout (Social) Last month vs Previous month" at bounding box center [814, 192] width 1224 height 58
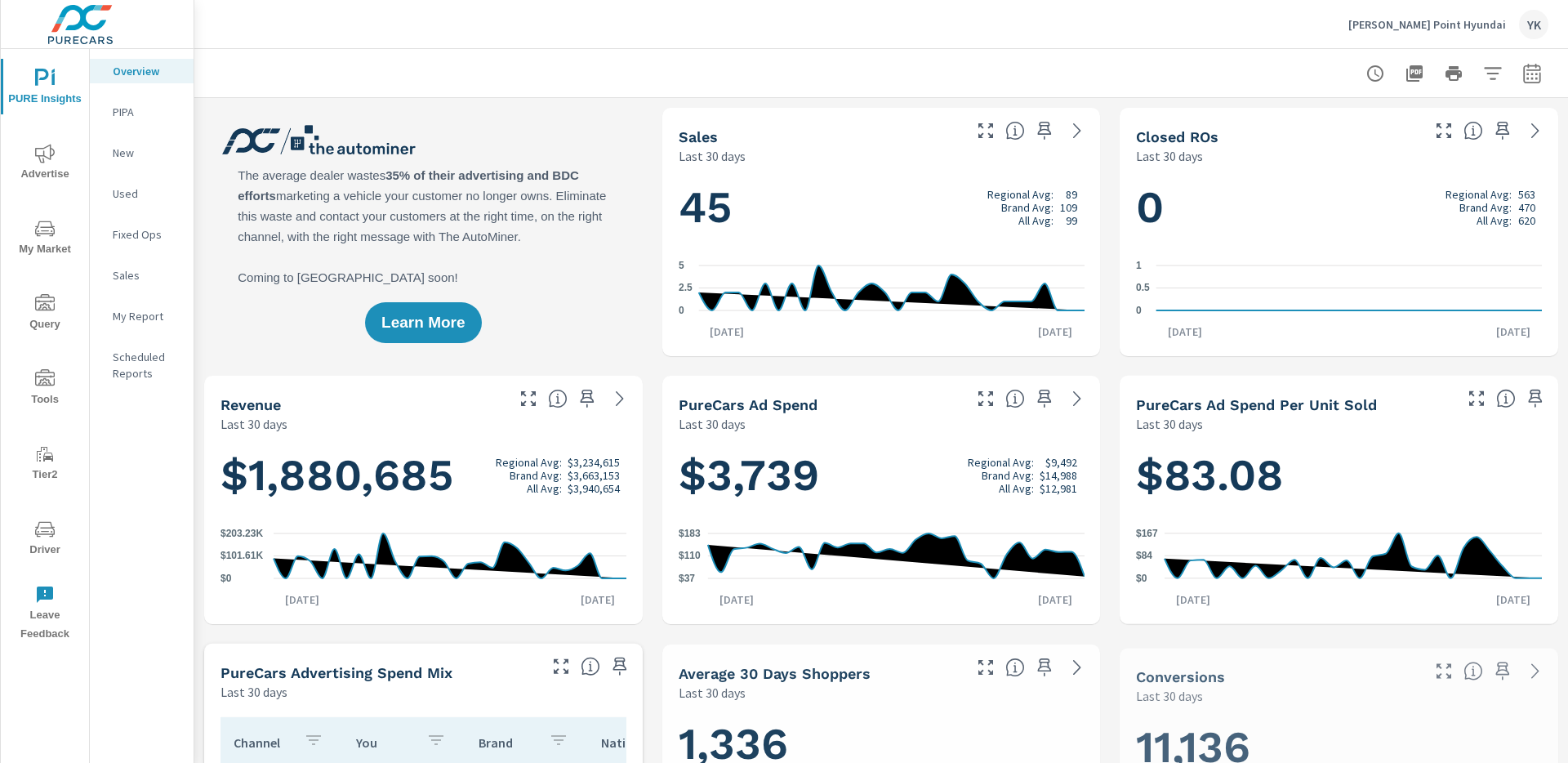
scroll to position [1, 0]
click at [129, 309] on p "My Report" at bounding box center [147, 315] width 68 height 16
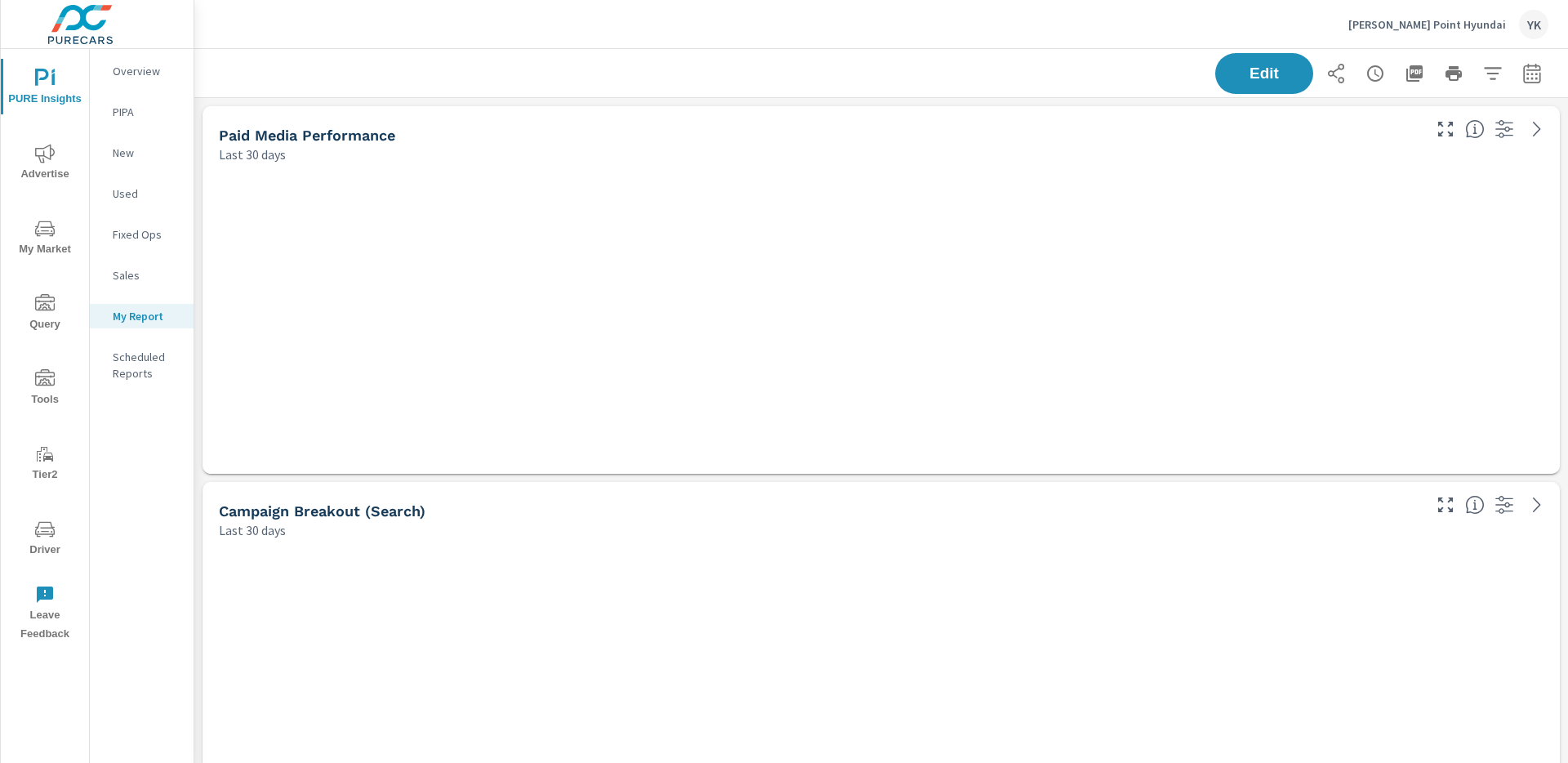
scroll to position [2640, 1375]
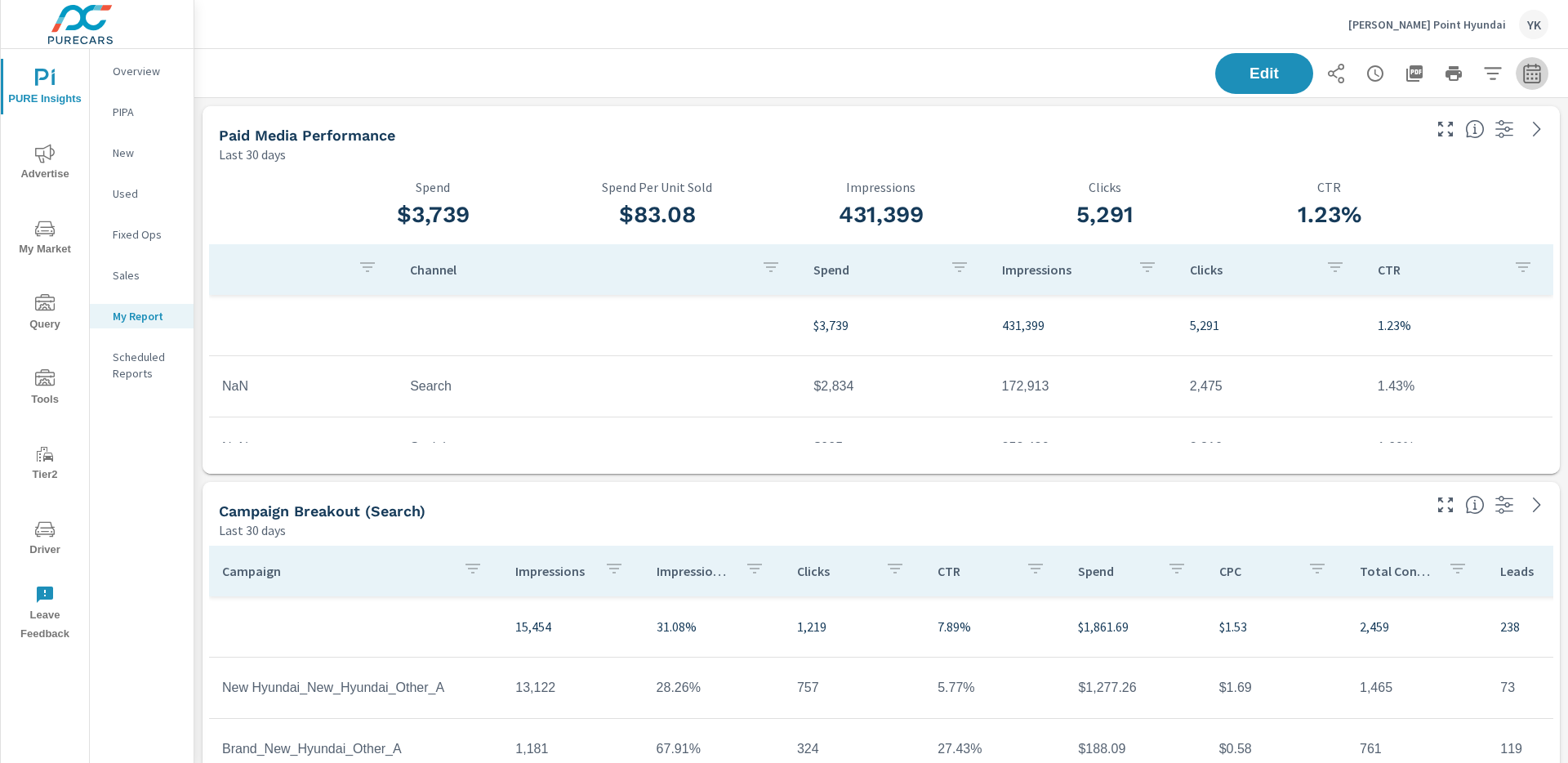
click at [1529, 75] on icon "button" at bounding box center [1532, 73] width 20 height 20
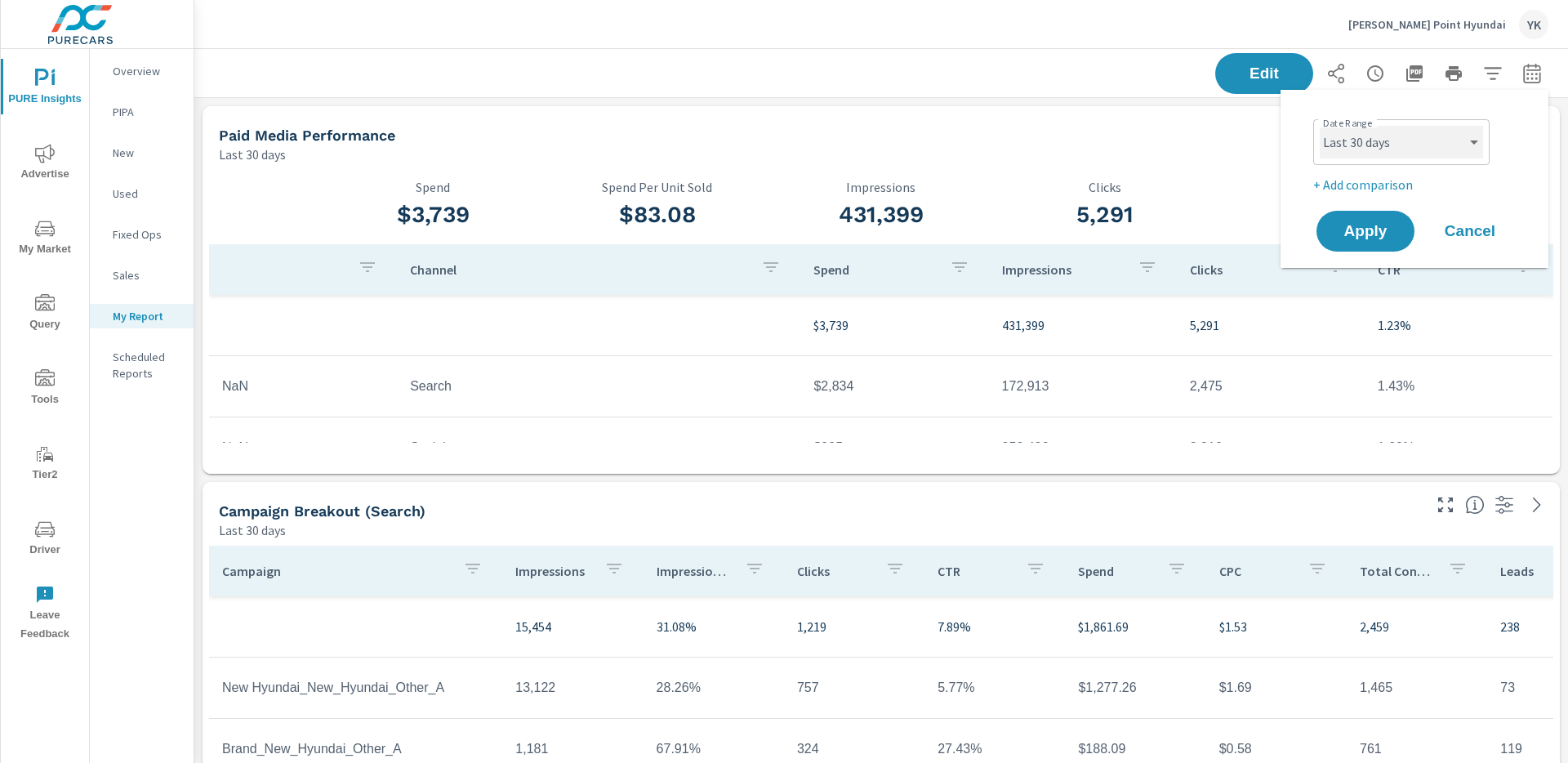
click at [1434, 129] on select "Custom Yesterday Last week Last 7 days Last 14 days Last 30 days Last 45 days L…" at bounding box center [1401, 142] width 164 height 33
click at [1320, 126] on select "Custom Yesterday Last week Last 7 days Last 14 days Last 30 days Last 45 days L…" at bounding box center [1401, 142] width 164 height 33
select select "Last month"
click at [1363, 182] on p "+ Add comparison" at bounding box center [1418, 185] width 209 height 20
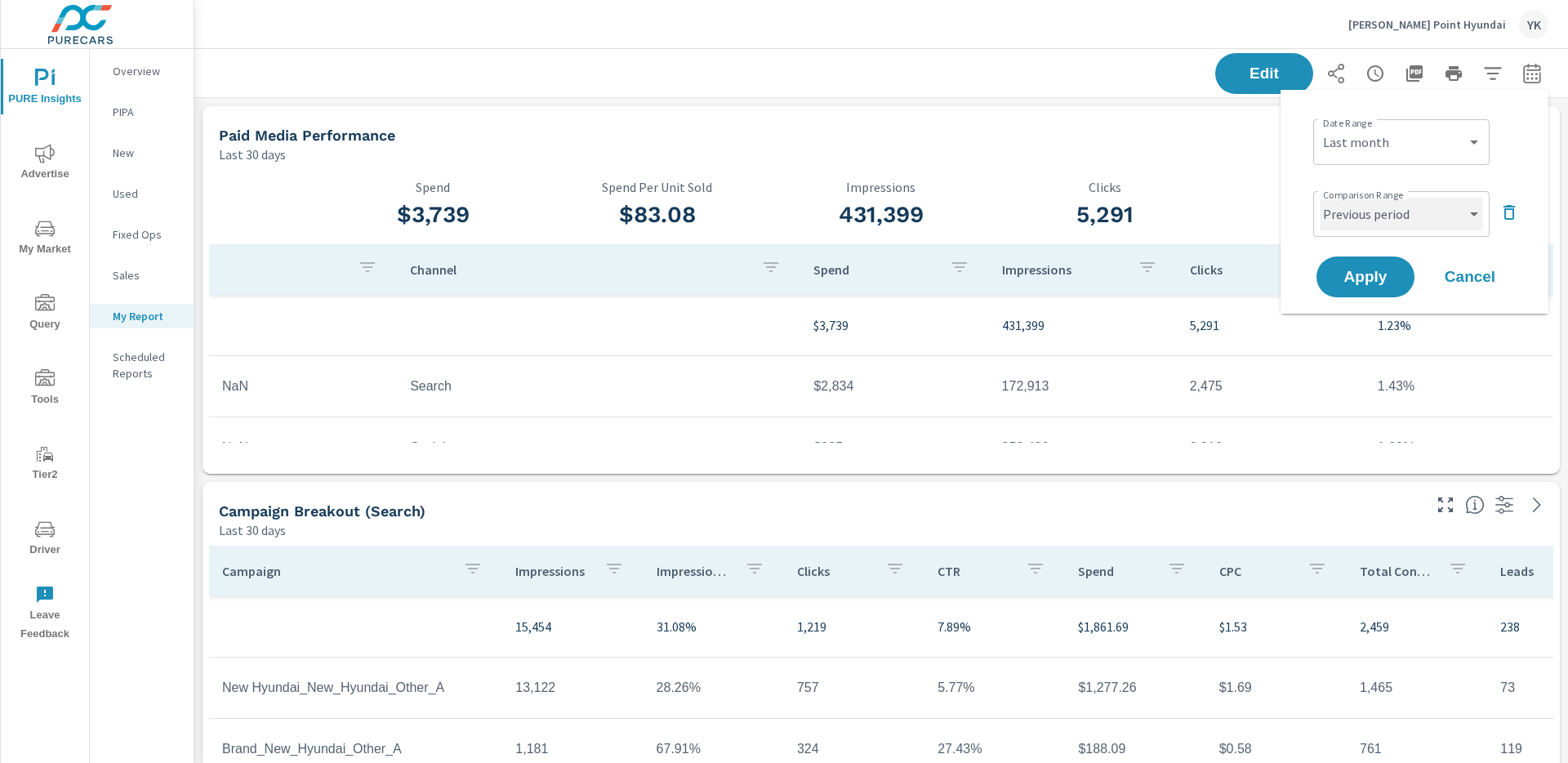
click at [1363, 213] on select "Custom Previous period Previous month Previous year" at bounding box center [1401, 214] width 164 height 33
click at [1320, 198] on select "Custom Previous period Previous month Previous year" at bounding box center [1401, 214] width 164 height 33
select select "Previous month"
click at [1351, 288] on button "Apply" at bounding box center [1365, 276] width 101 height 43
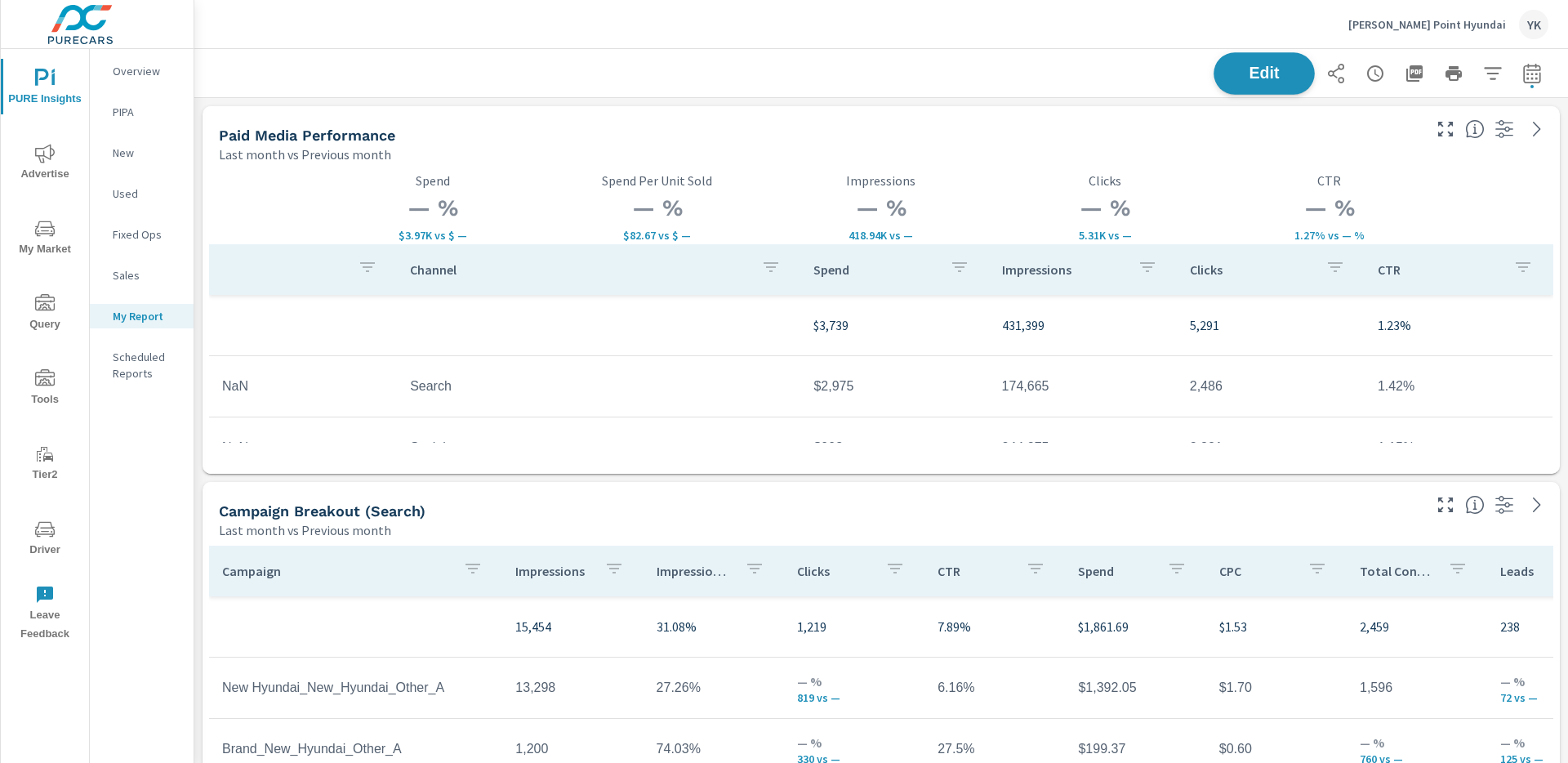
click at [1266, 57] on button "Edit" at bounding box center [1264, 73] width 101 height 43
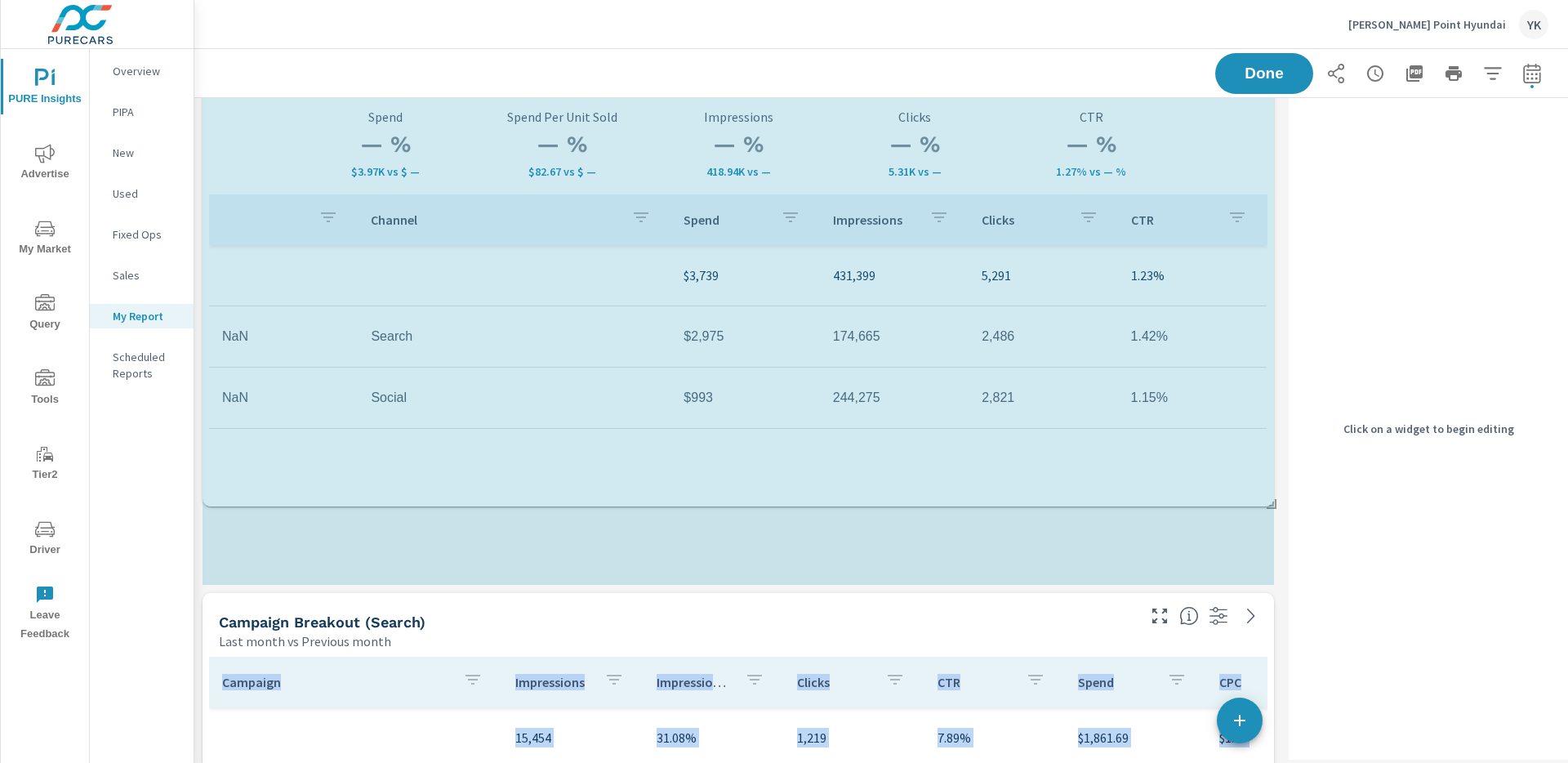
scroll to position [2828, 1088]
drag, startPoint x: 1267, startPoint y: 389, endPoint x: 1267, endPoint y: 516, distance: 127.0
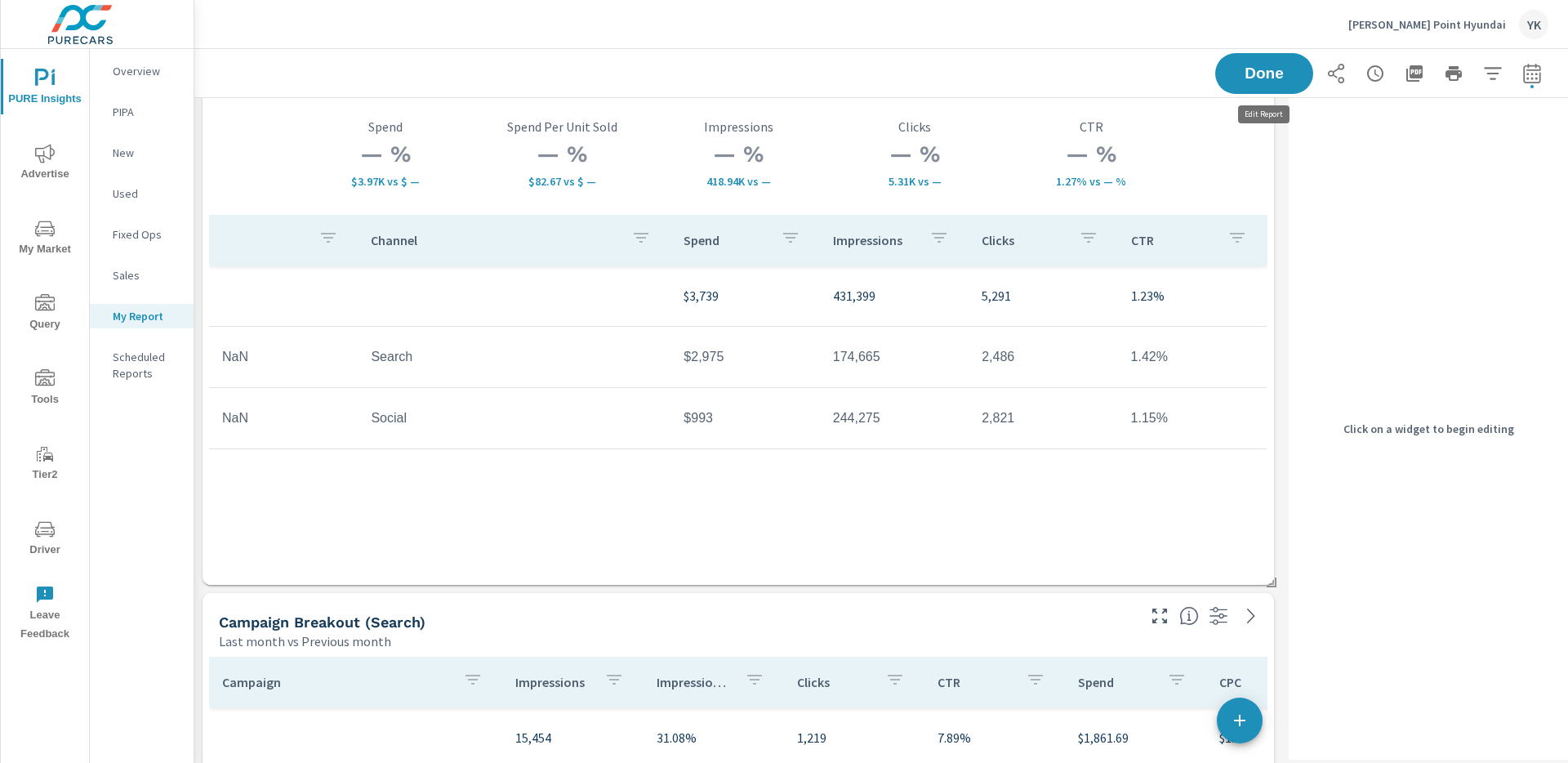
click at [1269, 80] on span "Done" at bounding box center [1263, 74] width 65 height 15
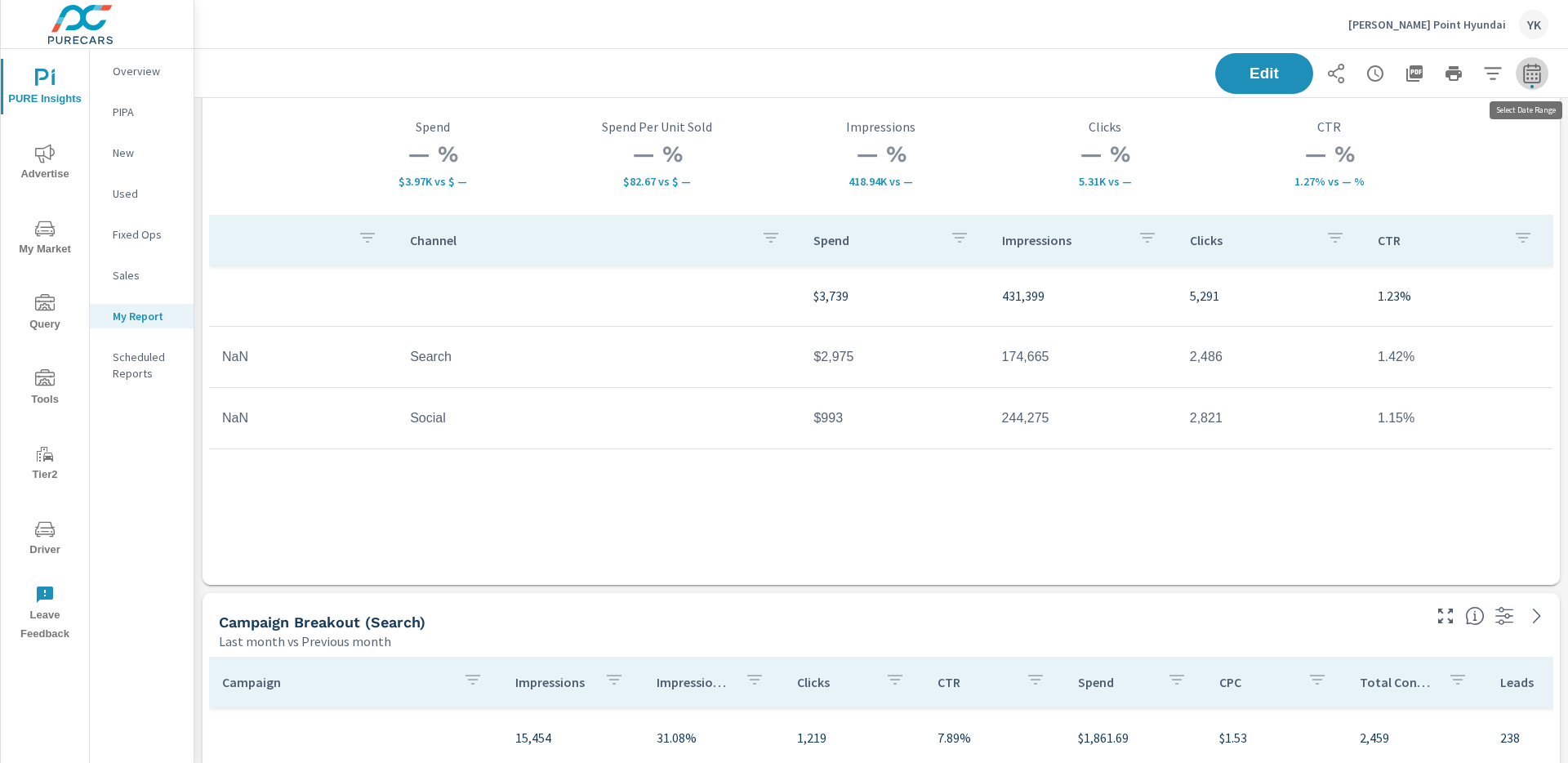
click at [1536, 80] on icon "button" at bounding box center [1532, 73] width 20 height 20
select select "Last month"
select select "Previous month"
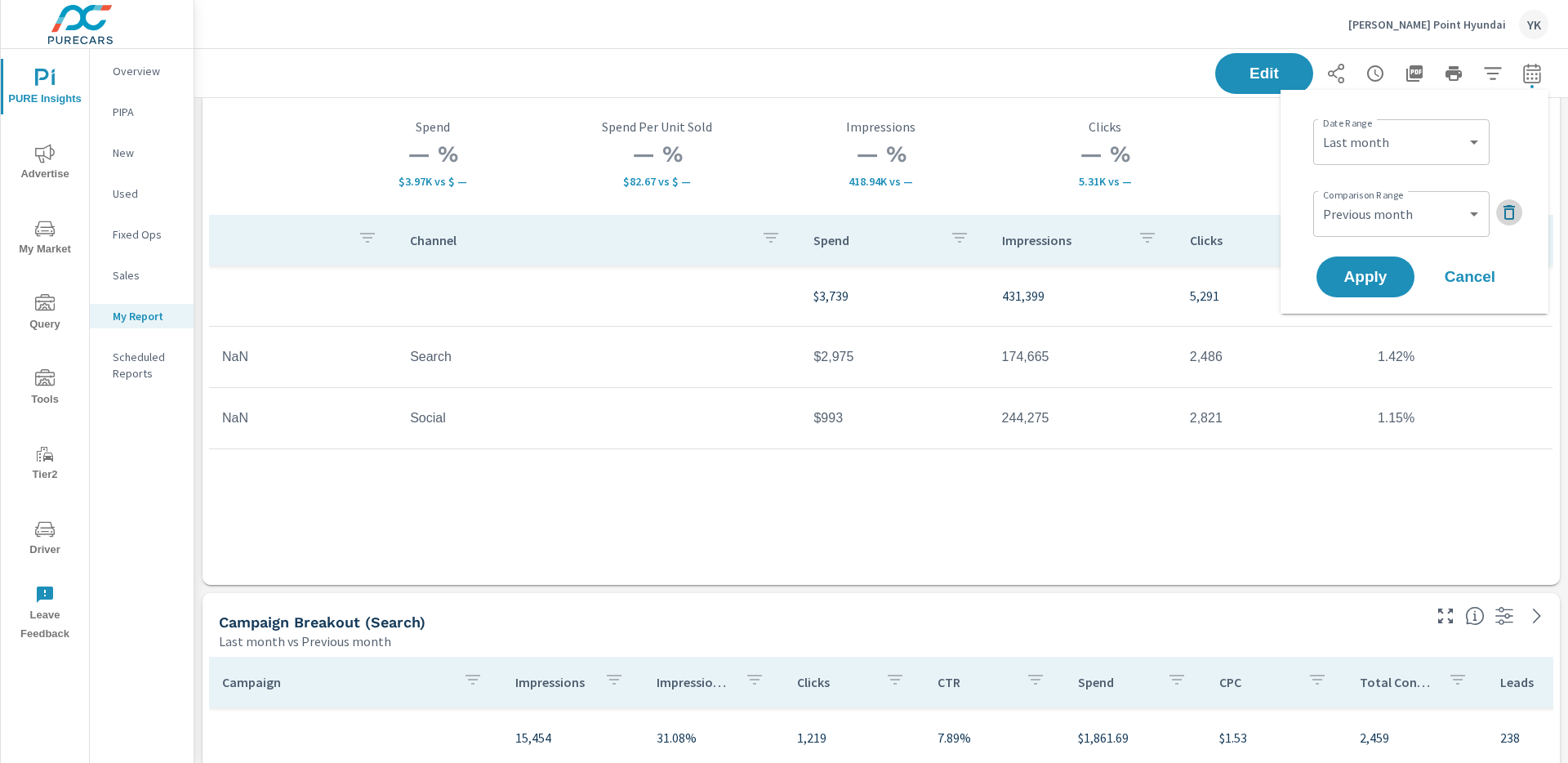
click at [1506, 200] on button "button" at bounding box center [1509, 213] width 26 height 27
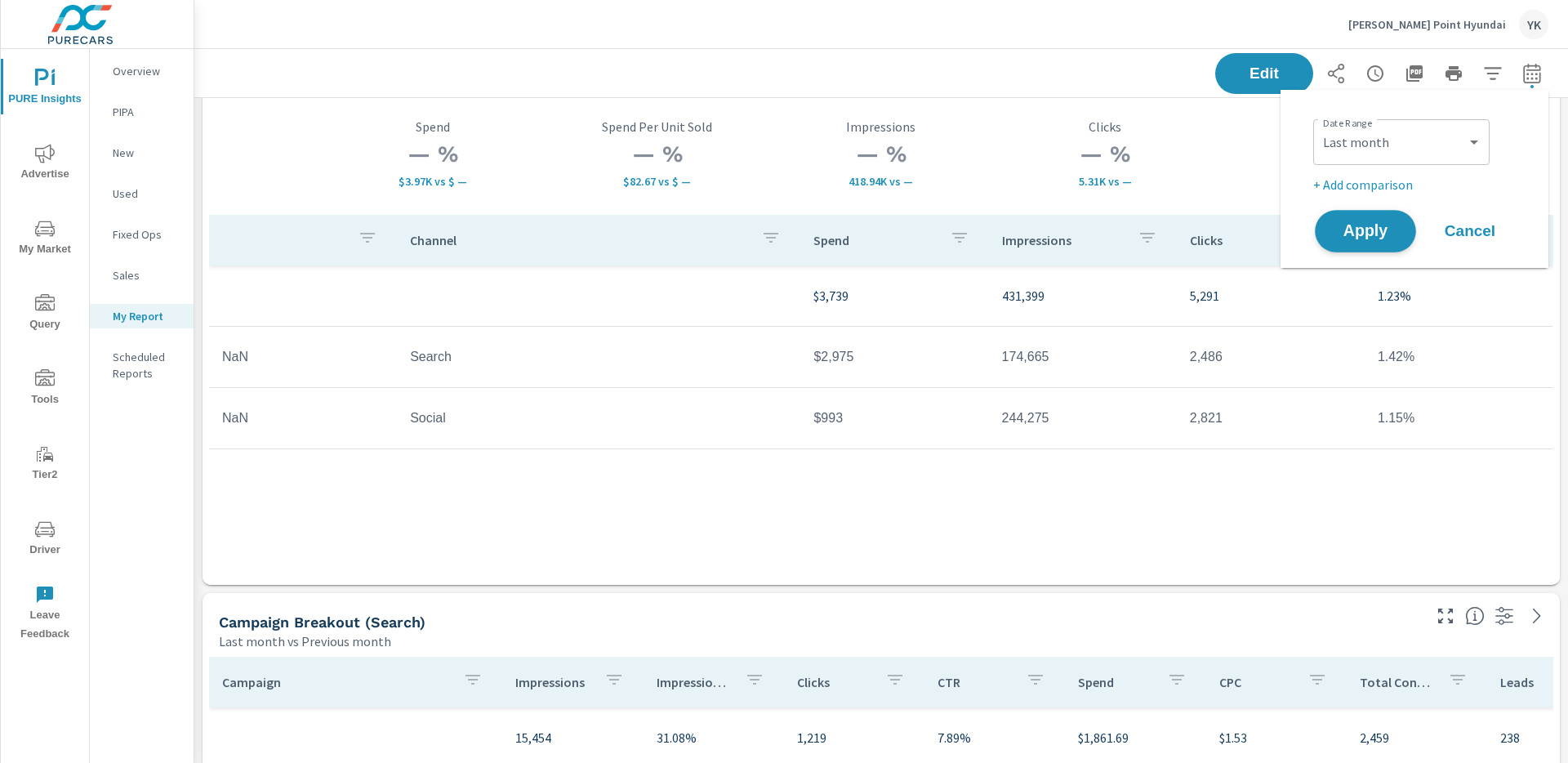
click at [1388, 240] on button "Apply" at bounding box center [1365, 231] width 101 height 43
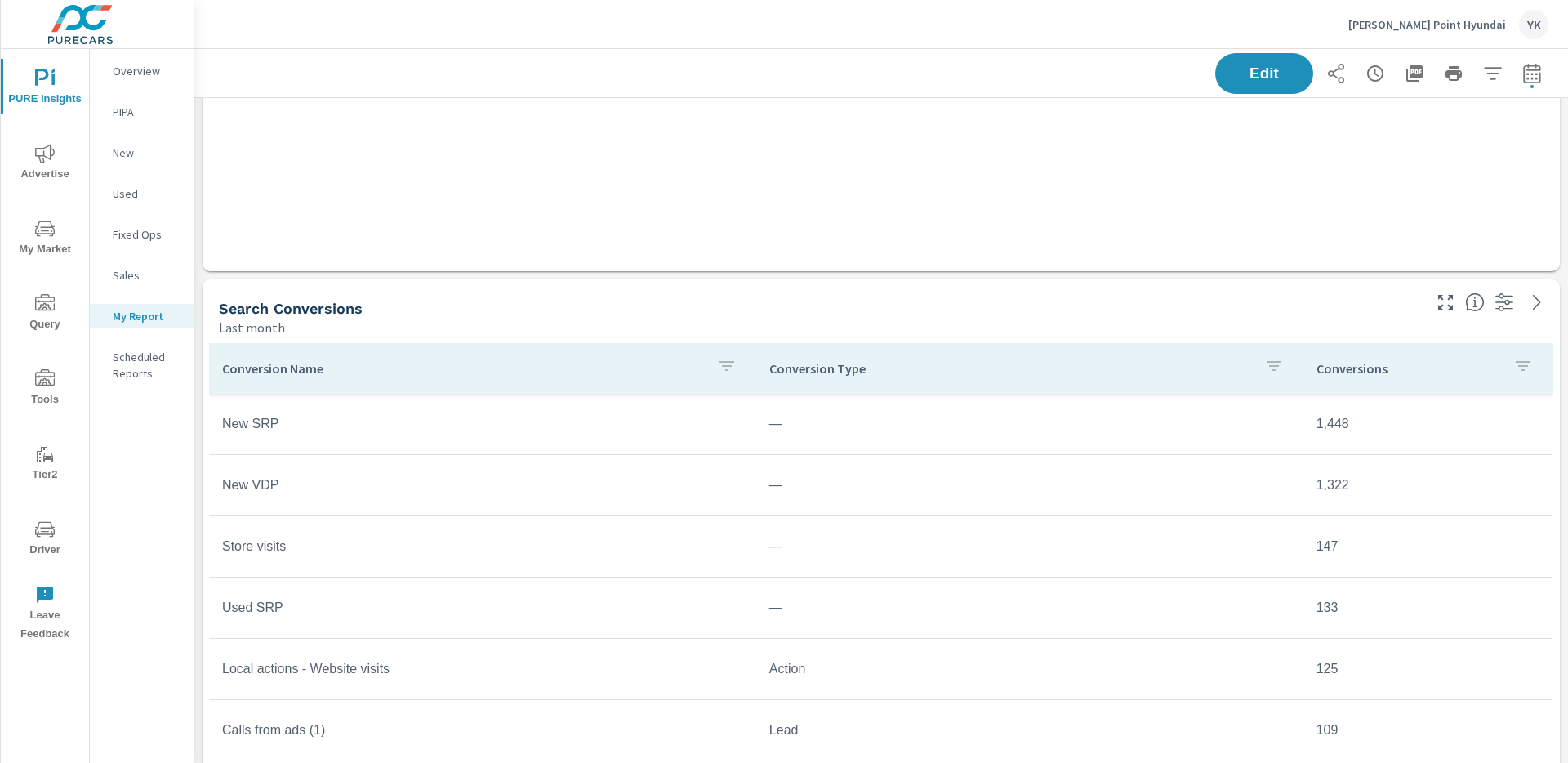
scroll to position [1505, 0]
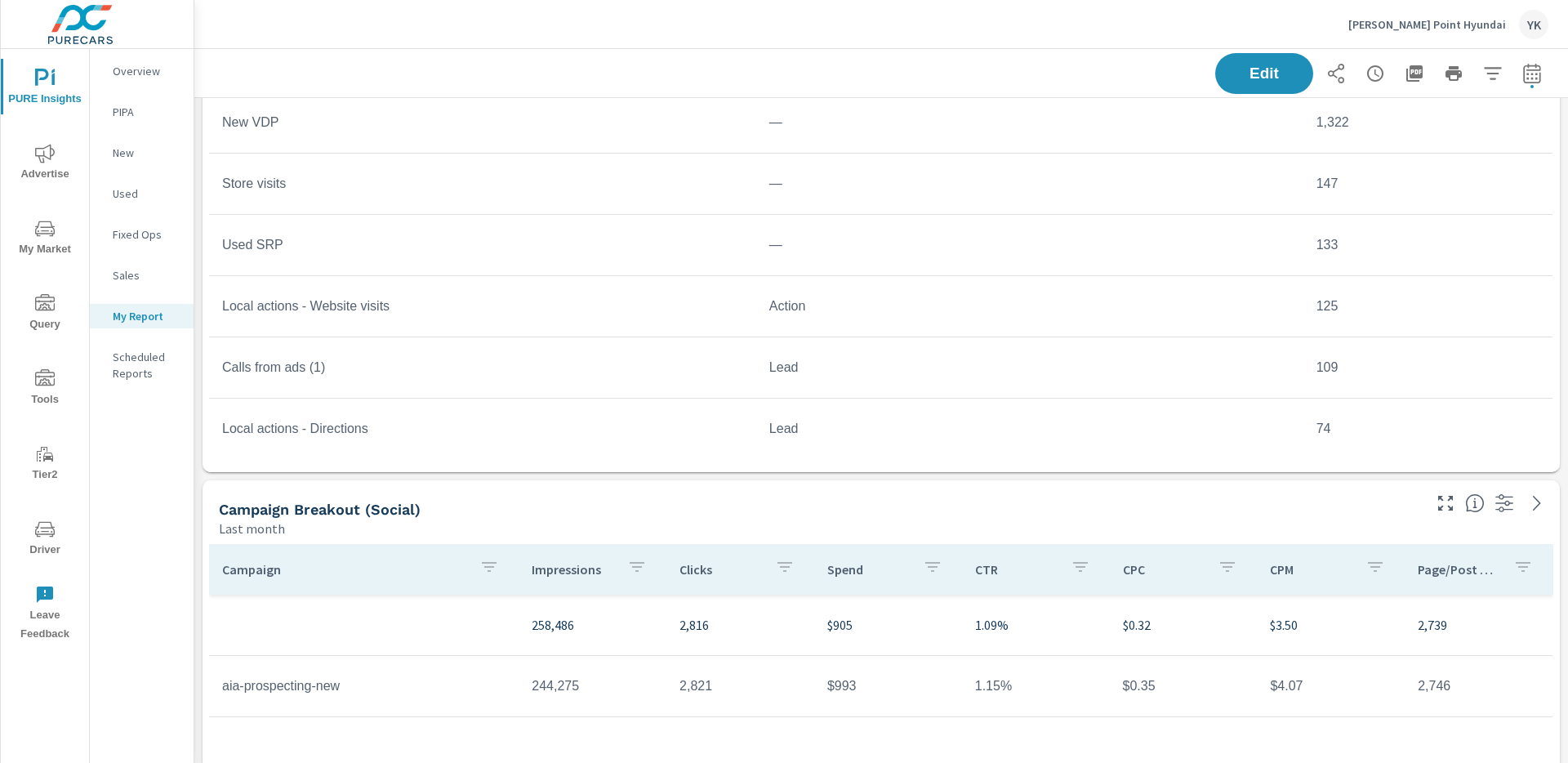
scroll to position [693, 0]
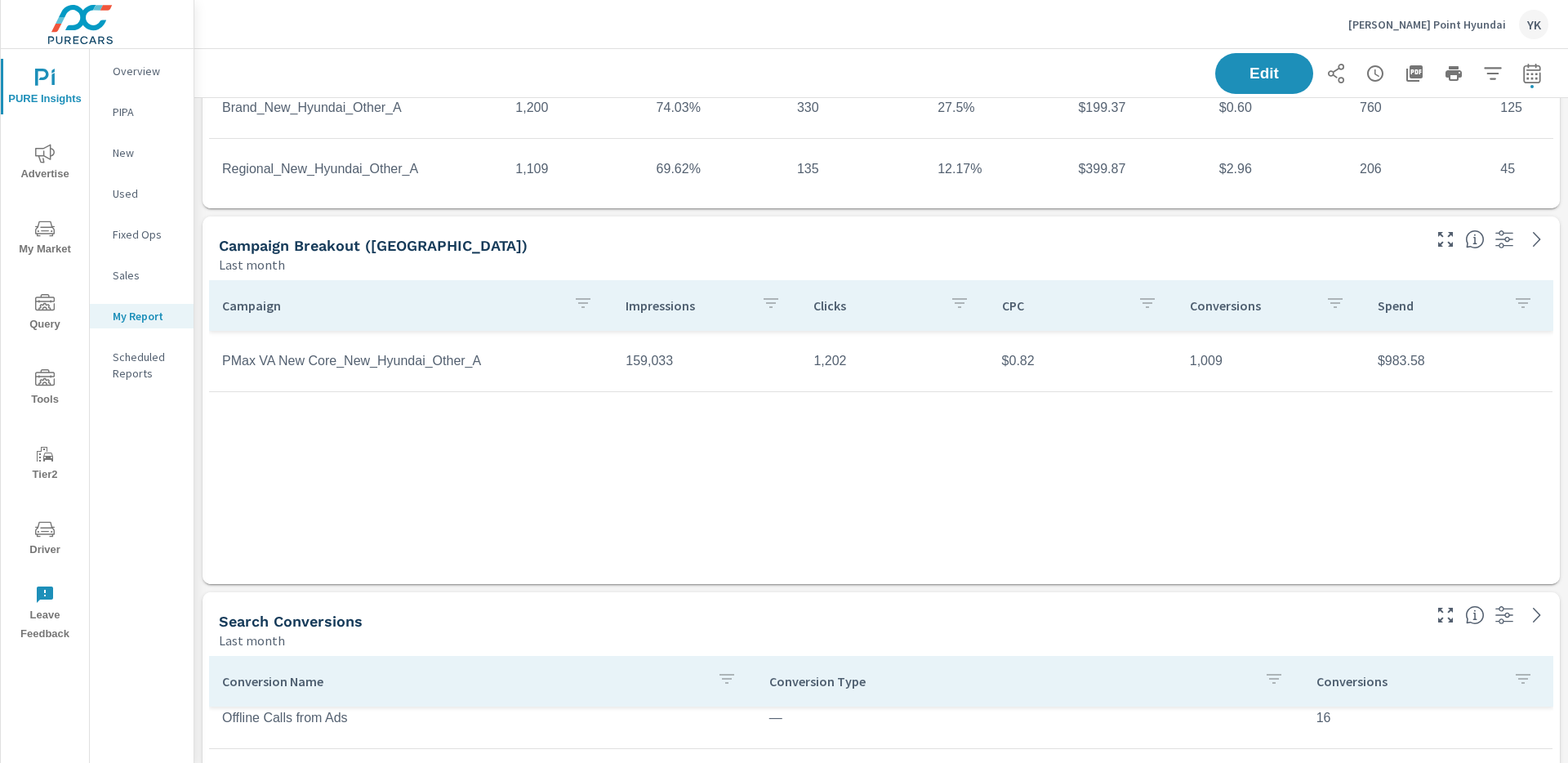
scroll to position [965, 0]
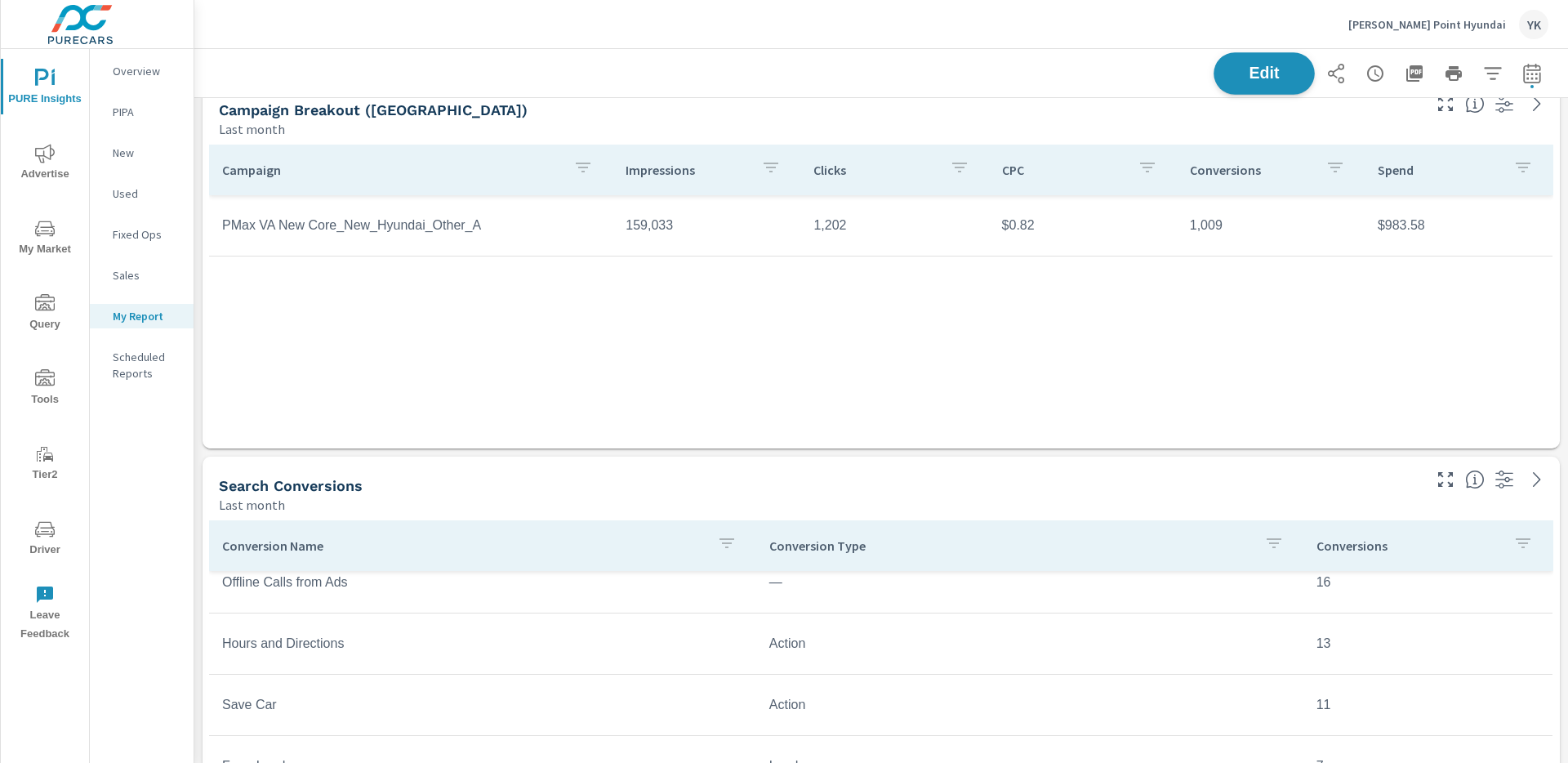
click at [1276, 77] on span "Edit" at bounding box center [1264, 73] width 67 height 15
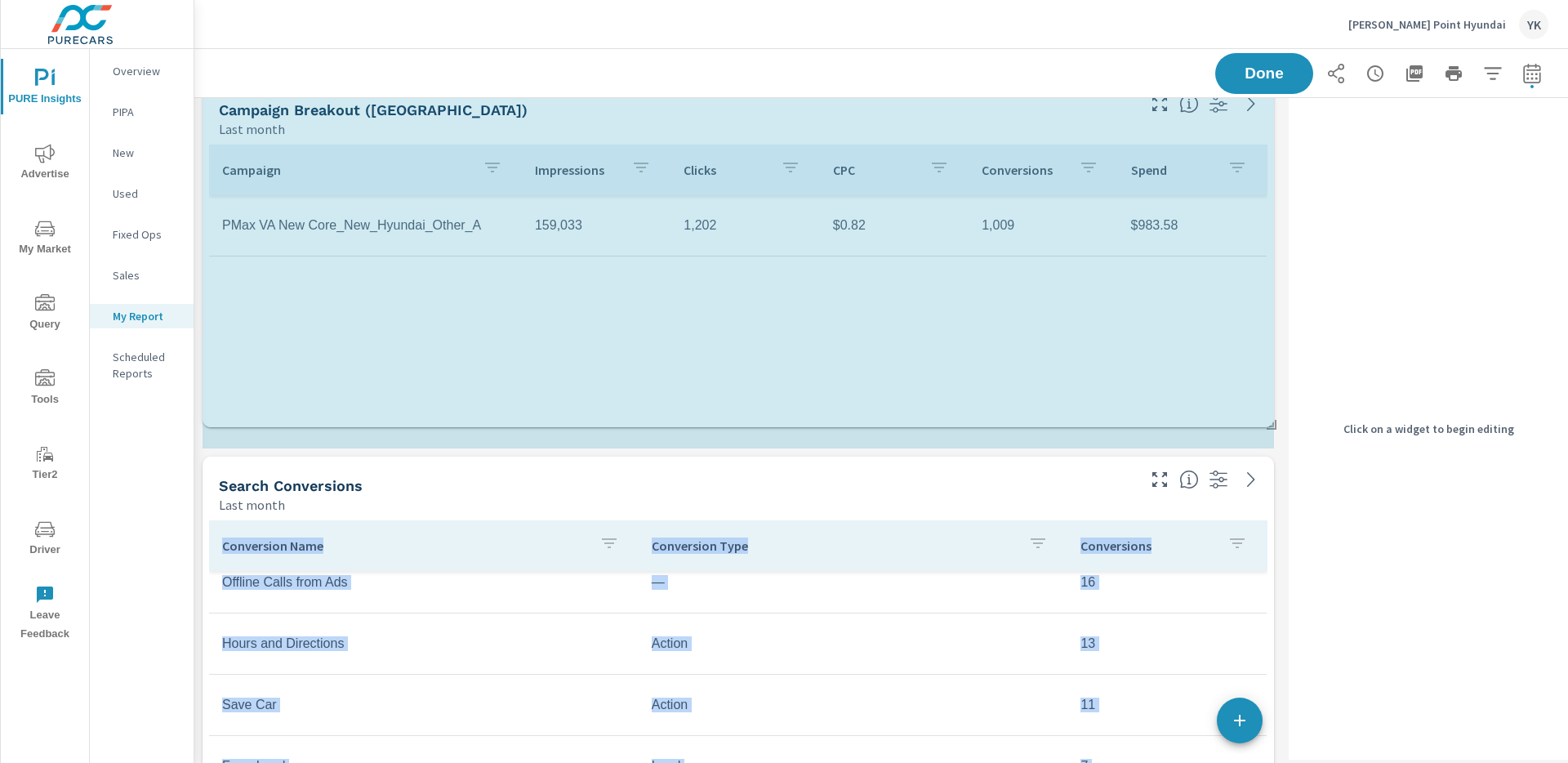
drag, startPoint x: 1271, startPoint y: 445, endPoint x: 1271, endPoint y: 405, distance: 40.0
click at [1271, 405] on div "Store Visits Last month 147 Paid Media Performance Last month $3,968 Spend $82.…" at bounding box center [738, 546] width 1088 height 2827
drag, startPoint x: 1265, startPoint y: 441, endPoint x: 1266, endPoint y: 372, distance: 69.0
click at [1266, 372] on div "Store Visits Last month 147 Paid Media Performance Last month $3,968 Spend $82.…" at bounding box center [738, 546] width 1088 height 2827
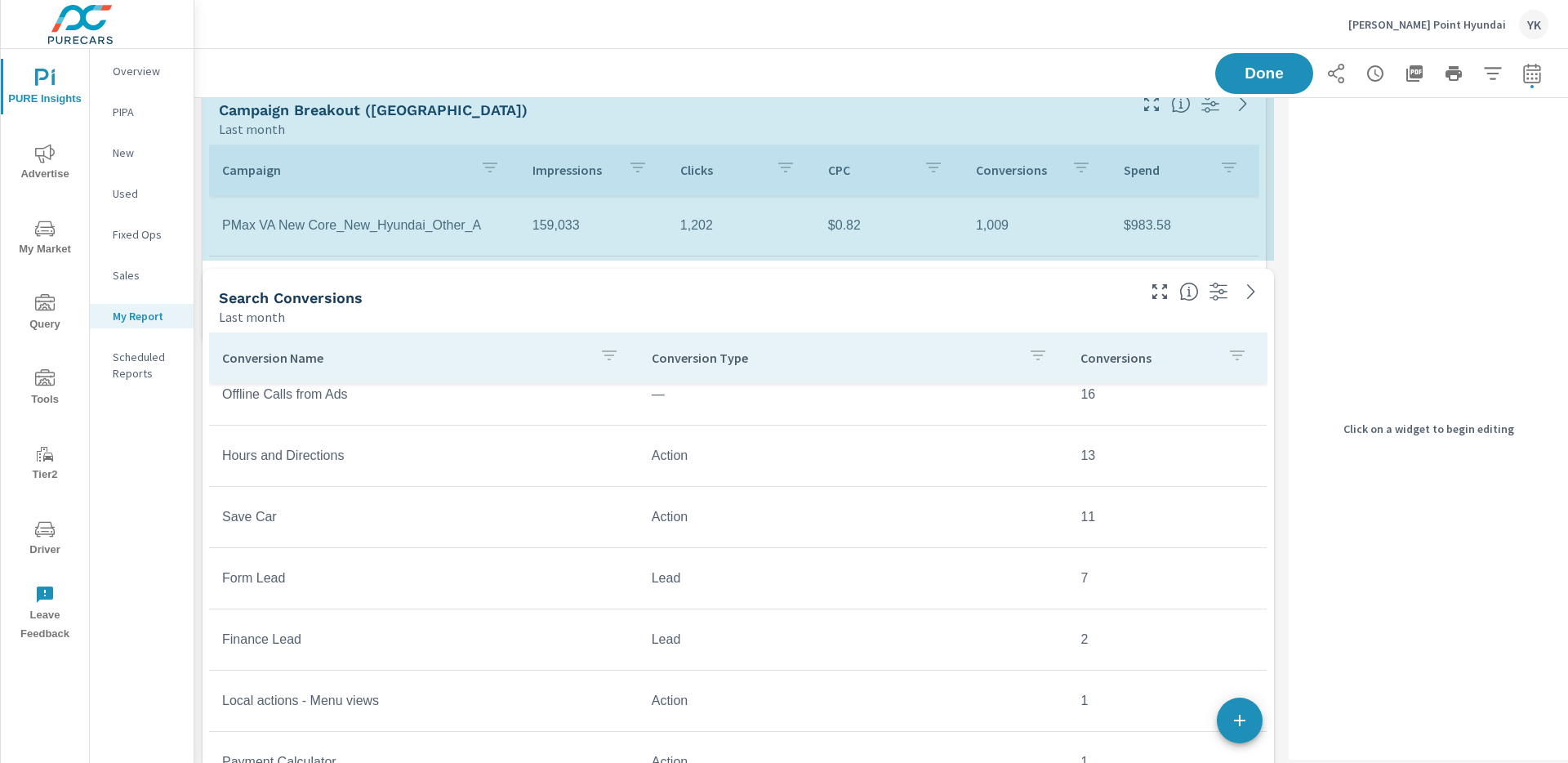
scroll to position [2640, 1088]
drag, startPoint x: 1273, startPoint y: 443, endPoint x: 1264, endPoint y: 337, distance: 106.4
click at [1264, 337] on div "Store Visits Last month 147 Paid Media Performance Last month $3,968 Spend $82.…" at bounding box center [738, 452] width 1088 height 2639
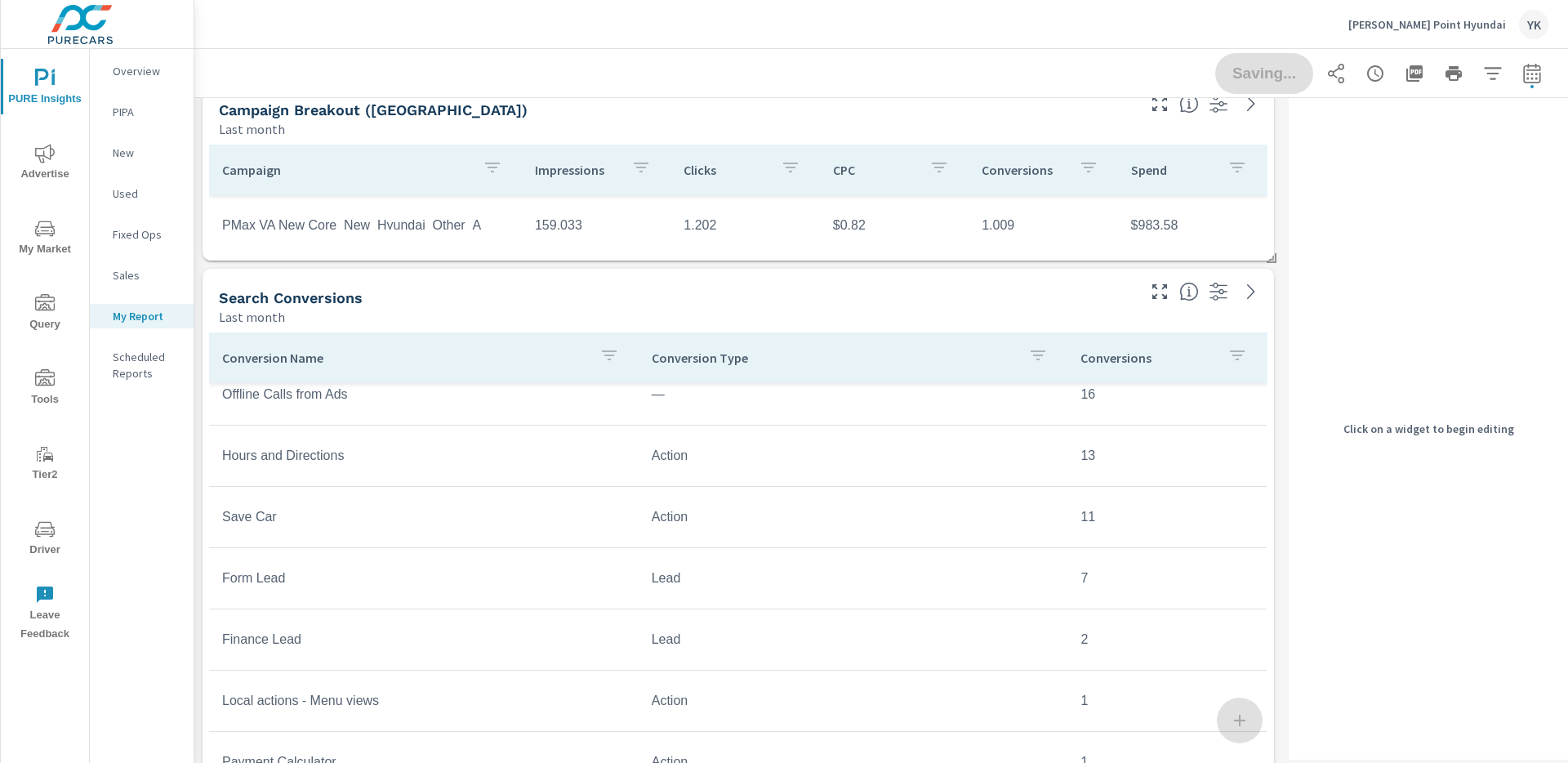
scroll to position [0, 0]
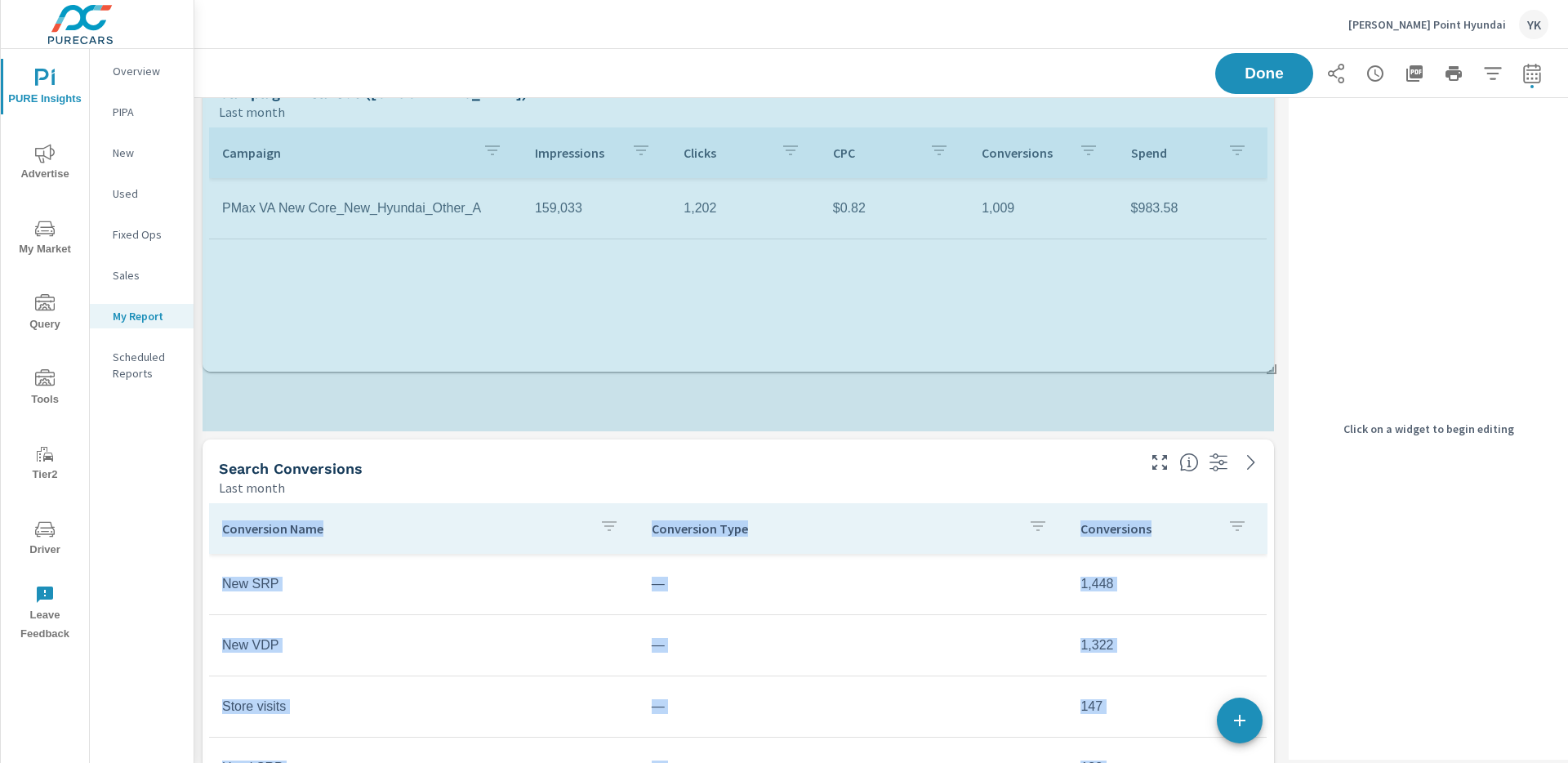
scroll to position [9, 9]
drag, startPoint x: 1268, startPoint y: 240, endPoint x: 1268, endPoint y: 367, distance: 127.0
click at [1268, 367] on div "Store Visits Last month 147 Paid Media Performance Last month $3,968 Spend $82.…" at bounding box center [738, 529] width 1088 height 2827
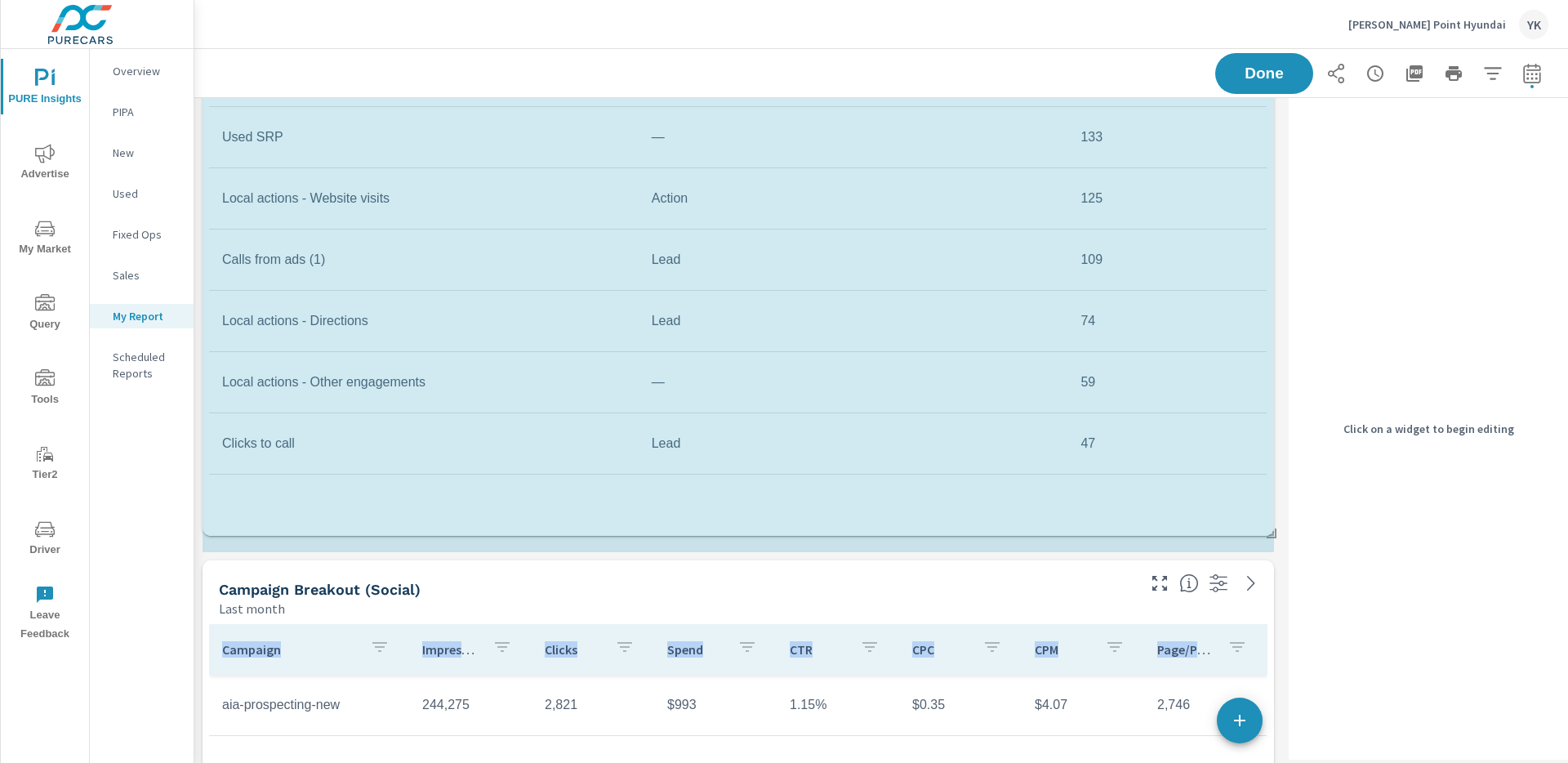
scroll to position [3016, 1088]
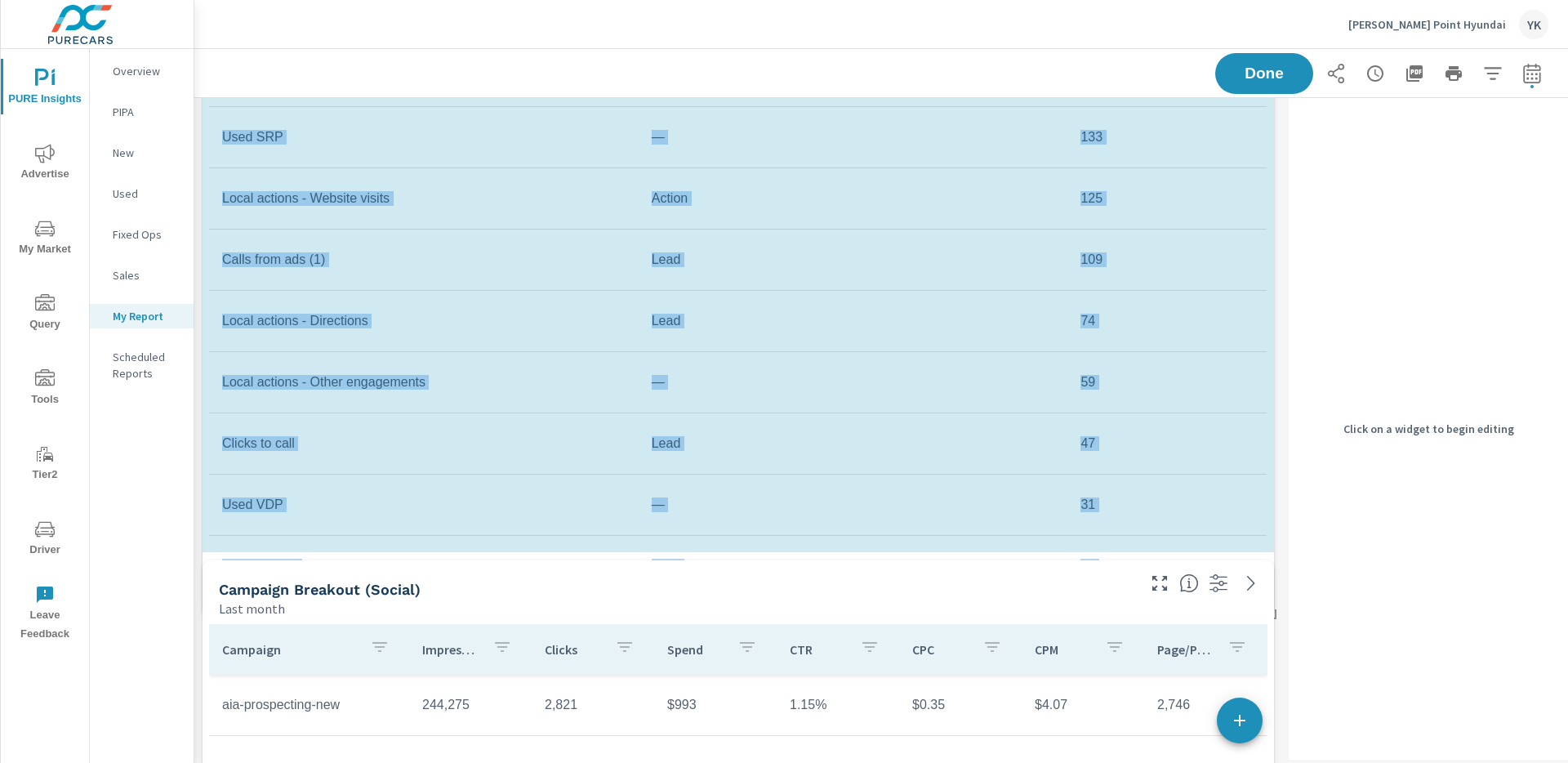
drag, startPoint x: 1270, startPoint y: 357, endPoint x: 1277, endPoint y: 612, distance: 255.1
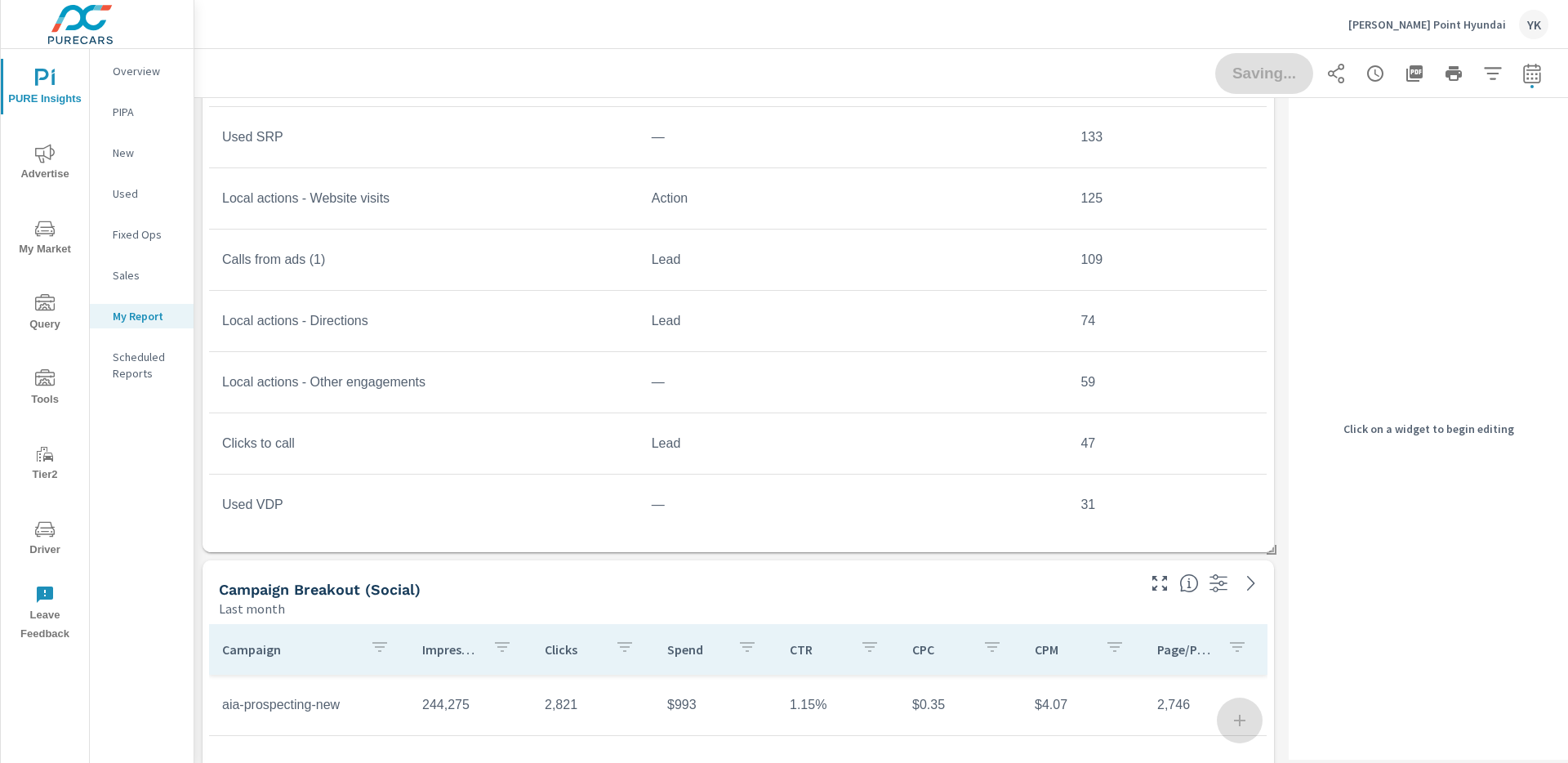
scroll to position [0, 0]
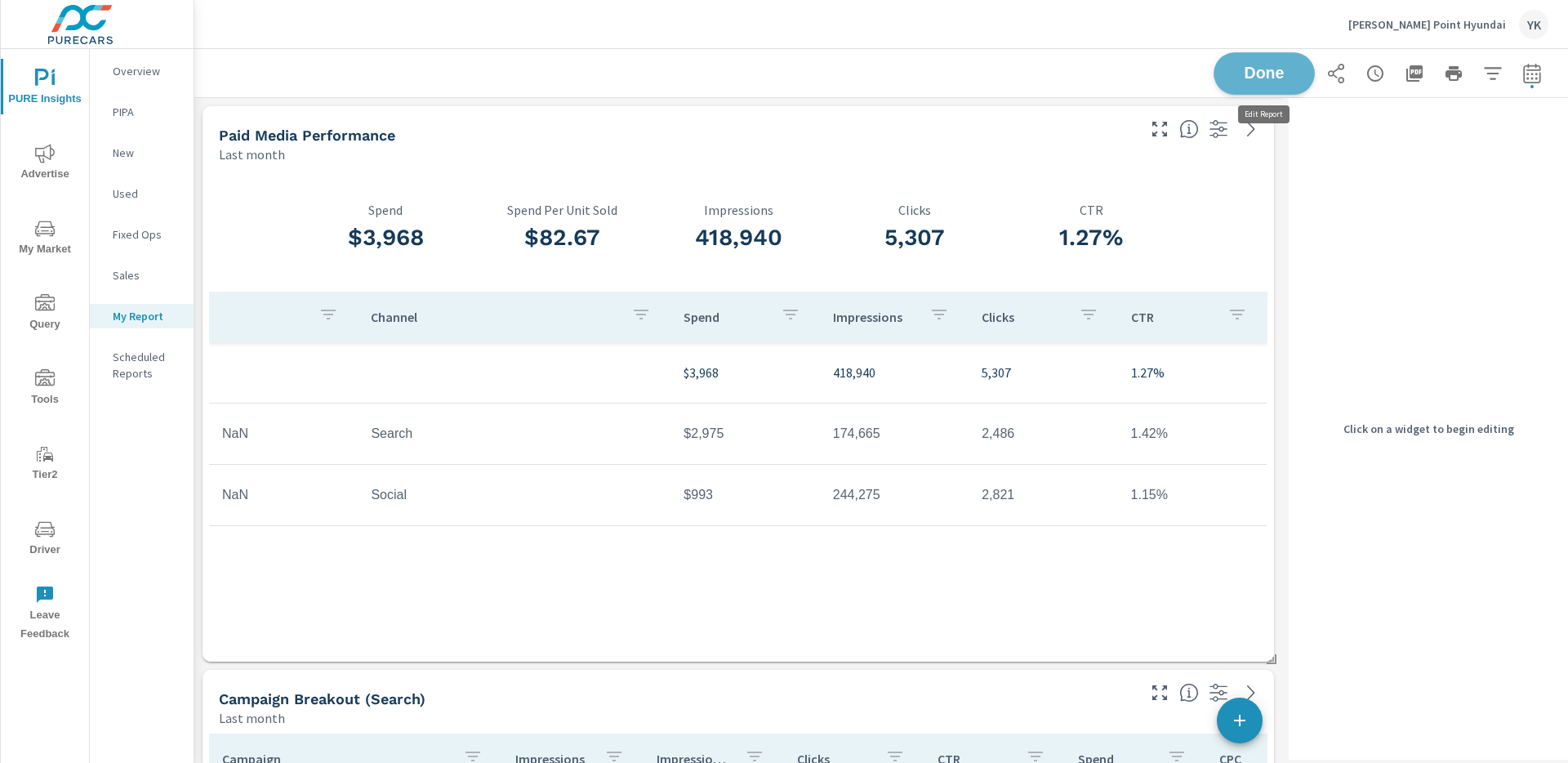
click at [1265, 80] on span "Done" at bounding box center [1264, 73] width 67 height 15
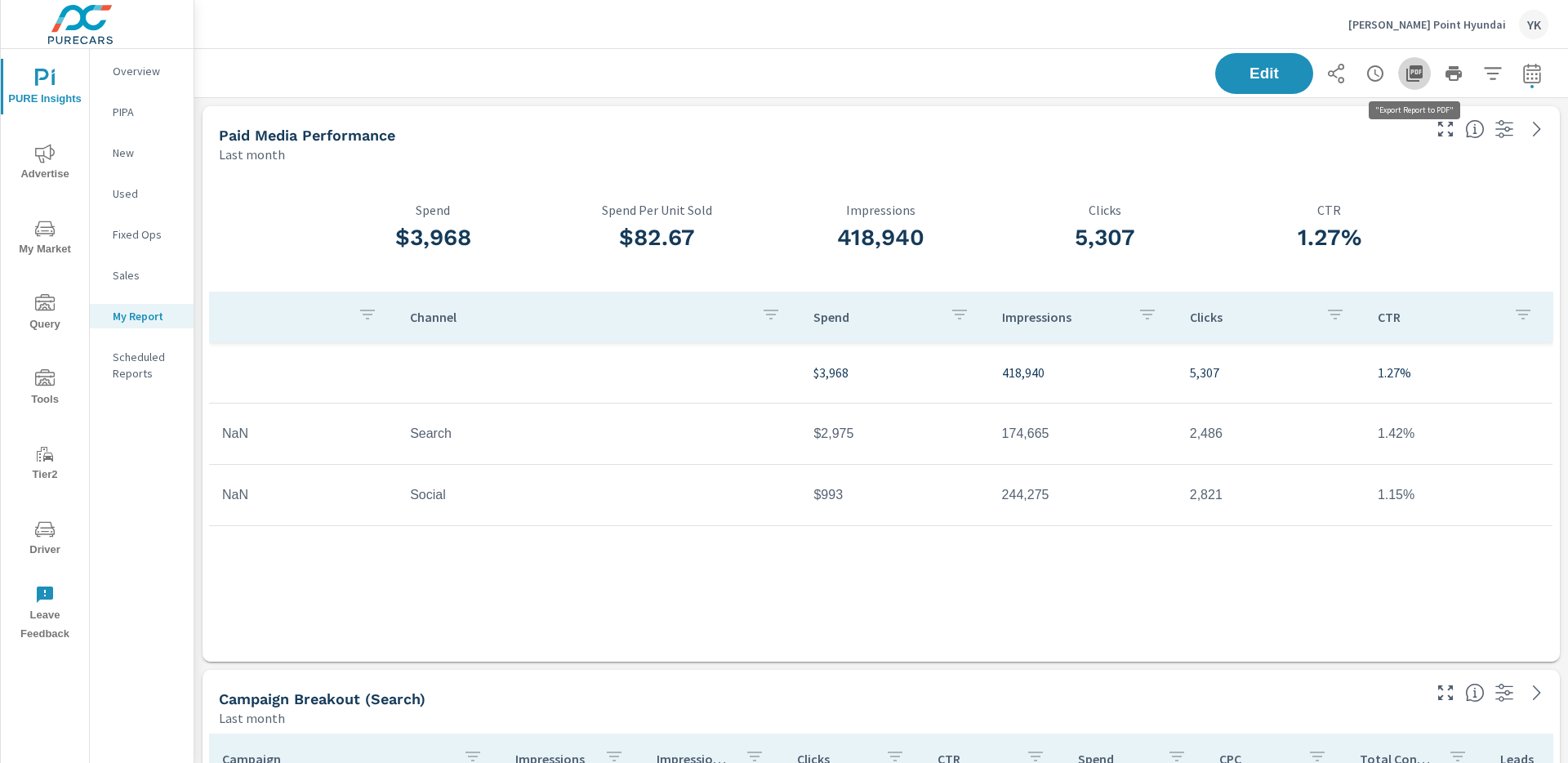
click at [1423, 83] on button "button" at bounding box center [1415, 73] width 33 height 33
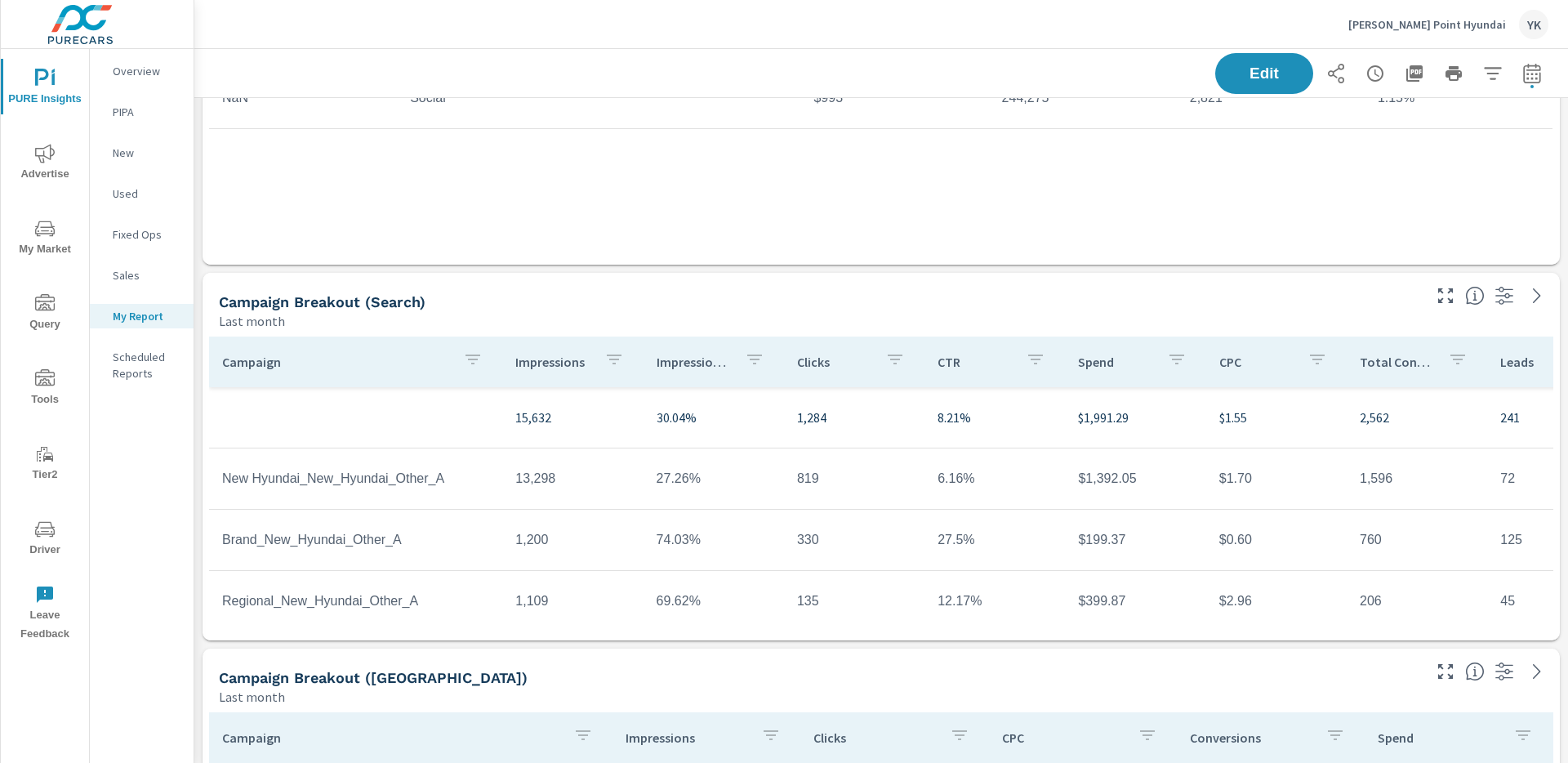
scroll to position [579, 0]
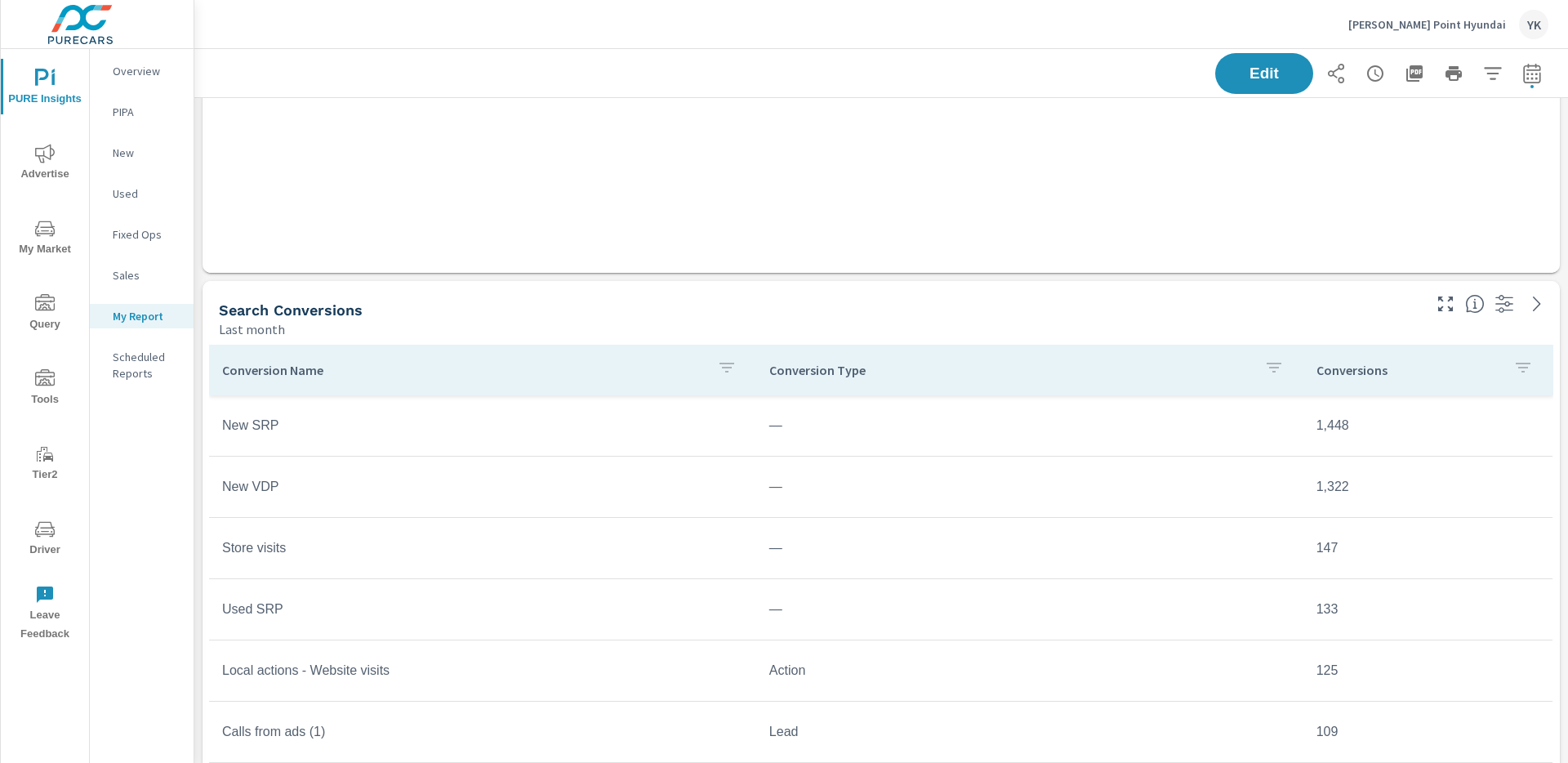
scroll to position [1159, 0]
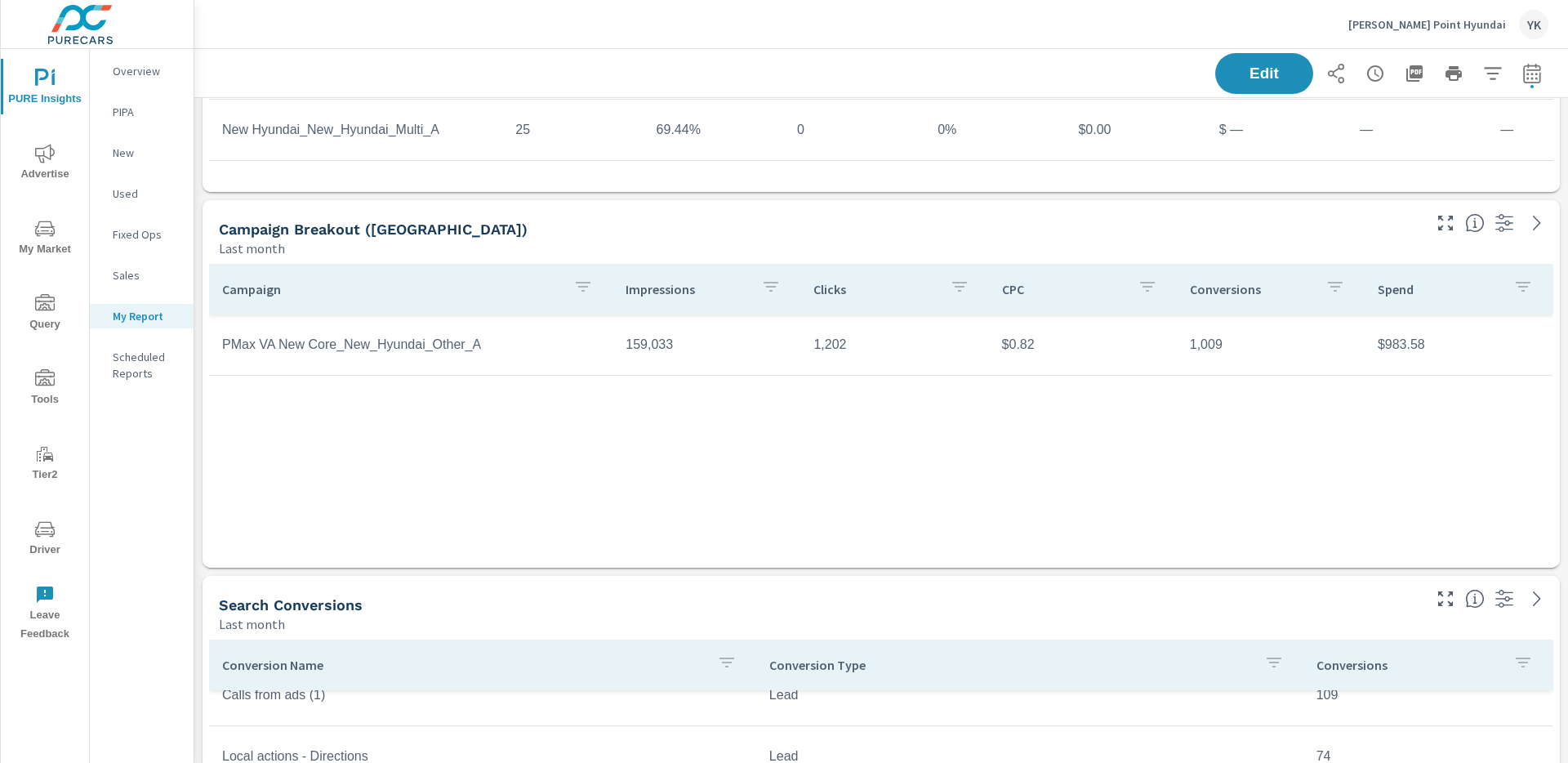
scroll to position [406, 0]
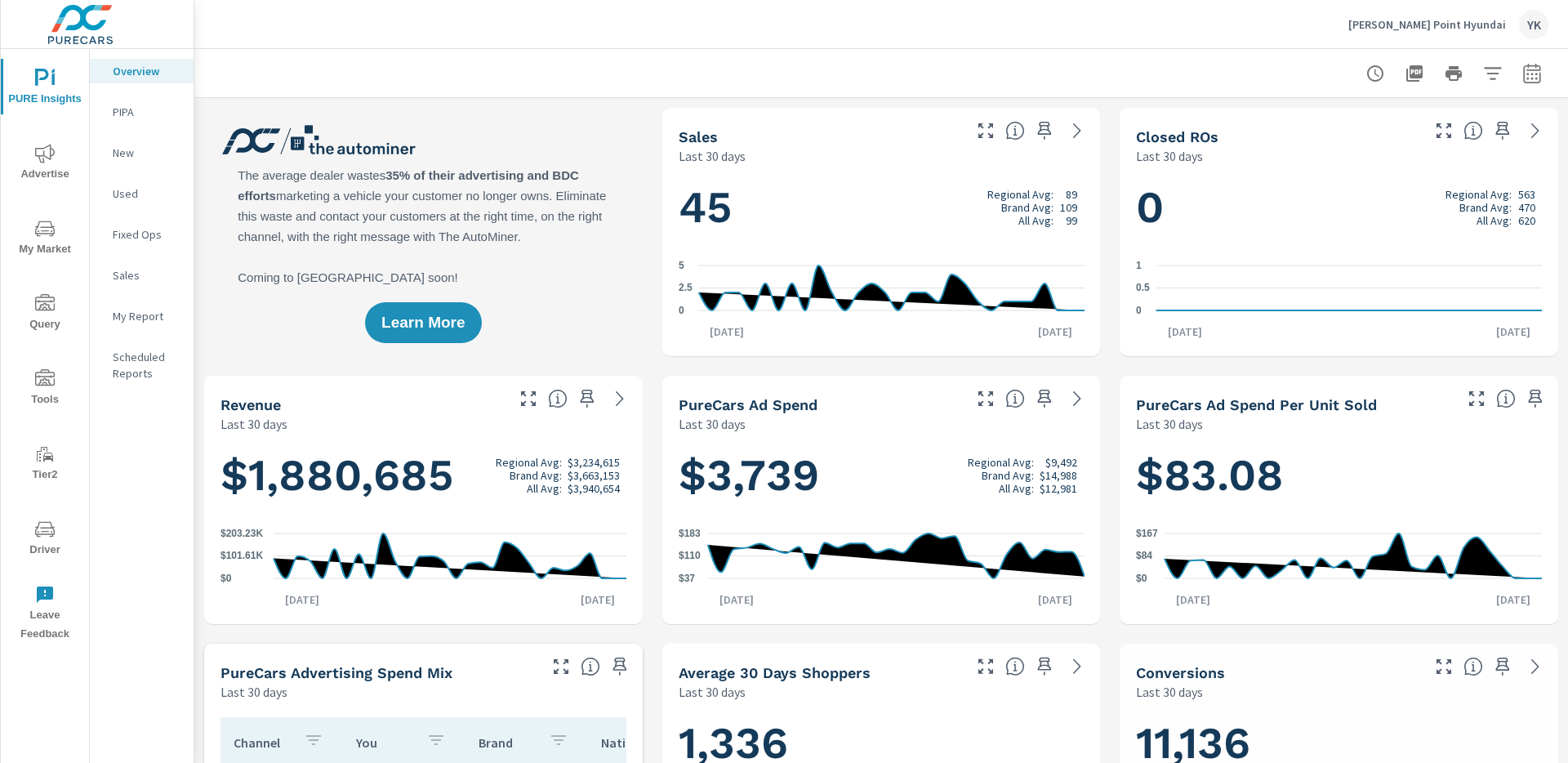
scroll to position [1, 0]
click at [58, 239] on span "My Market" at bounding box center [44, 239] width 79 height 40
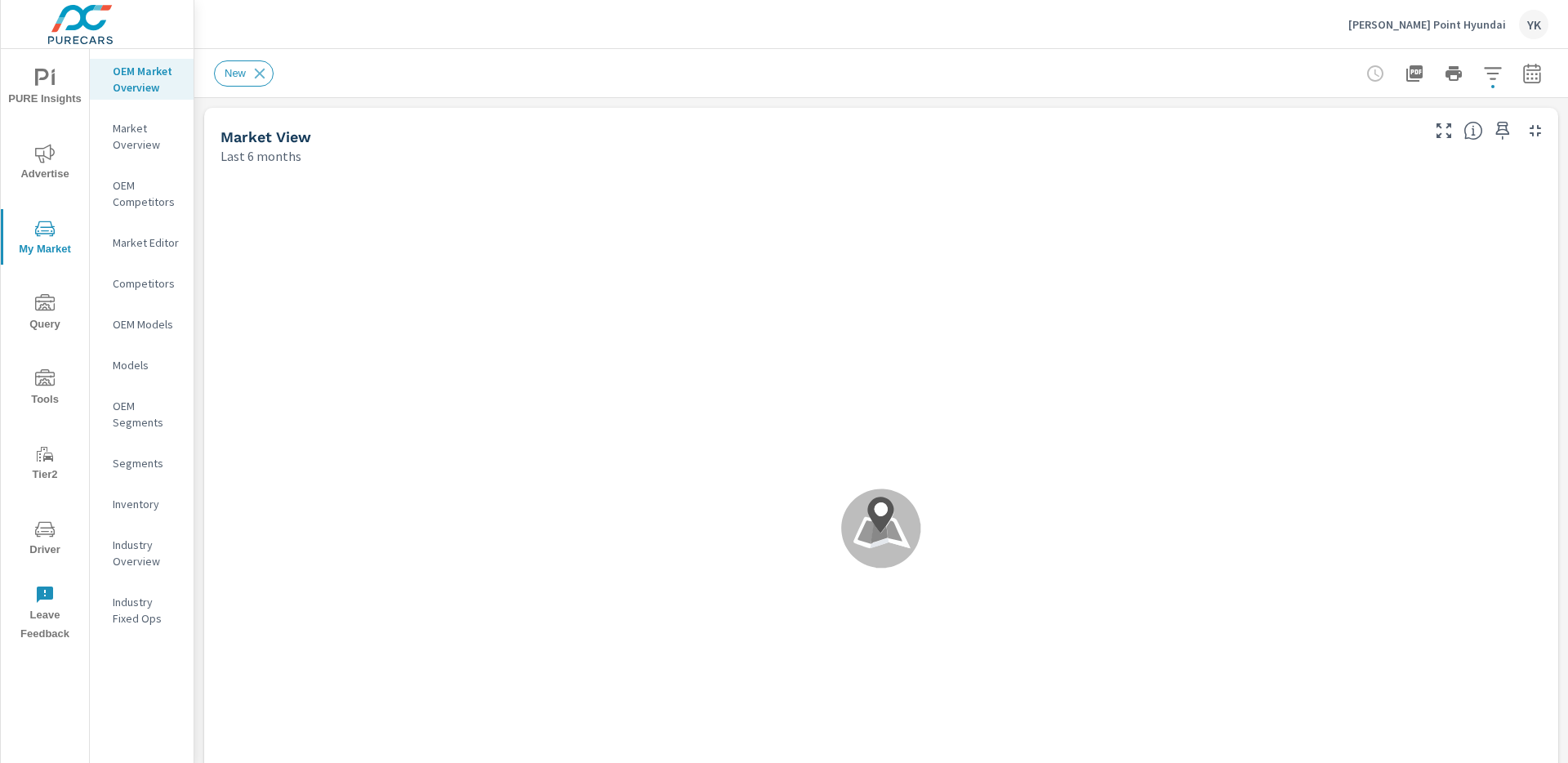
click at [1537, 69] on icon "button" at bounding box center [1532, 72] width 17 height 20
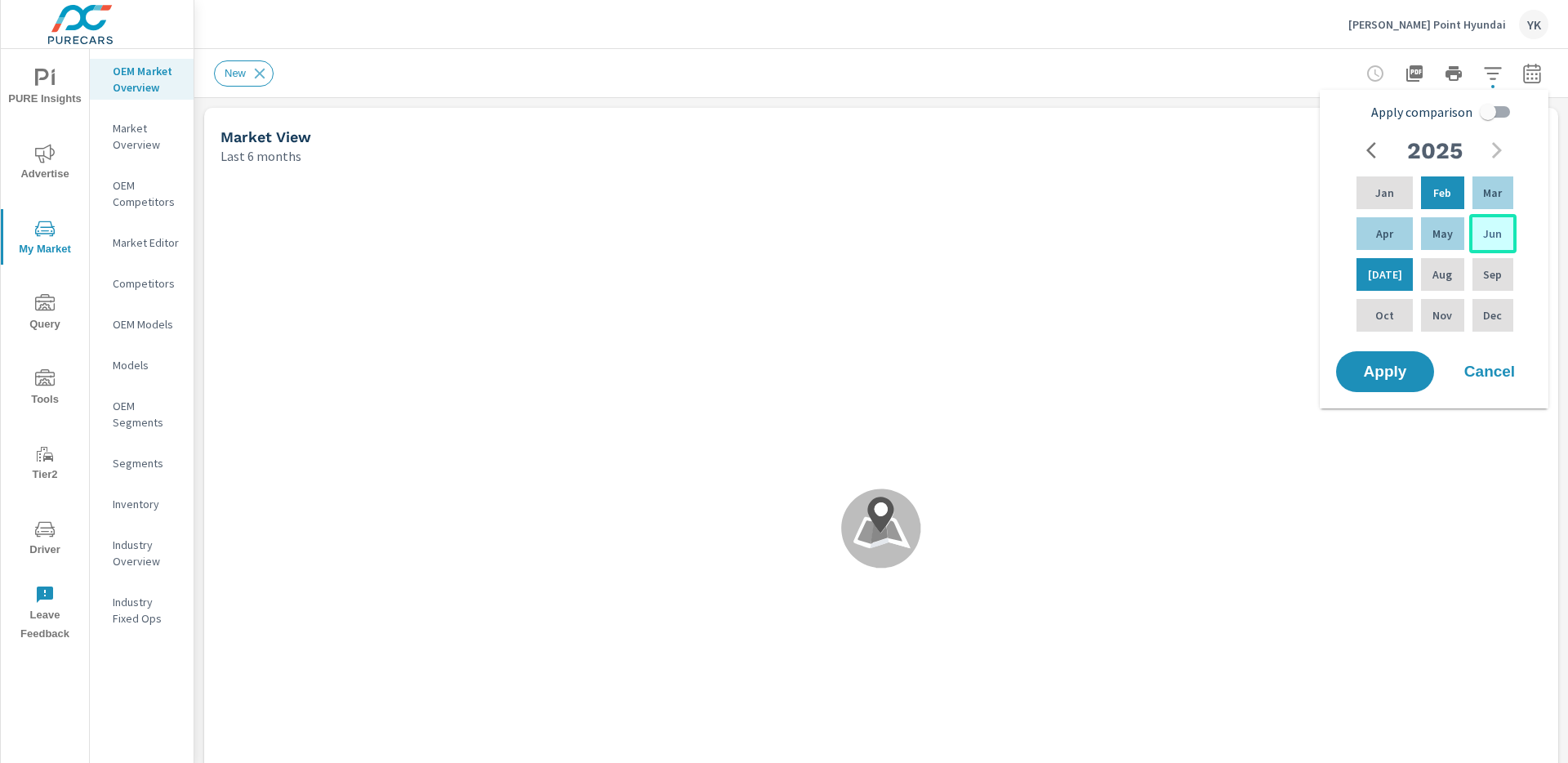
drag, startPoint x: 1396, startPoint y: 182, endPoint x: 1485, endPoint y: 231, distance: 101.6
click at [1485, 231] on div "Jan Feb Mar Apr May Jun Jul Aug Sep Oct Nov Dec" at bounding box center [1435, 254] width 164 height 162
click at [1485, 231] on p "Jun" at bounding box center [1492, 233] width 19 height 16
click at [1395, 182] on div "Jan" at bounding box center [1384, 192] width 62 height 39
click at [1494, 108] on input "Apply comparison" at bounding box center [1488, 112] width 93 height 31
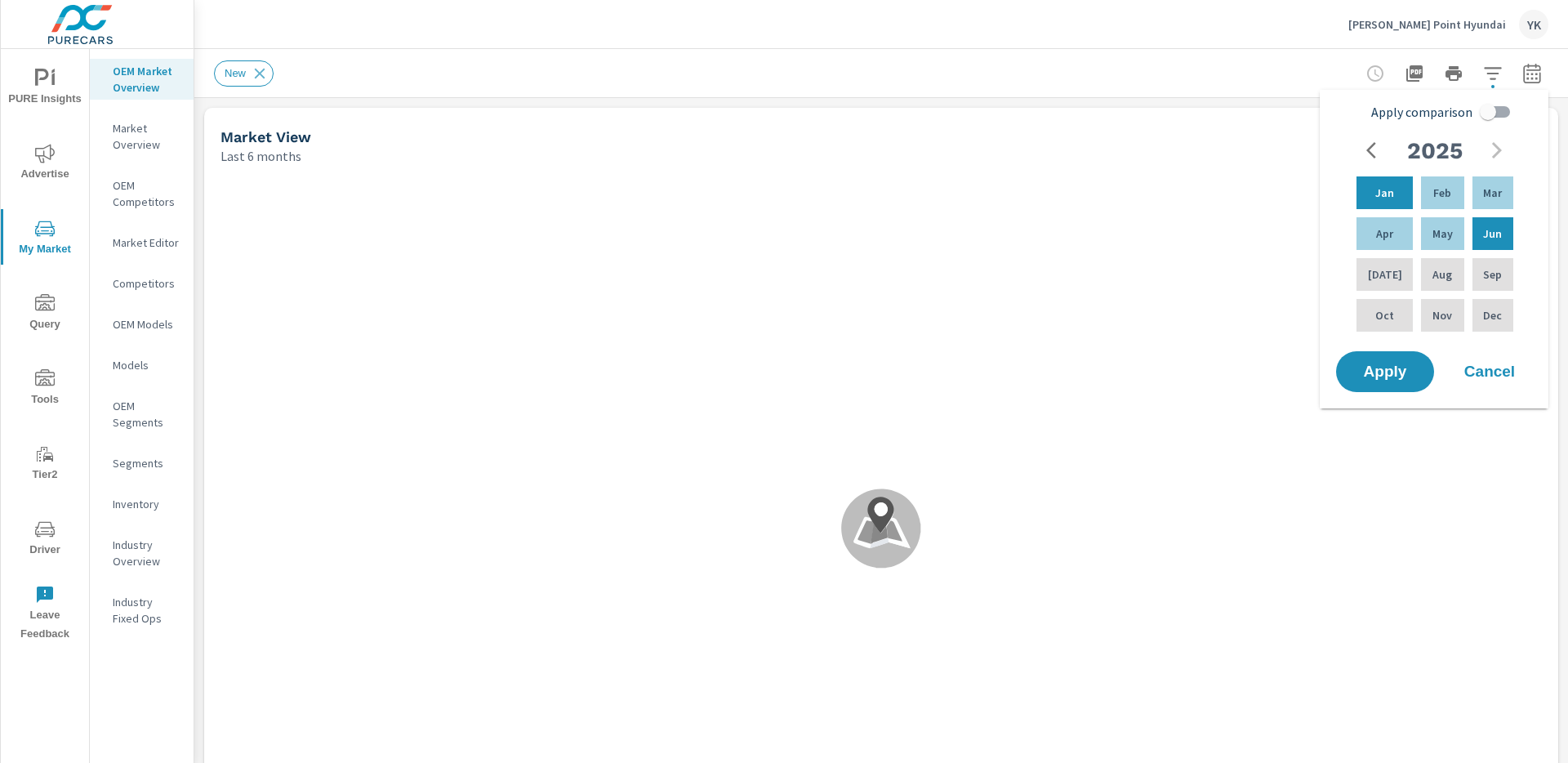
checkbox input "true"
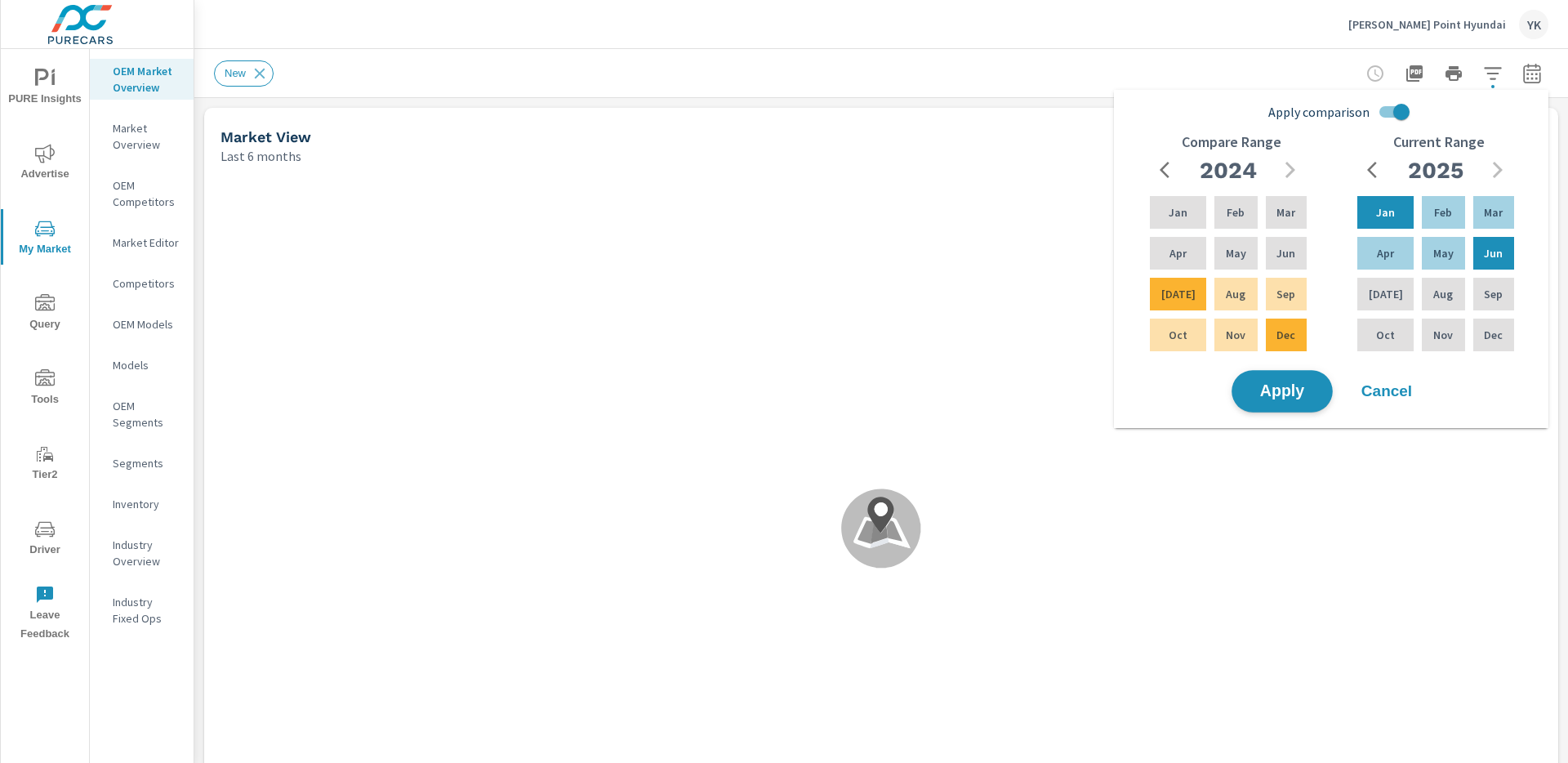
click at [1274, 384] on span "Apply" at bounding box center [1282, 392] width 67 height 15
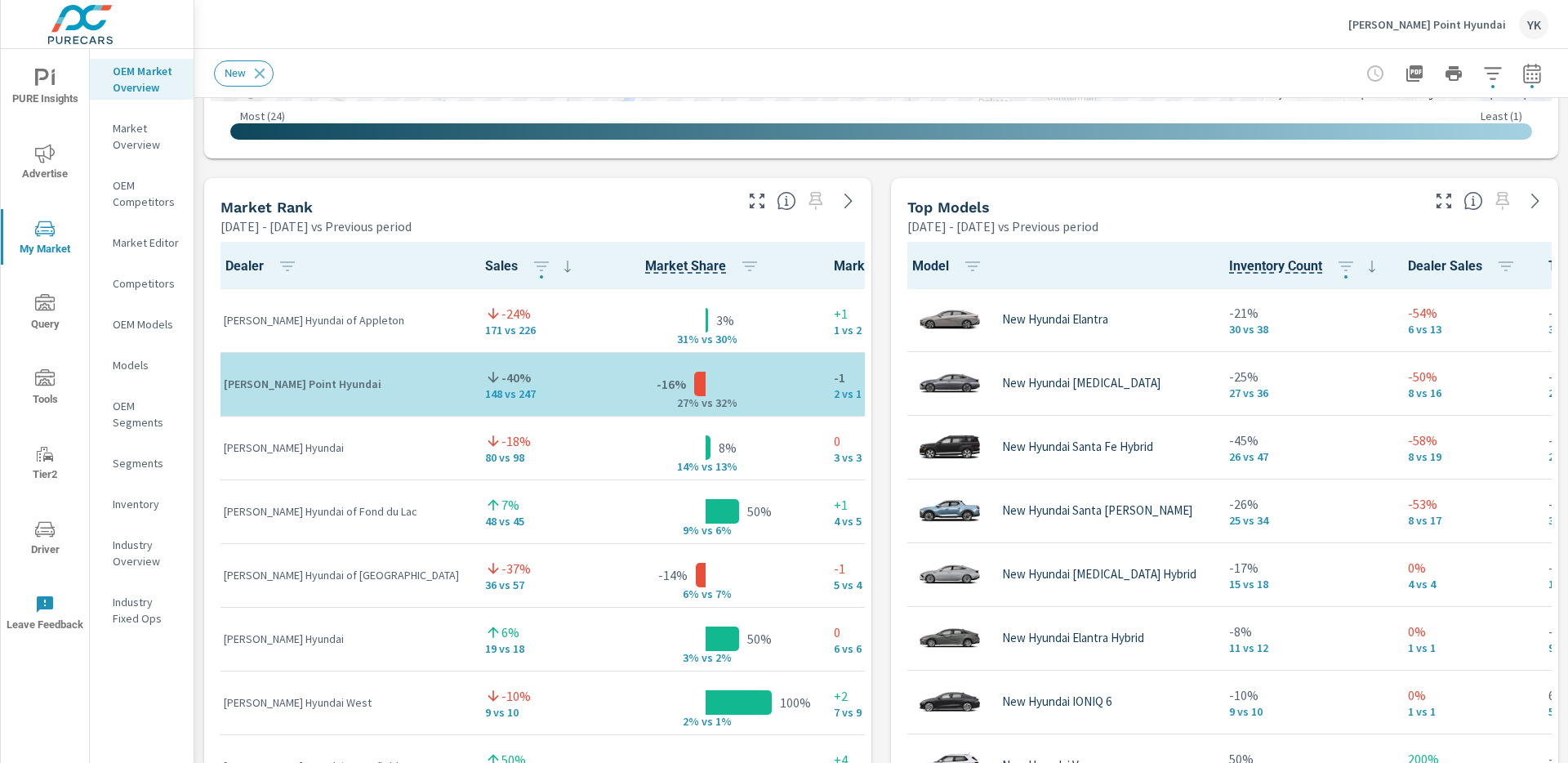
scroll to position [977, 0]
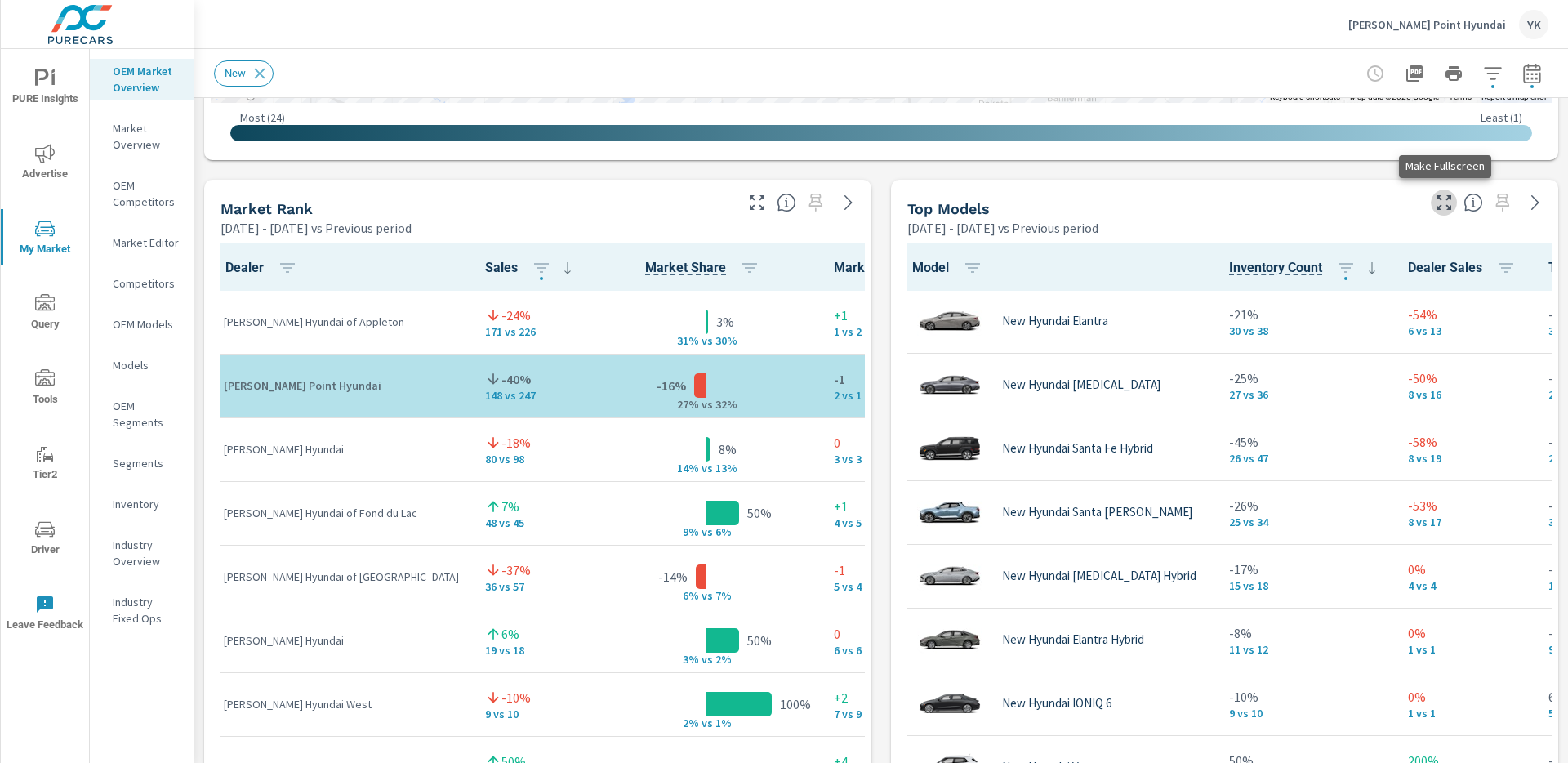
click at [1441, 202] on icon "button" at bounding box center [1444, 203] width 20 height 20
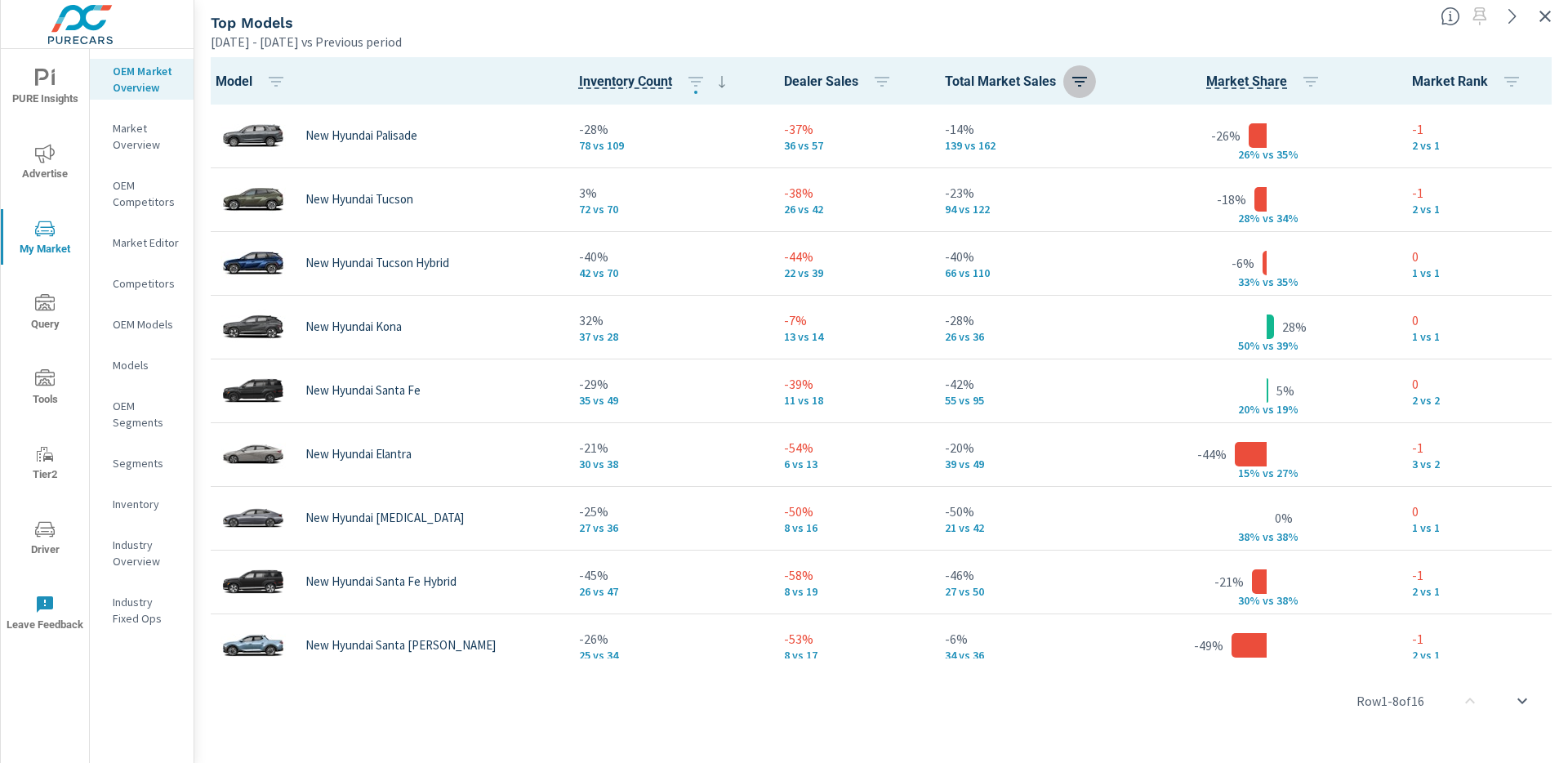
click at [1070, 74] on icon "button" at bounding box center [1080, 81] width 20 height 20
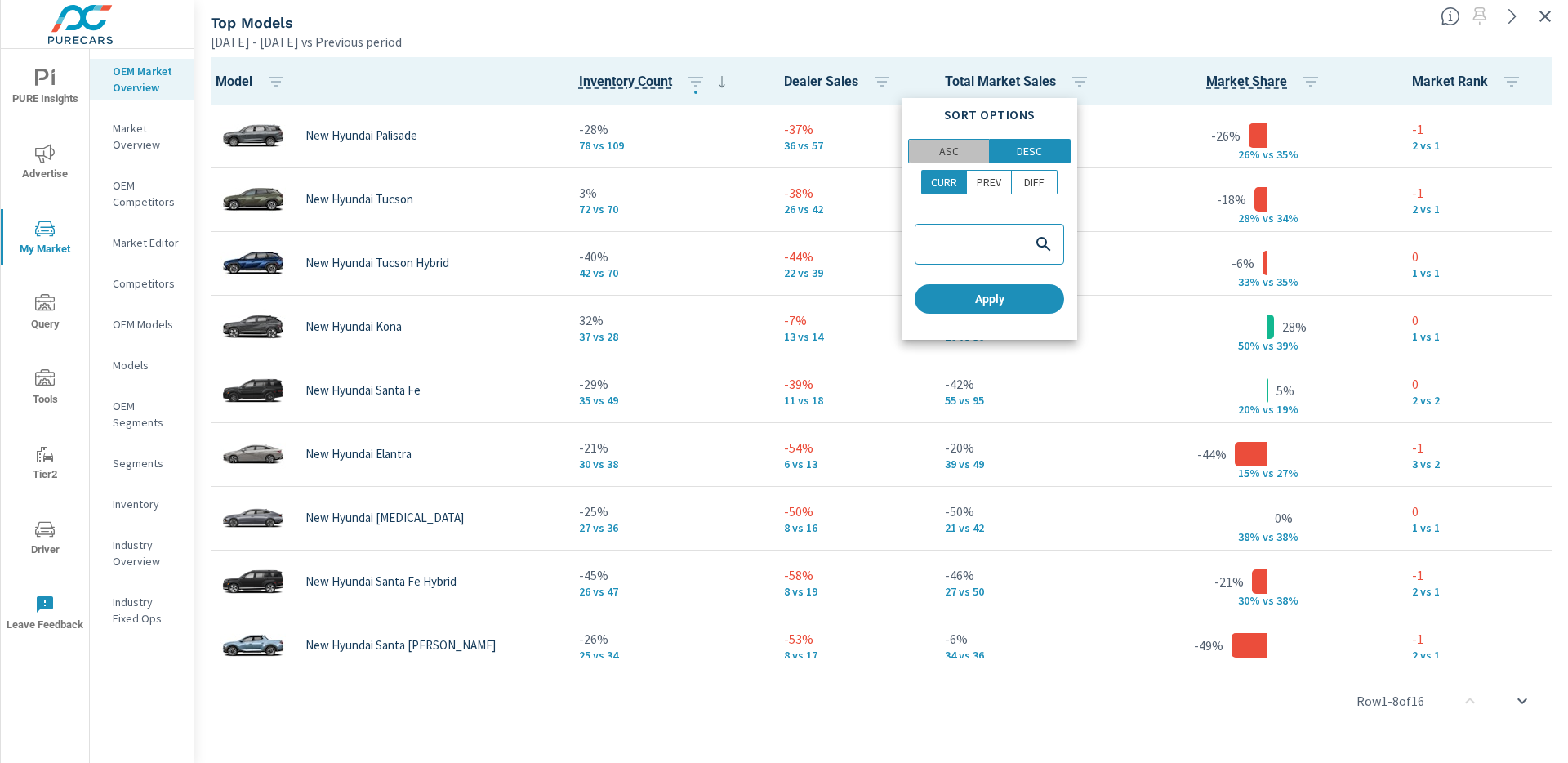
click at [958, 152] on p "ASC" at bounding box center [949, 151] width 20 height 16
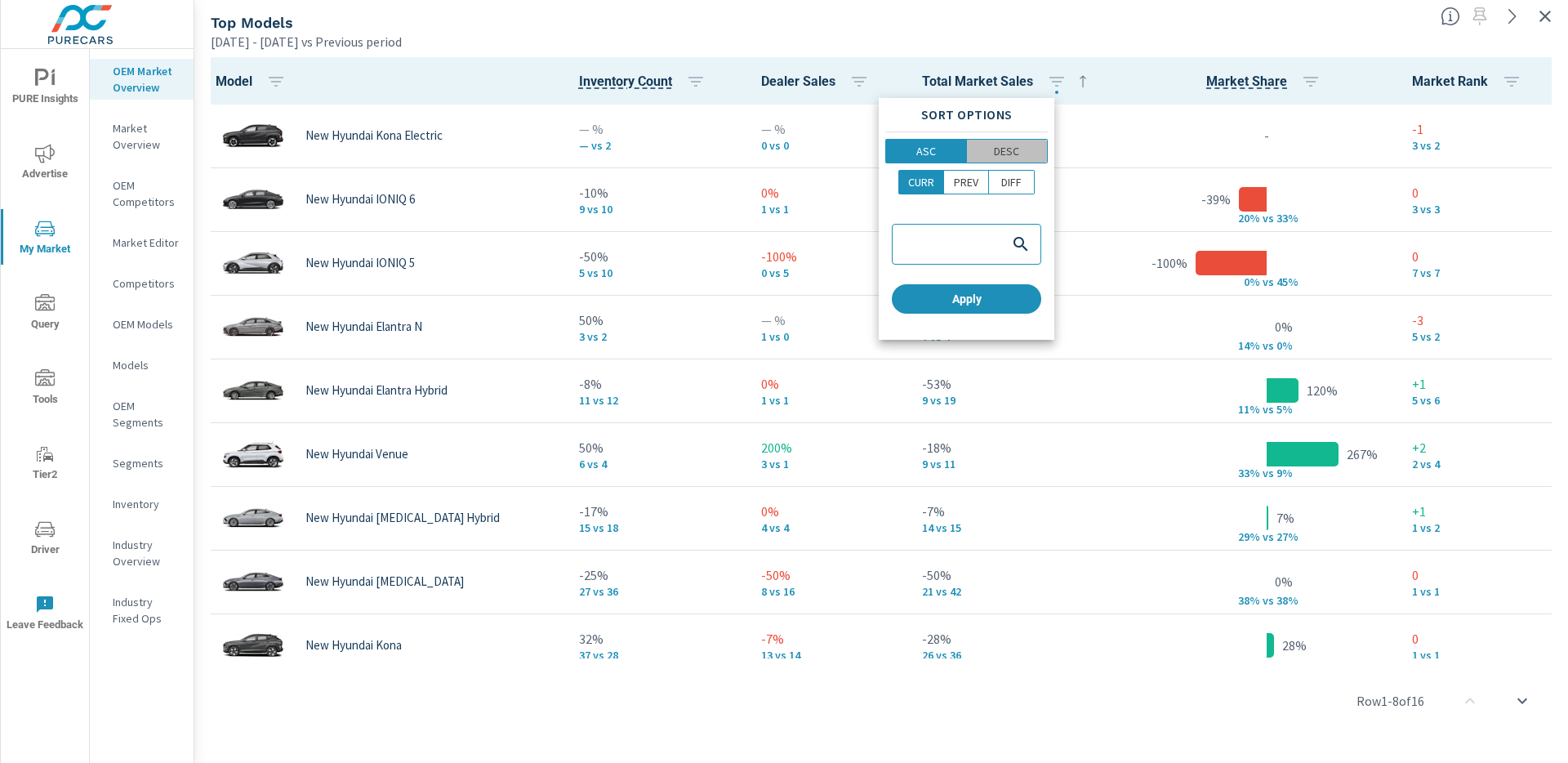
click at [1007, 152] on p "DESC" at bounding box center [1006, 151] width 26 height 16
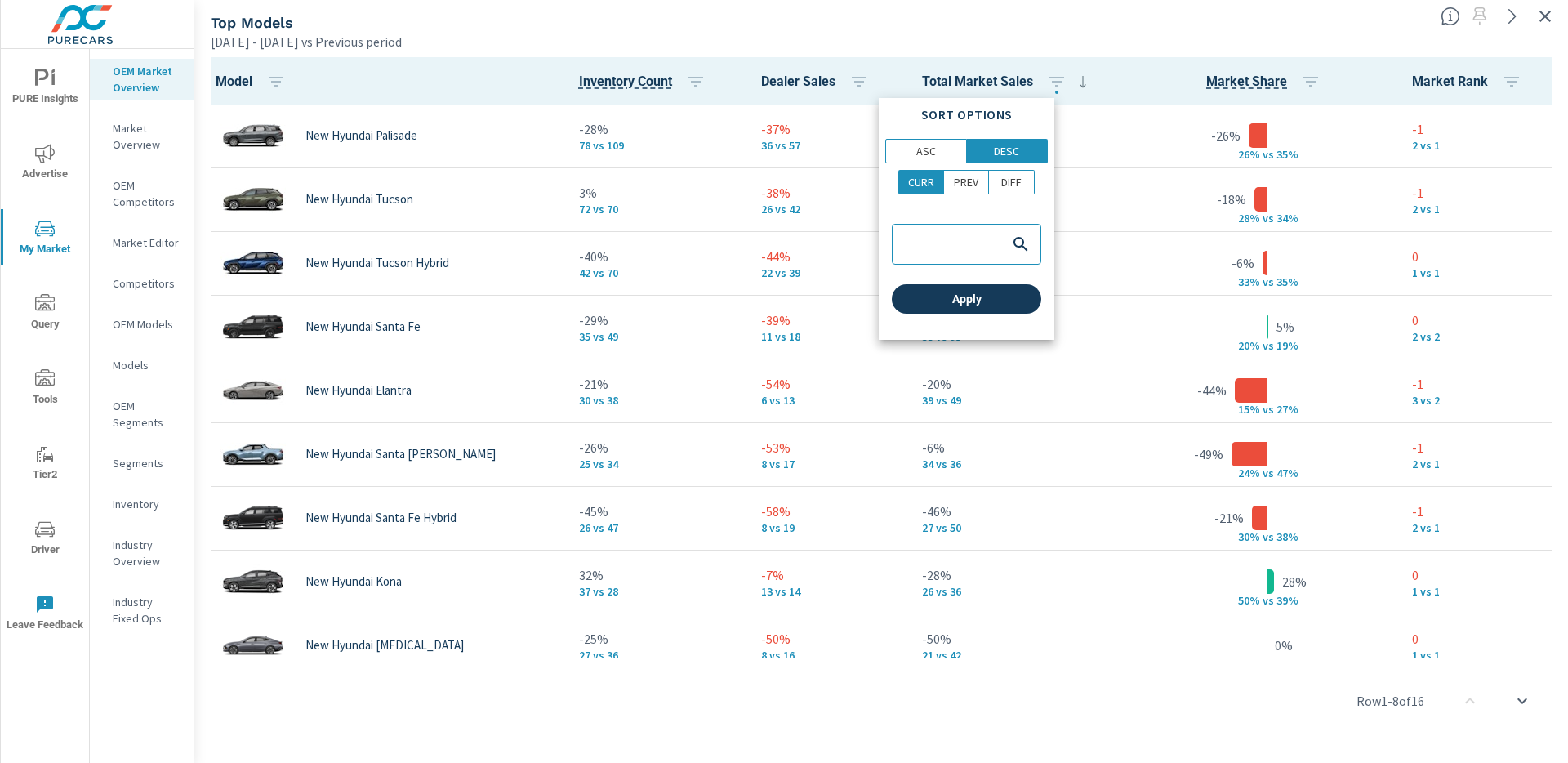
click at [942, 299] on span "Apply" at bounding box center [966, 299] width 136 height 15
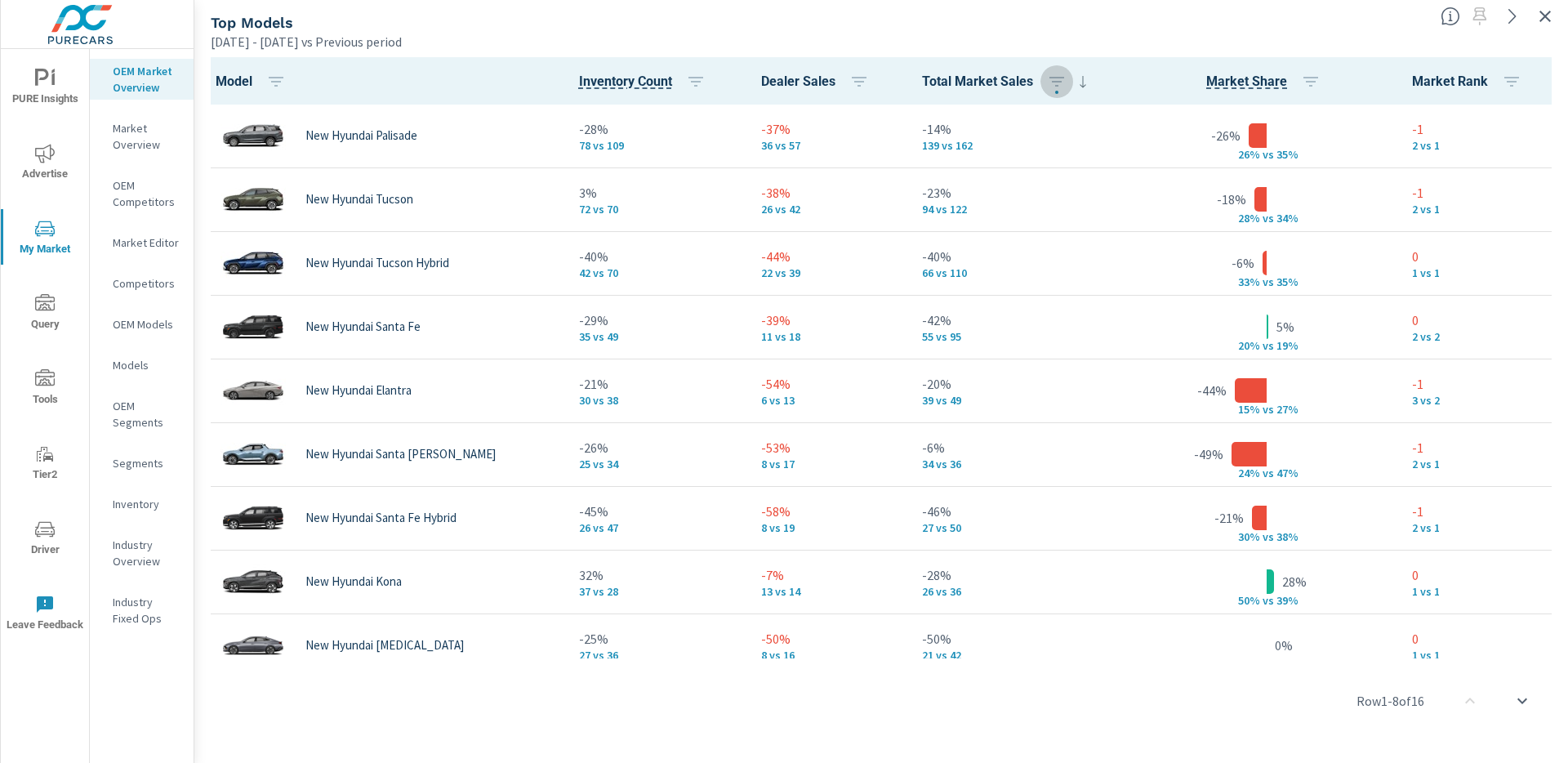
click at [1536, 16] on icon "button" at bounding box center [1545, 16] width 20 height 20
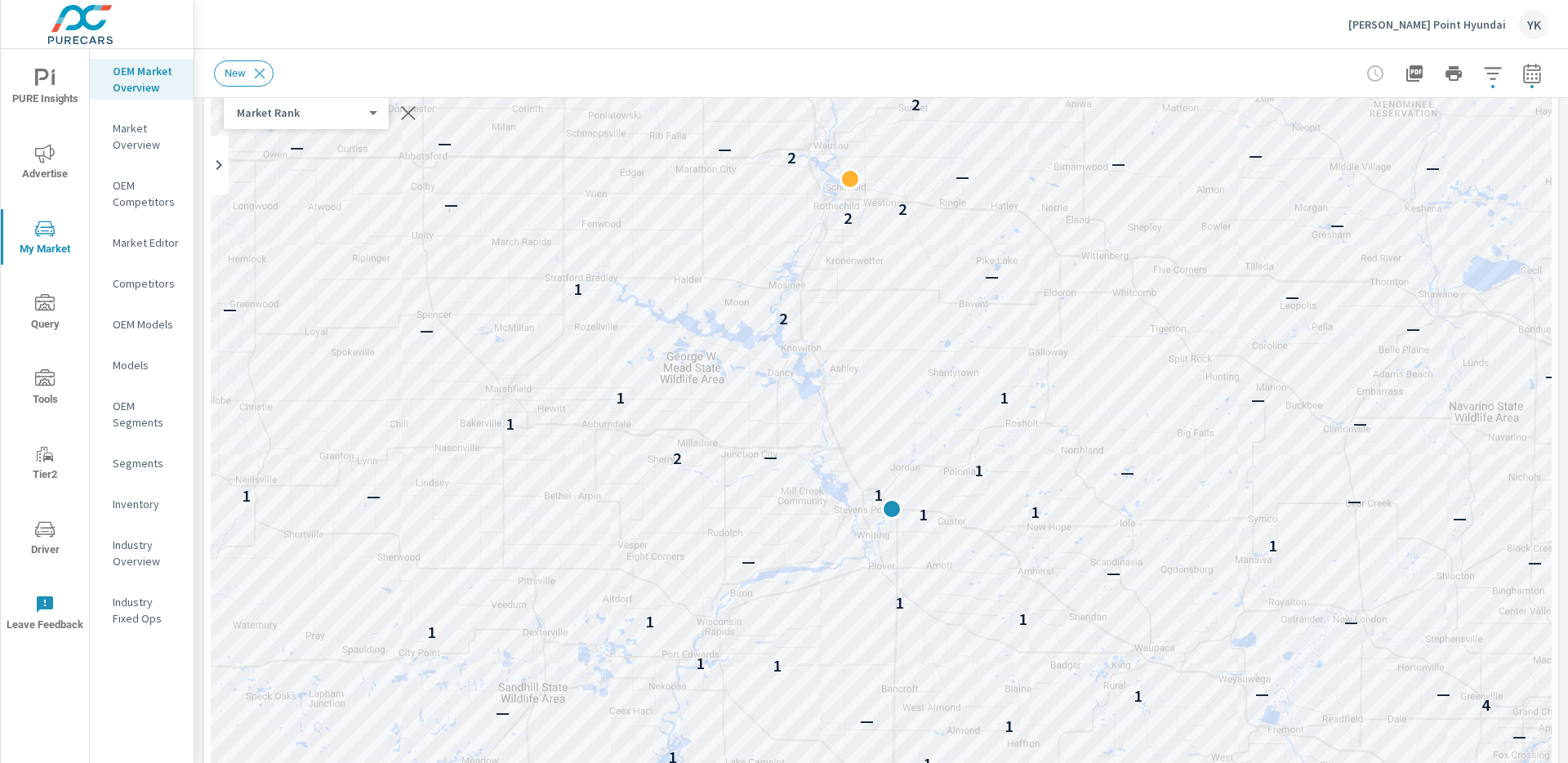
scroll to position [194, 0]
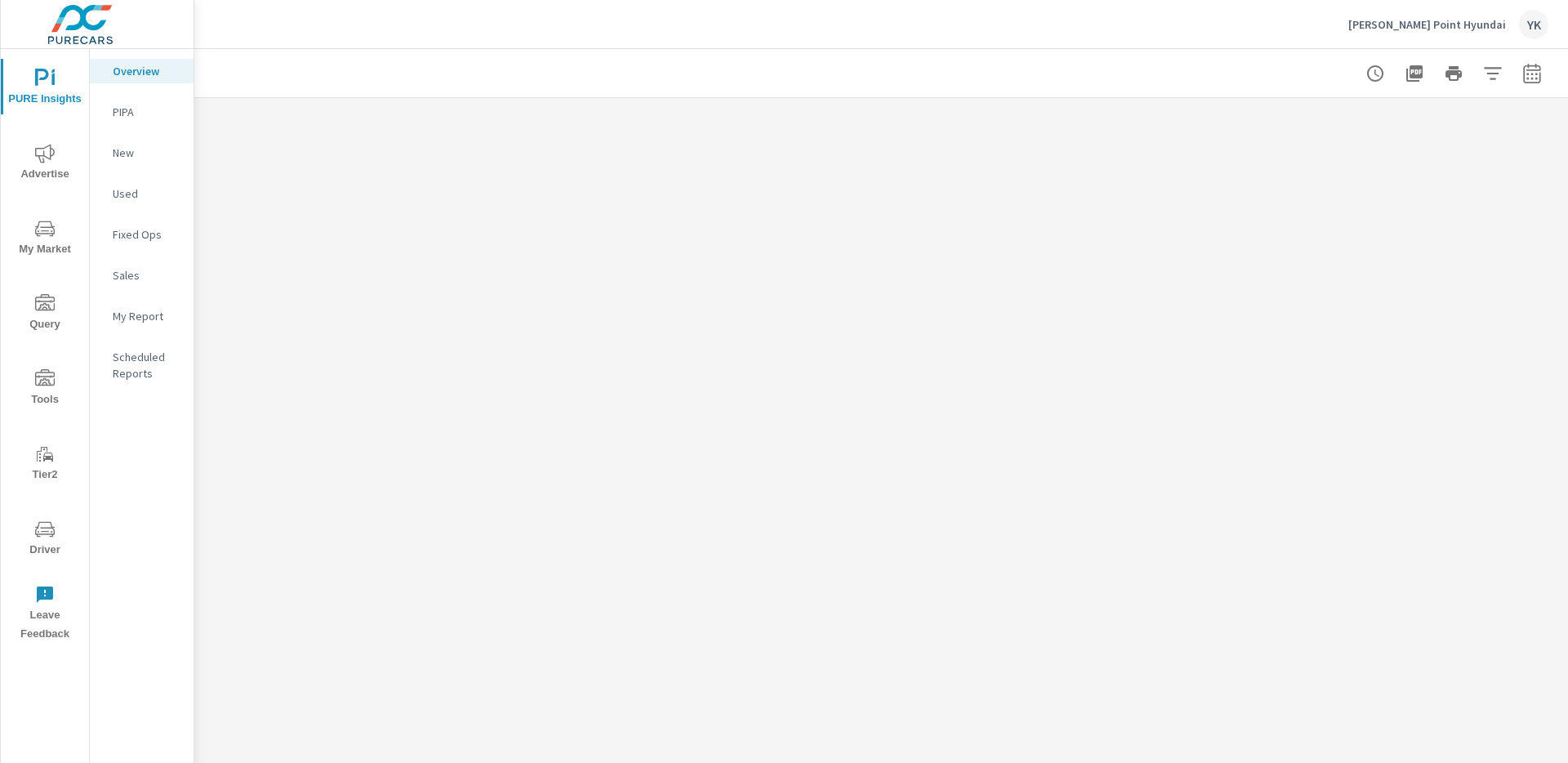
scroll to position [1, 0]
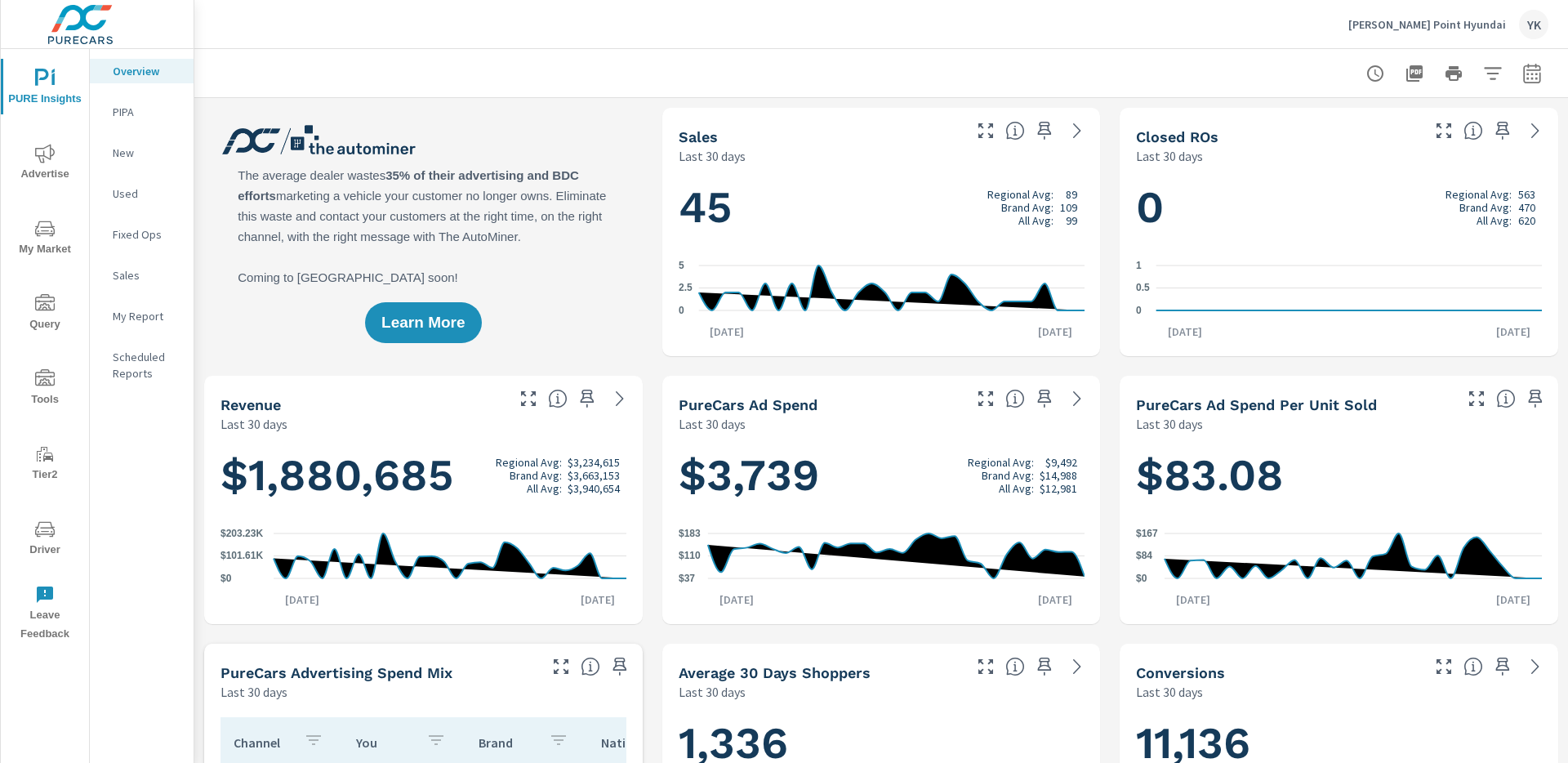
click at [1537, 76] on icon "button" at bounding box center [1532, 73] width 20 height 20
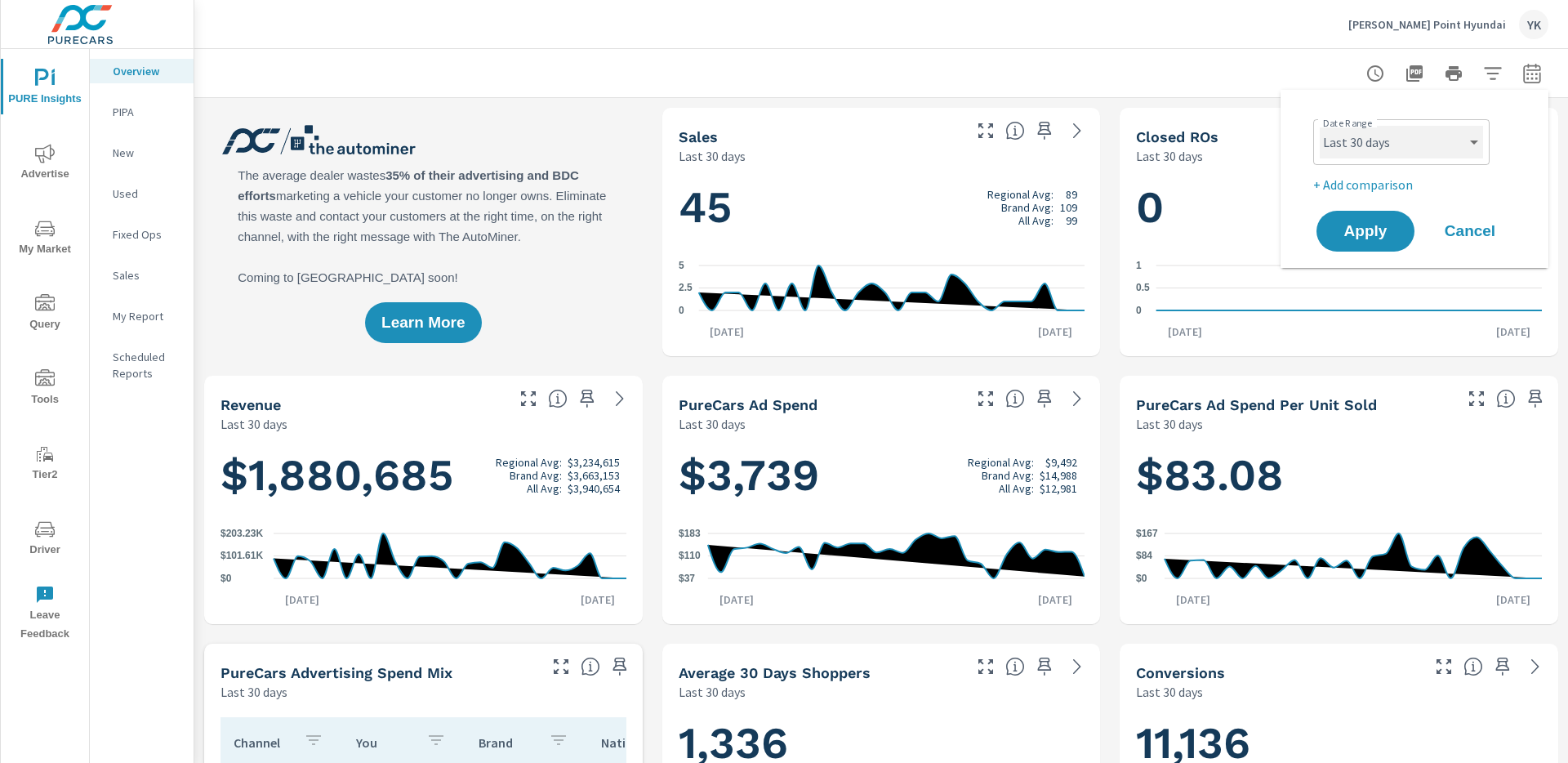
click at [1378, 155] on select "Custom [DATE] Last week Last 7 days Last 14 days Last 30 days Last 45 days Last…" at bounding box center [1401, 142] width 164 height 33
click at [1320, 126] on select "Custom [DATE] Last week Last 7 days Last 14 days Last 30 days Last 45 days Last…" at bounding box center [1401, 142] width 164 height 33
select select "Last month"
click at [1356, 192] on p "+ Add comparison" at bounding box center [1418, 185] width 209 height 20
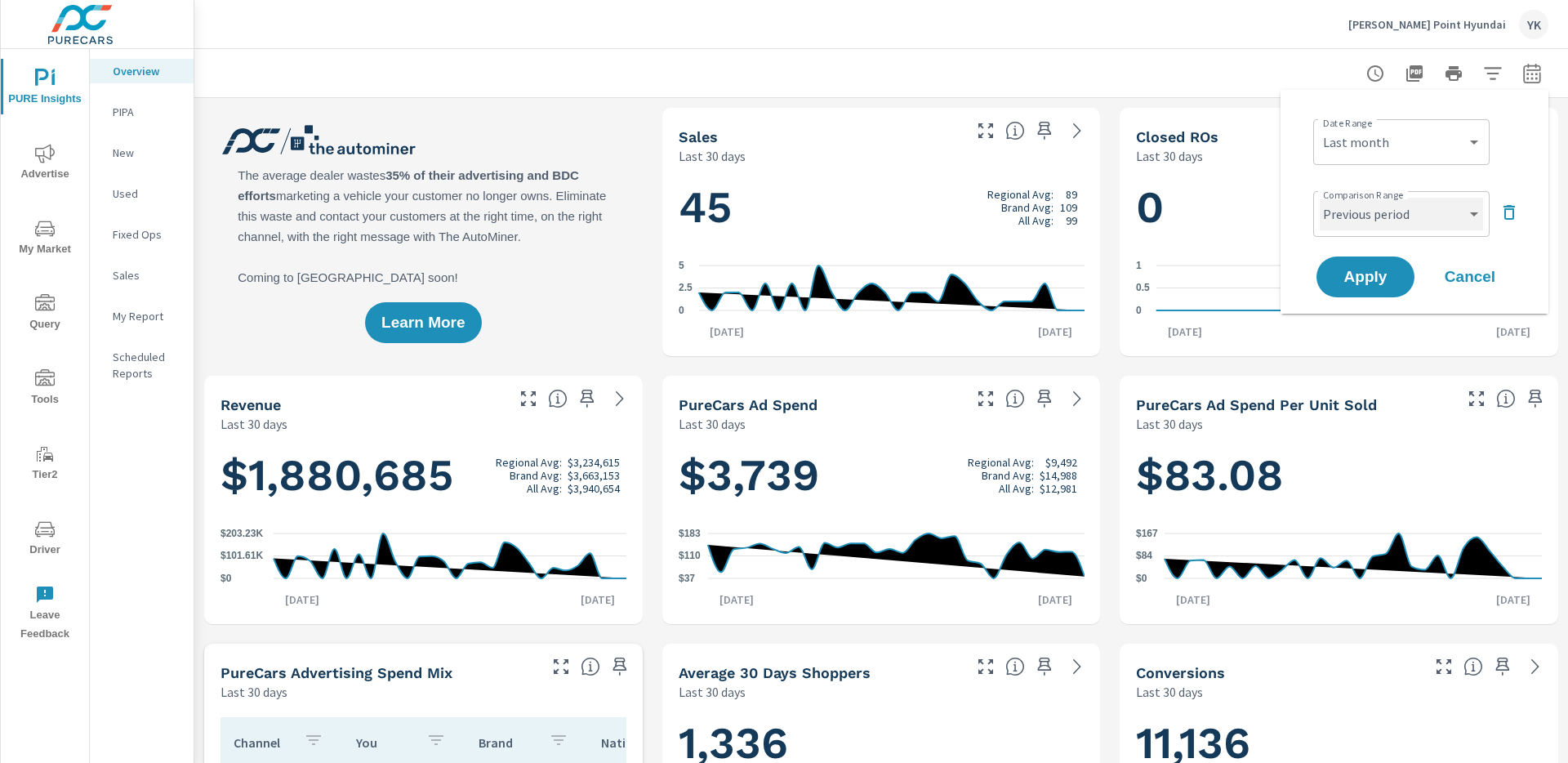
click at [1356, 210] on select "Custom Previous period Previous month Previous year" at bounding box center [1401, 214] width 164 height 33
click at [1320, 198] on select "Custom Previous period Previous month Previous year" at bounding box center [1401, 214] width 164 height 33
click at [1356, 213] on select "Custom Previous period Previous month Previous year" at bounding box center [1401, 214] width 164 height 33
click at [1320, 198] on select "Custom Previous period Previous month Previous year" at bounding box center [1401, 214] width 164 height 33
select select "Previous month"
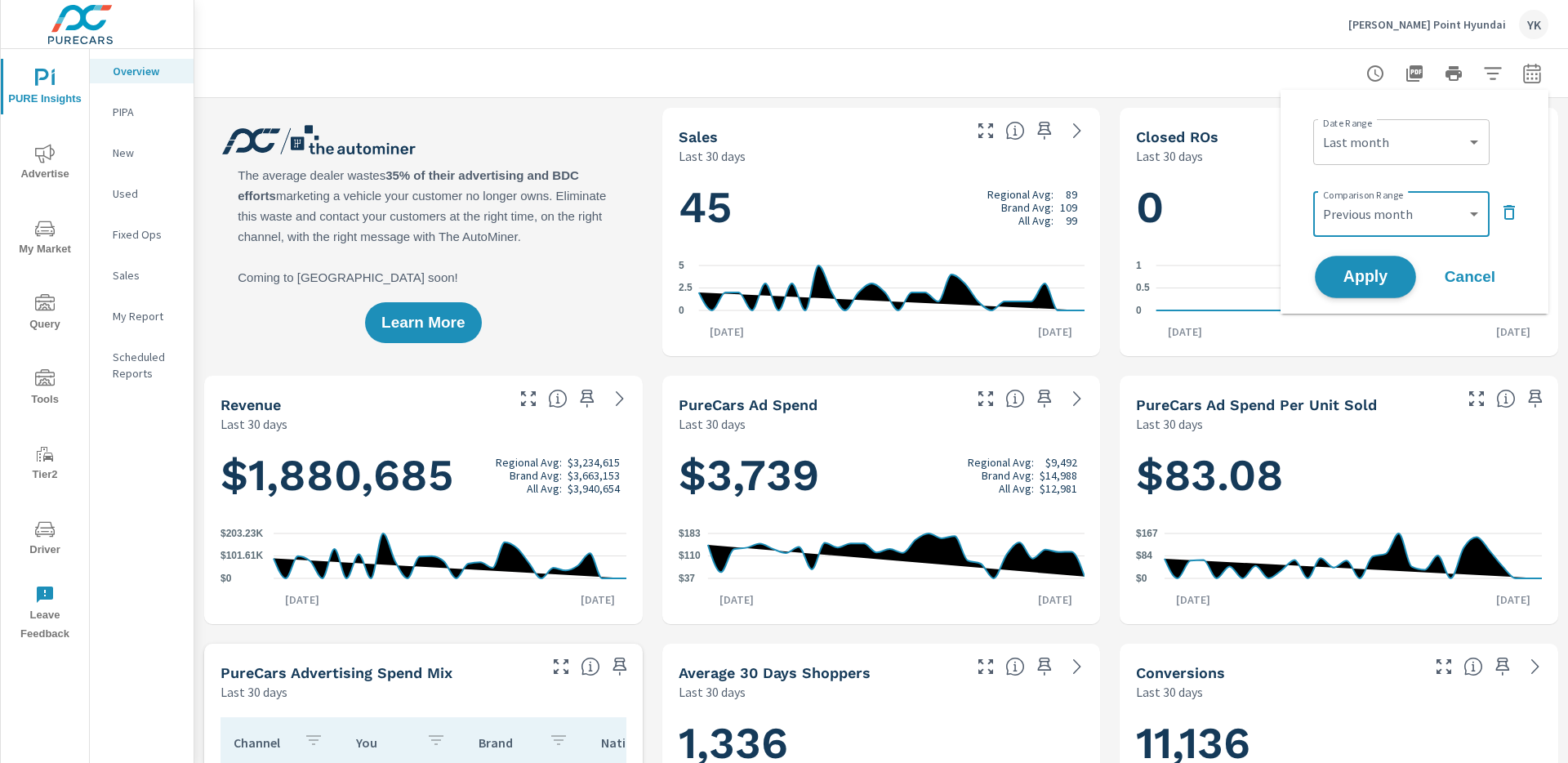
drag, startPoint x: 1356, startPoint y: 210, endPoint x: 1356, endPoint y: 271, distance: 61.0
click at [1356, 271] on span "Apply" at bounding box center [1365, 277] width 67 height 15
